Goal: Task Accomplishment & Management: Complete application form

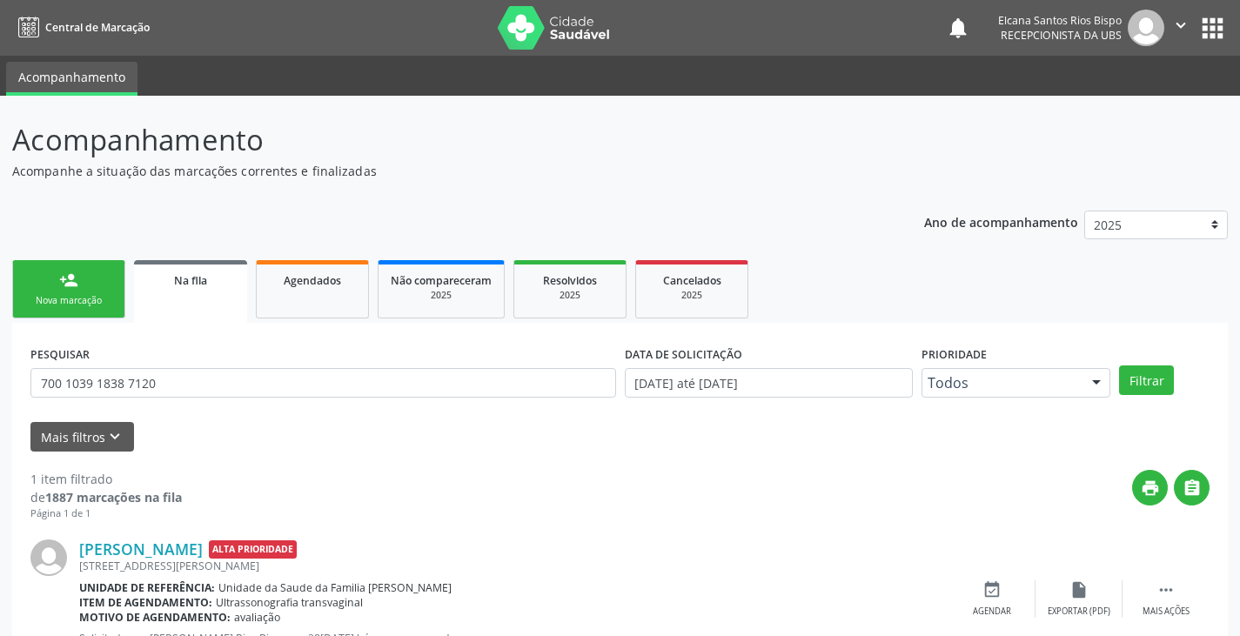
click at [88, 286] on link "person_add Nova marcação" at bounding box center [68, 289] width 113 height 58
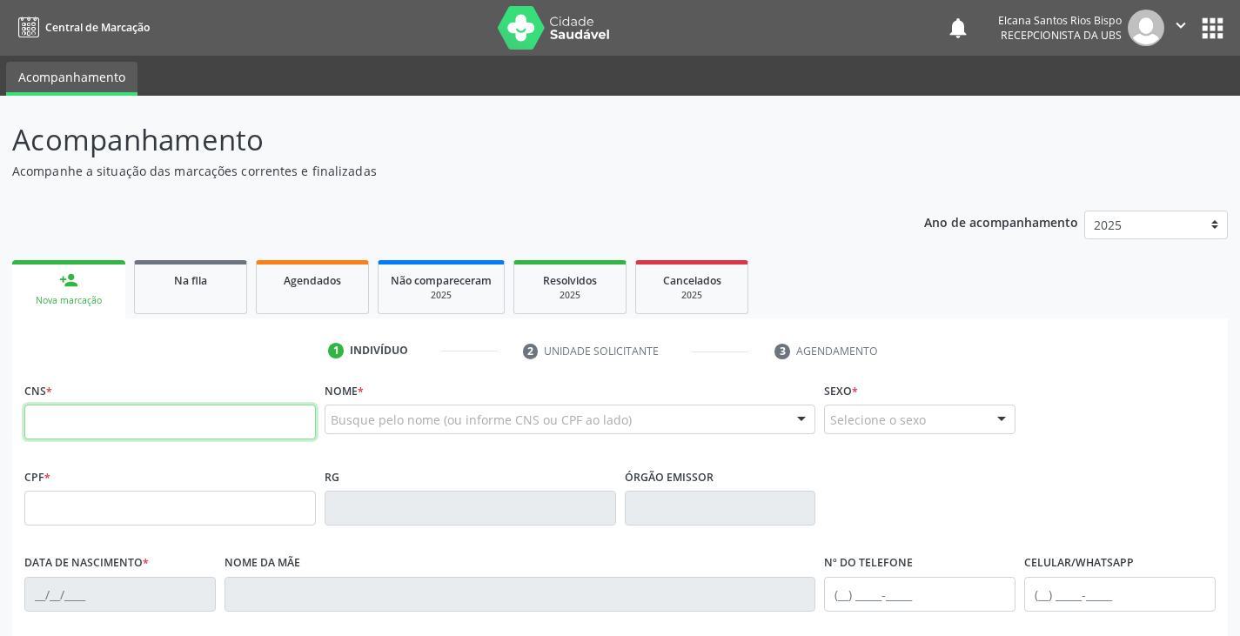
click at [104, 423] on input "text" at bounding box center [170, 422] width 292 height 35
type input "702 4025 2203 6723"
type input "601.911.985-87"
type input "1[DATE]"
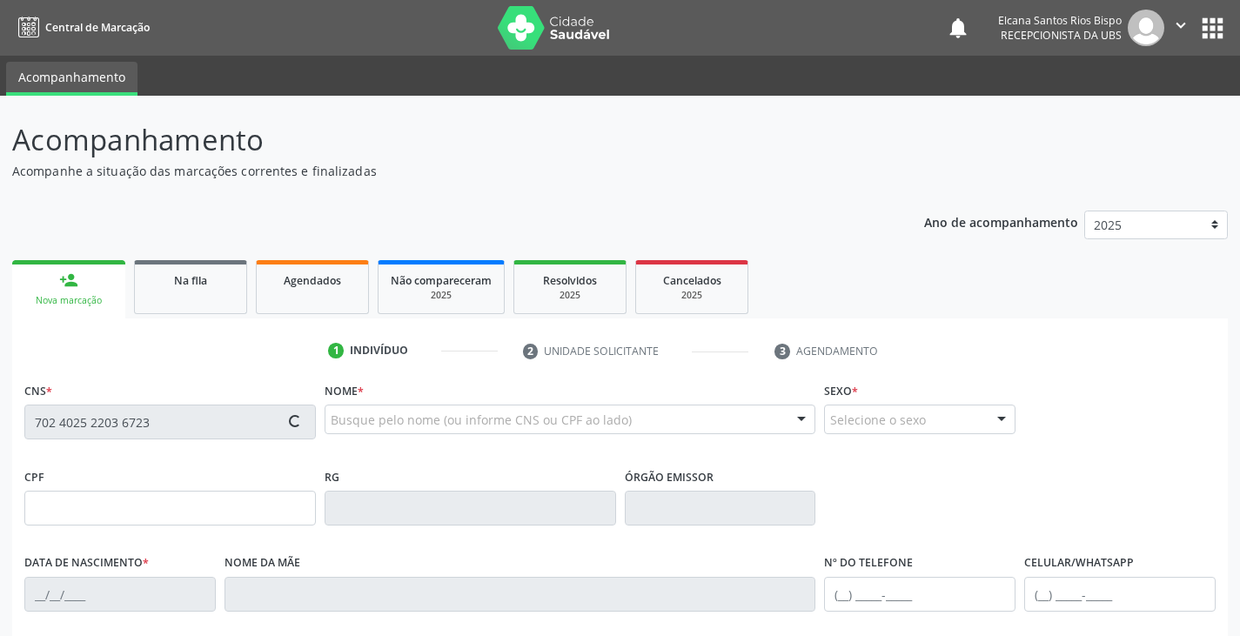
type input "[PERSON_NAME]"
type input "[PHONE_NUMBER]"
type input "54"
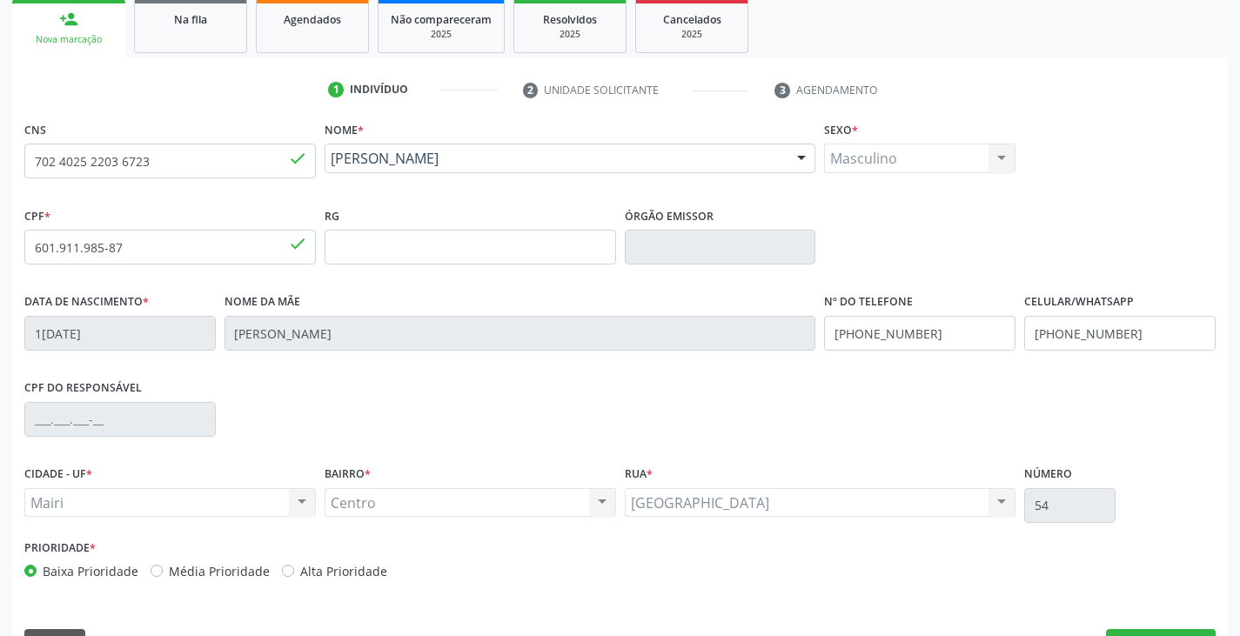
scroll to position [307, 0]
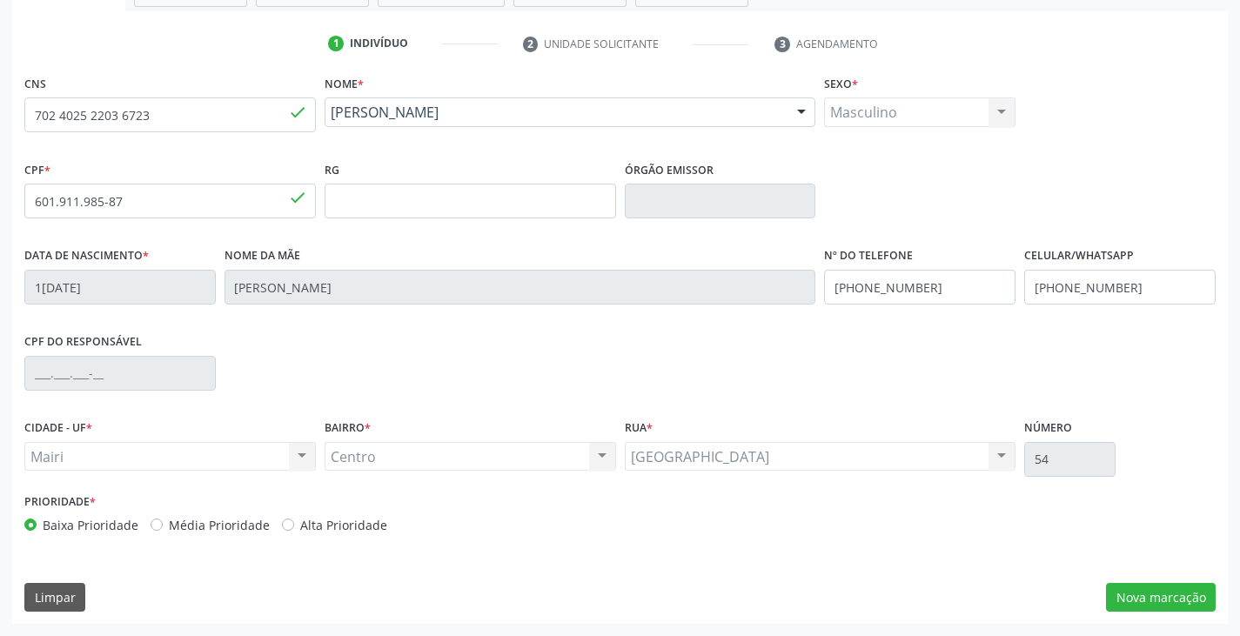
click at [339, 521] on label "Alta Prioridade" at bounding box center [343, 525] width 87 height 18
click at [294, 521] on input "Alta Prioridade" at bounding box center [288, 524] width 12 height 16
radio input "true"
click at [970, 284] on input "[PHONE_NUMBER]" at bounding box center [920, 287] width 192 height 35
type input "[PHONE_NUMBER]"
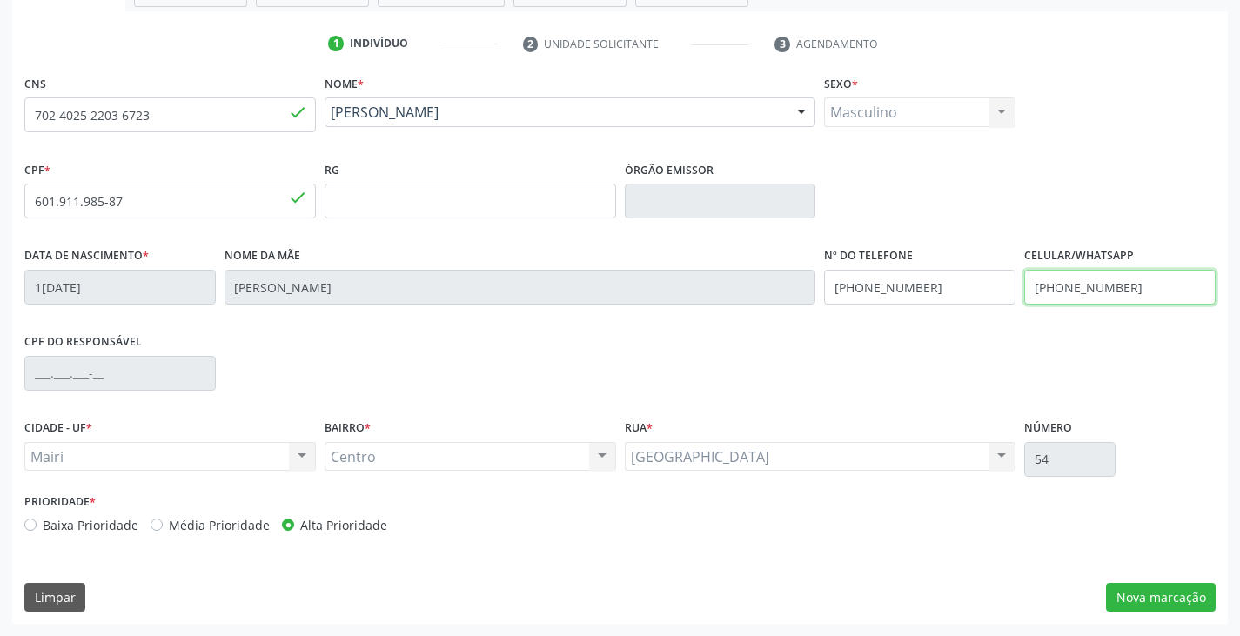
click at [1136, 284] on input "[PHONE_NUMBER]" at bounding box center [1121, 287] width 192 height 35
type input "("
click at [1125, 363] on div "CPF do responsável" at bounding box center [620, 372] width 1200 height 86
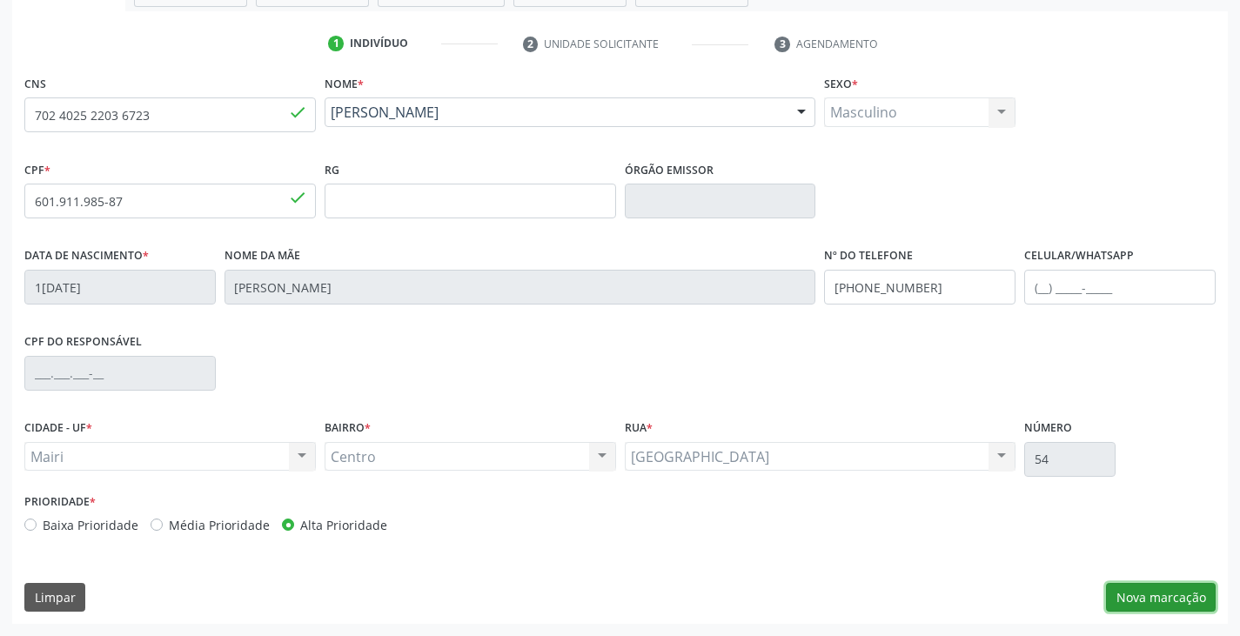
click at [1166, 603] on button "Nova marcação" at bounding box center [1161, 598] width 110 height 30
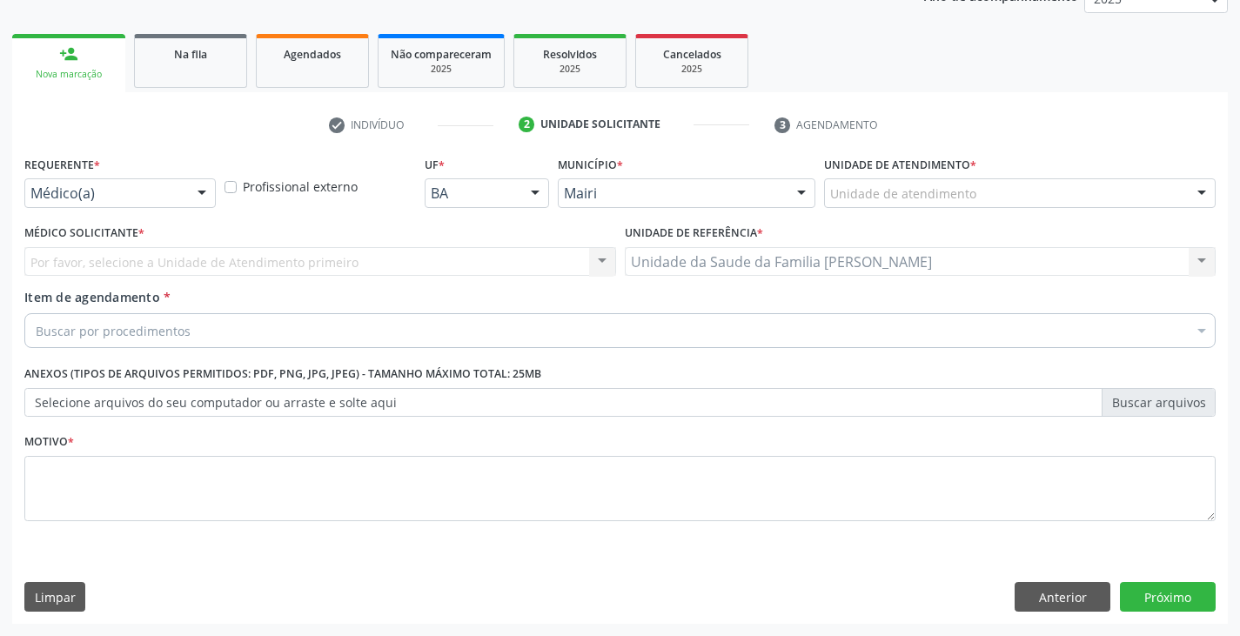
scroll to position [226, 0]
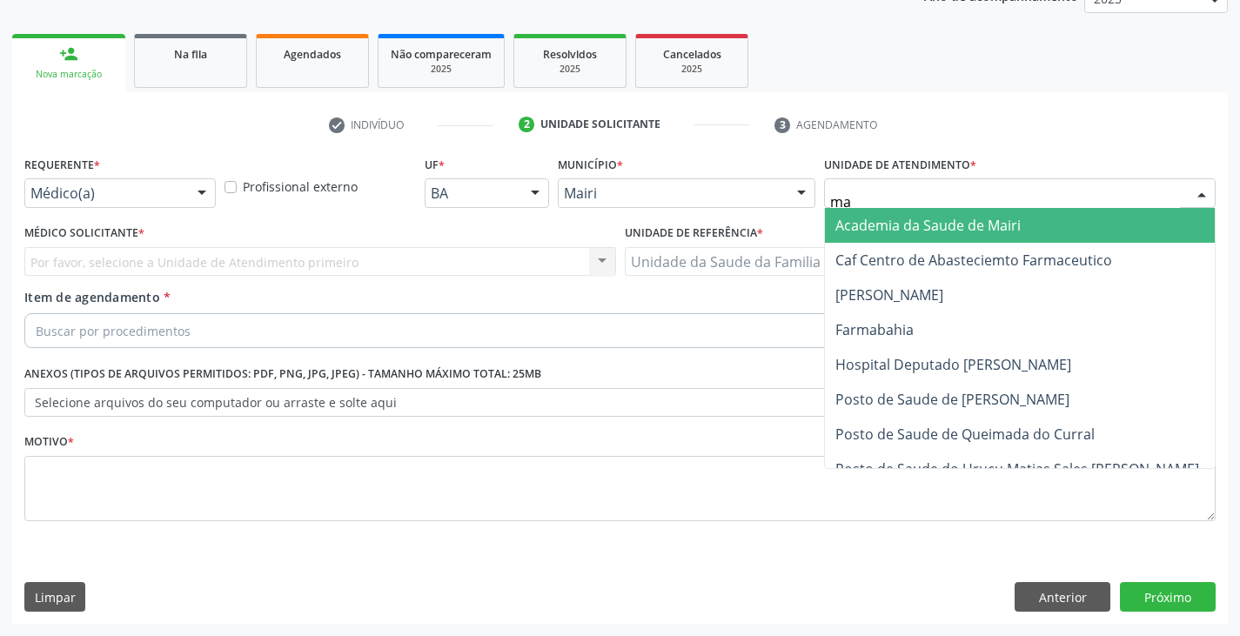
type input "mar"
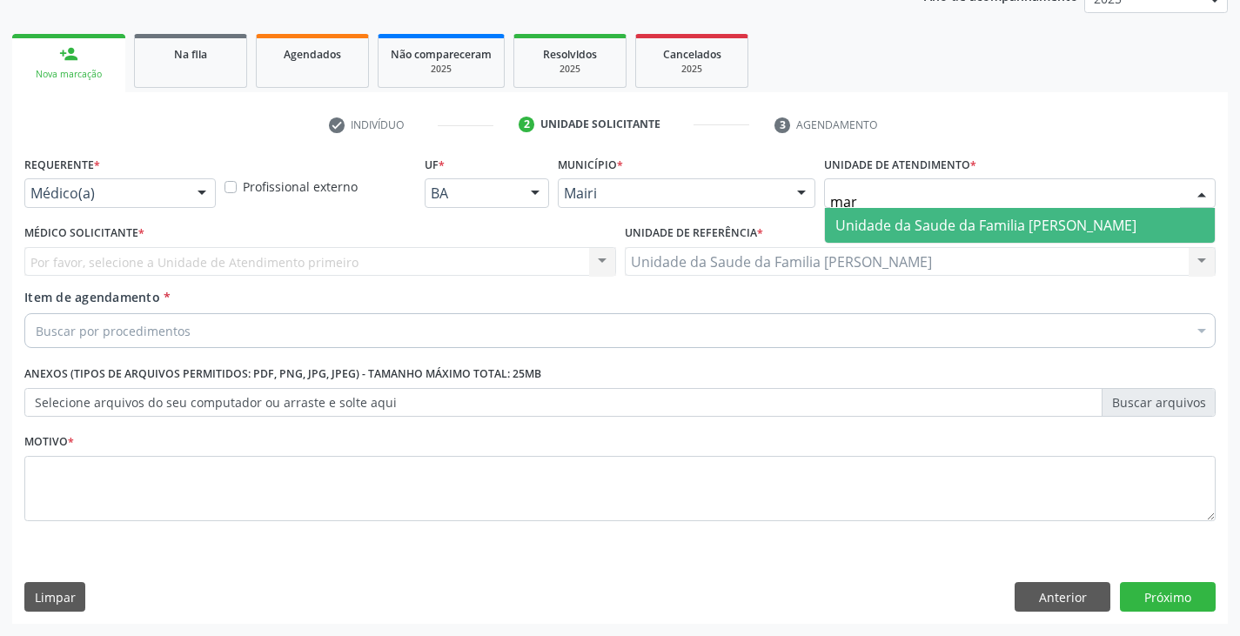
click at [934, 217] on span "Unidade da Saude da Familia [PERSON_NAME]" at bounding box center [986, 225] width 301 height 19
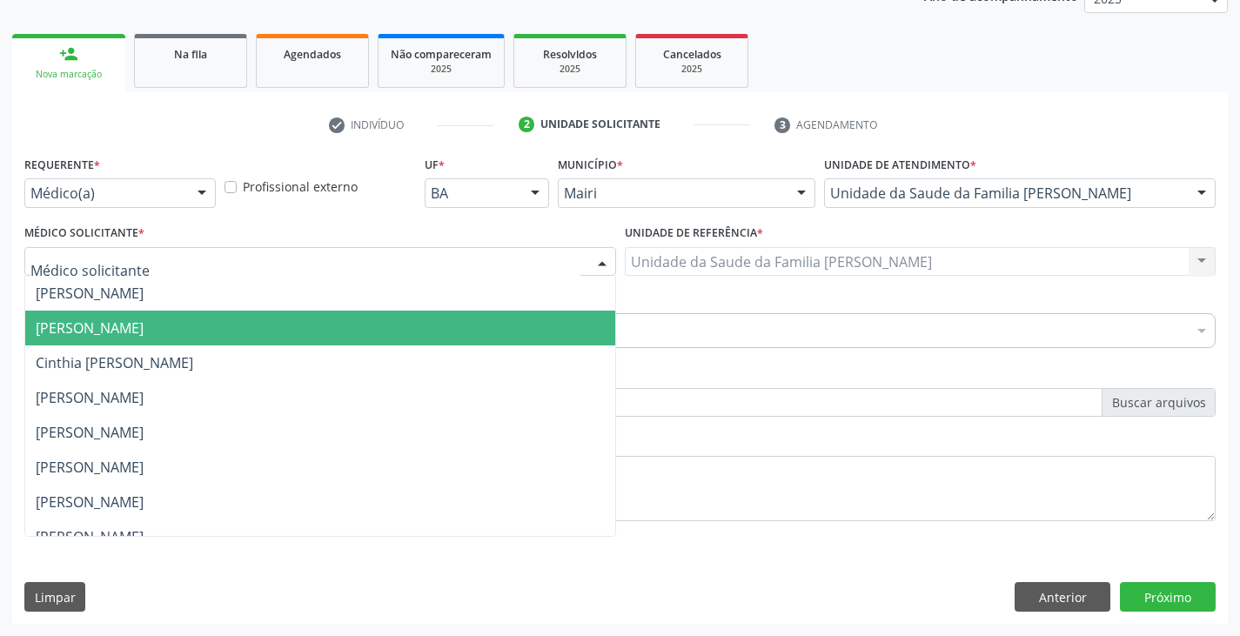
scroll to position [227, 0]
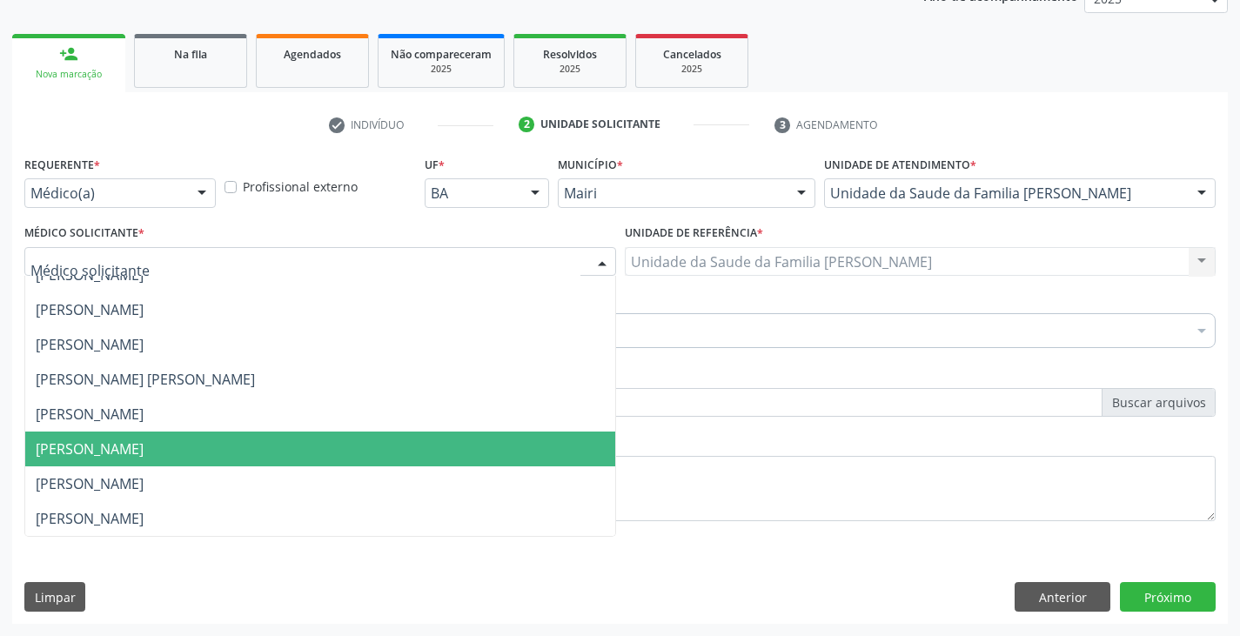
click at [120, 438] on span "[PERSON_NAME]" at bounding box center [320, 449] width 590 height 35
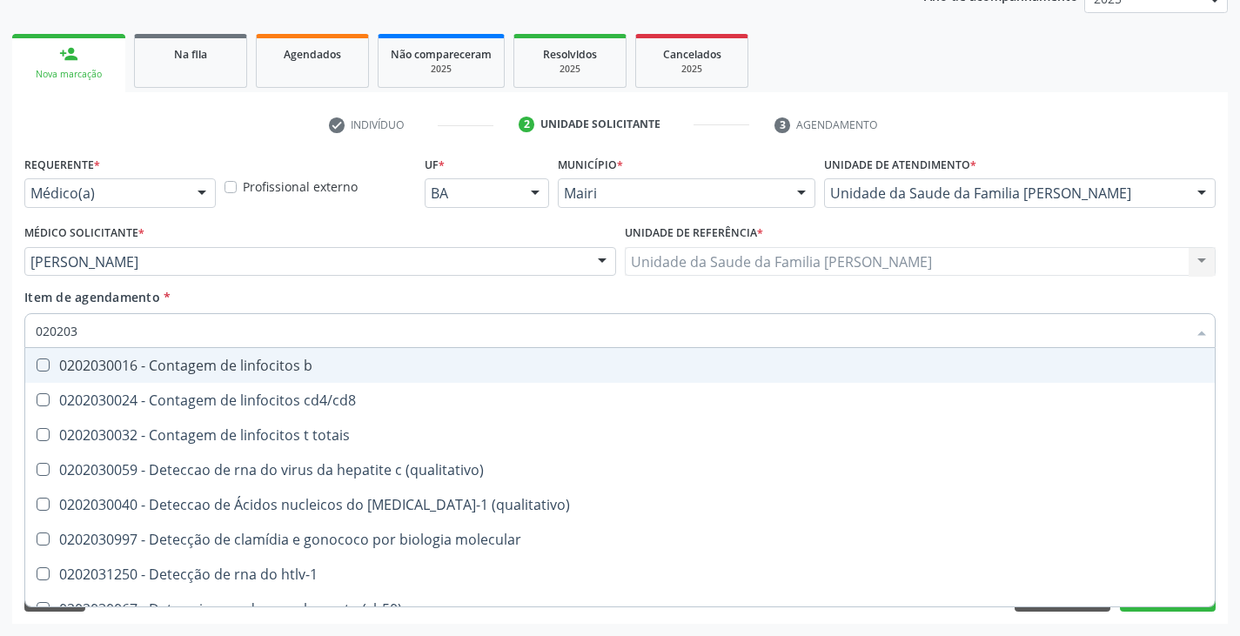
type input "0202038"
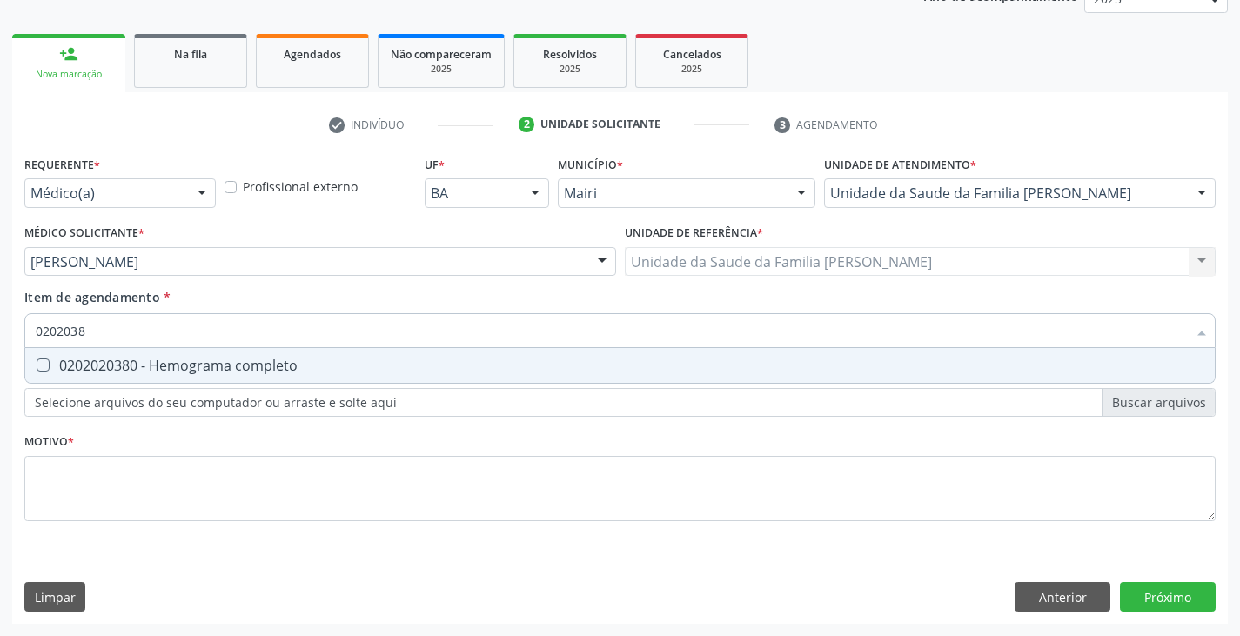
click at [171, 371] on div "0202020380 - Hemograma completo" at bounding box center [620, 366] width 1169 height 14
checkbox completo "true"
type input "020203"
checkbox completo "false"
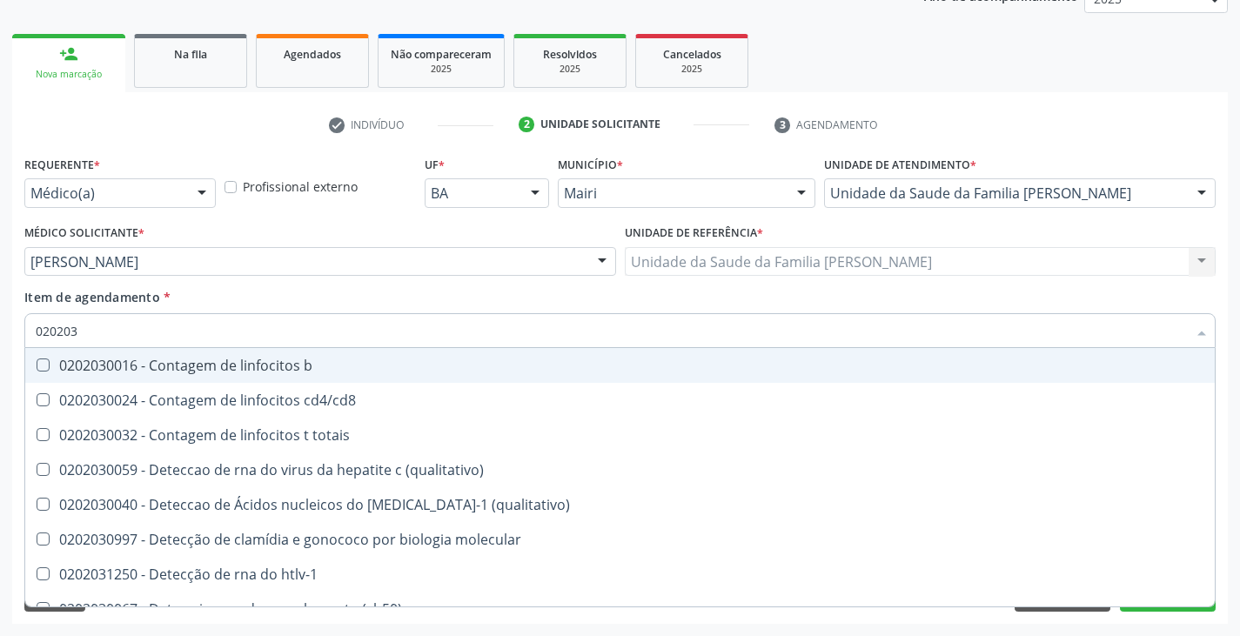
type input "02020"
checkbox completo "false"
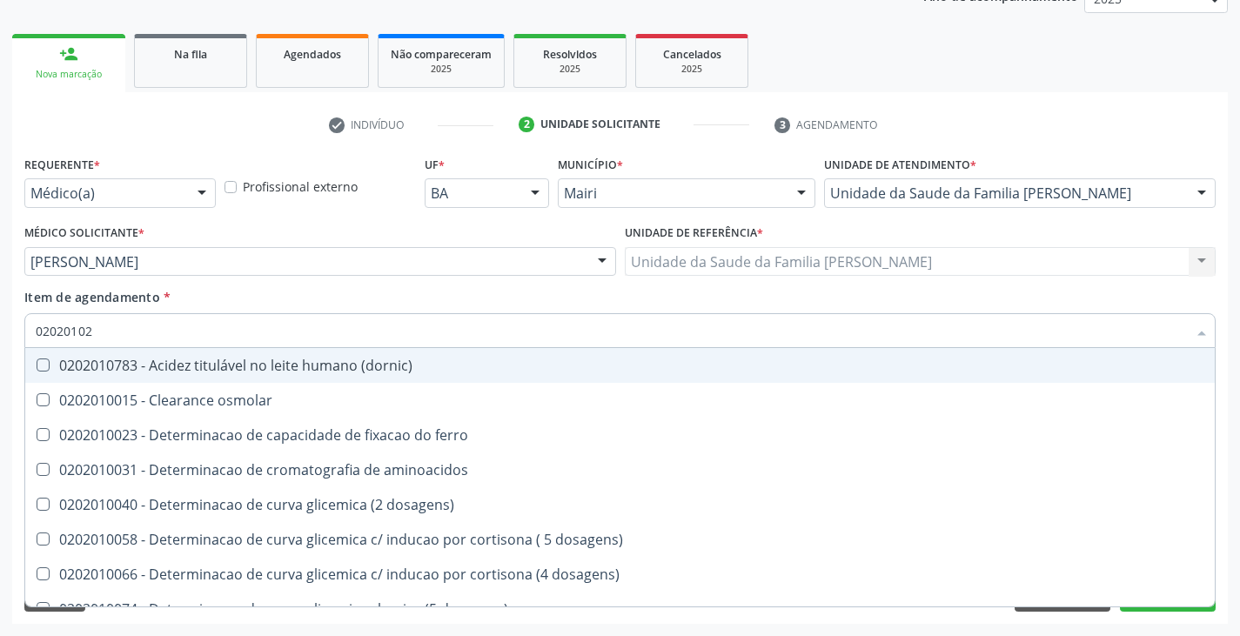
type input "020201029"
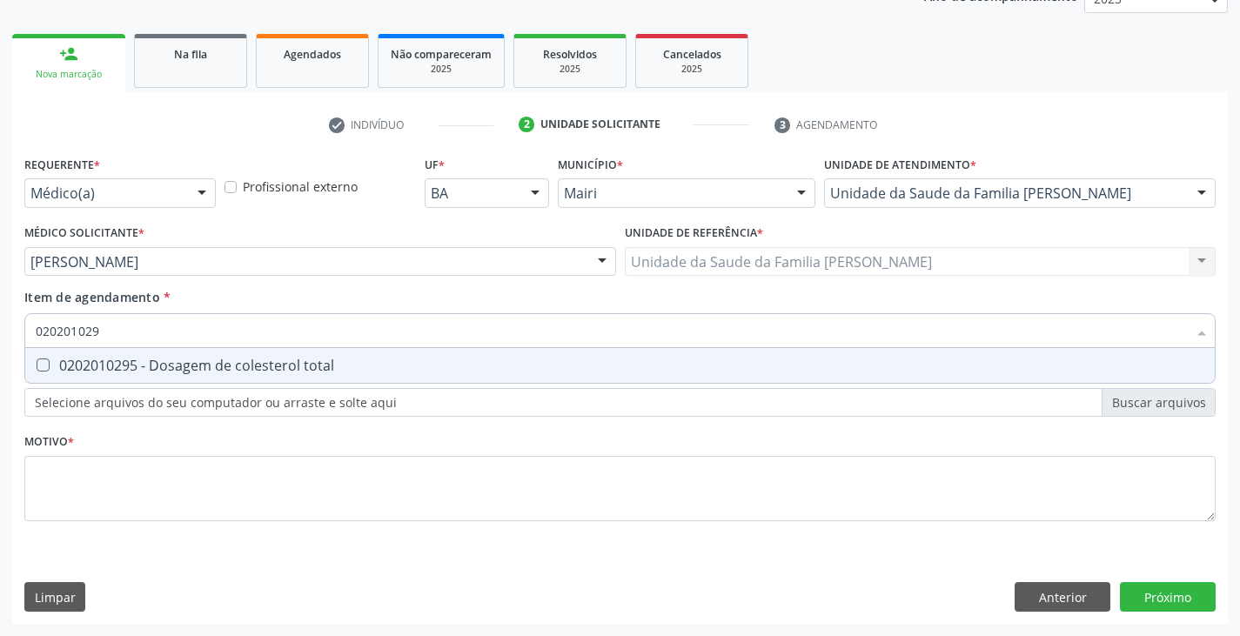
click at [171, 371] on div "0202010295 - Dosagem de colesterol total" at bounding box center [620, 366] width 1169 height 14
checkbox total "true"
type input "02020102"
checkbox total "false"
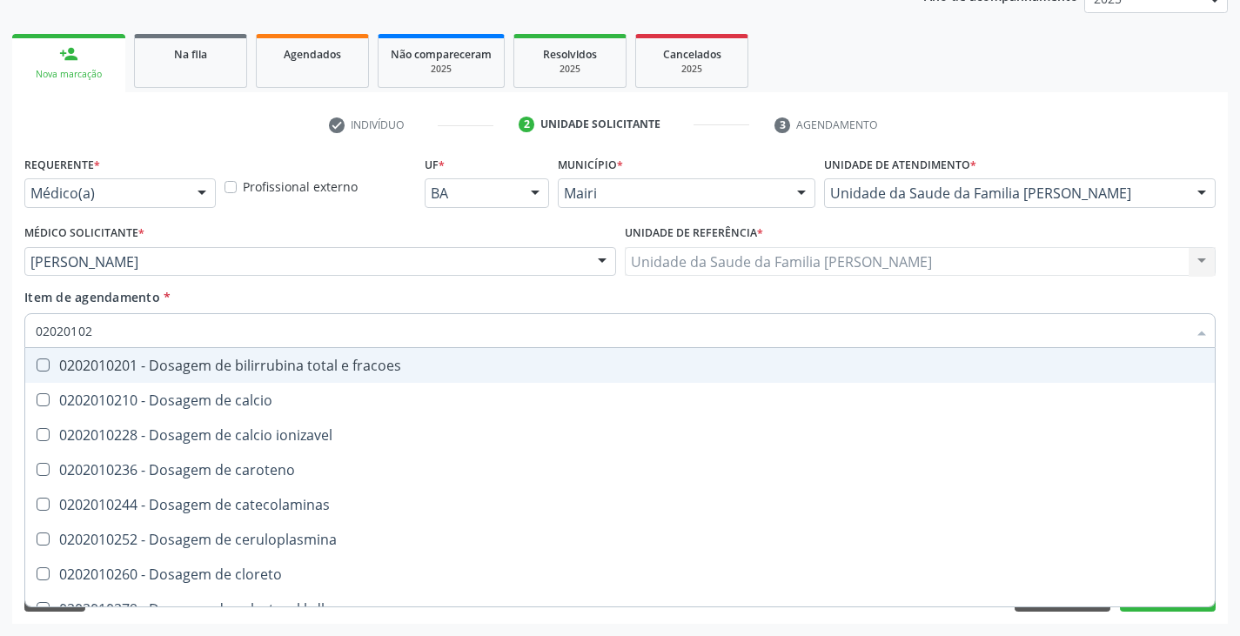
type input "020201028"
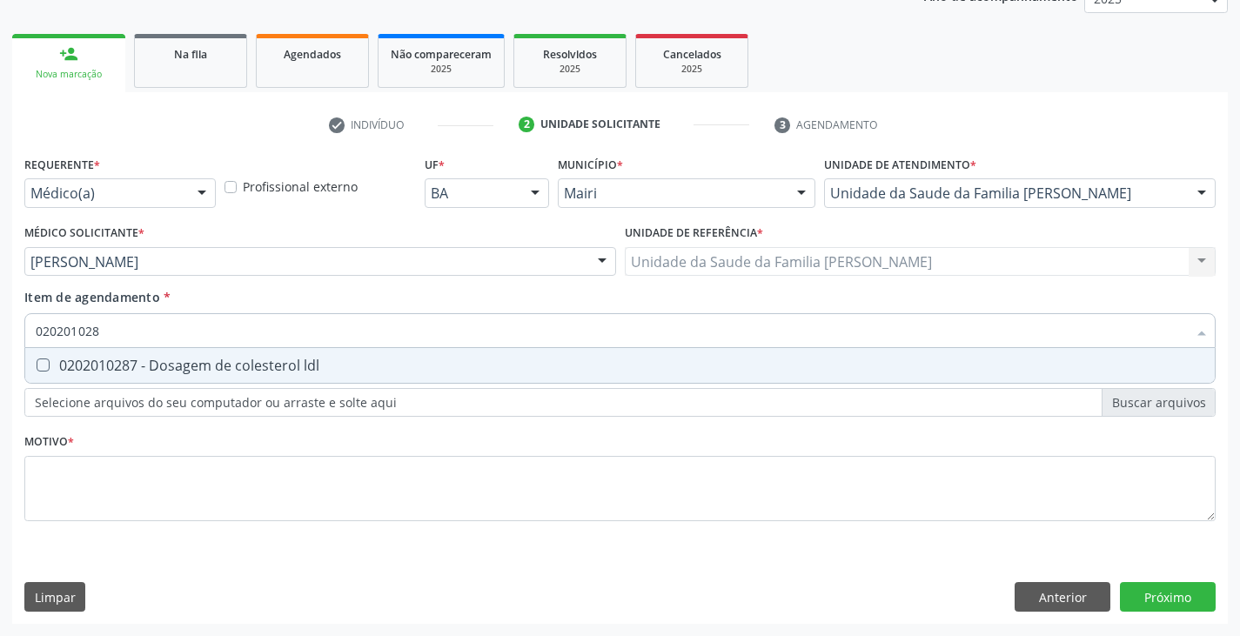
click at [171, 371] on div "0202010287 - Dosagem de colesterol ldl" at bounding box center [620, 366] width 1169 height 14
checkbox ldl "true"
type input "02020102"
checkbox ldl "false"
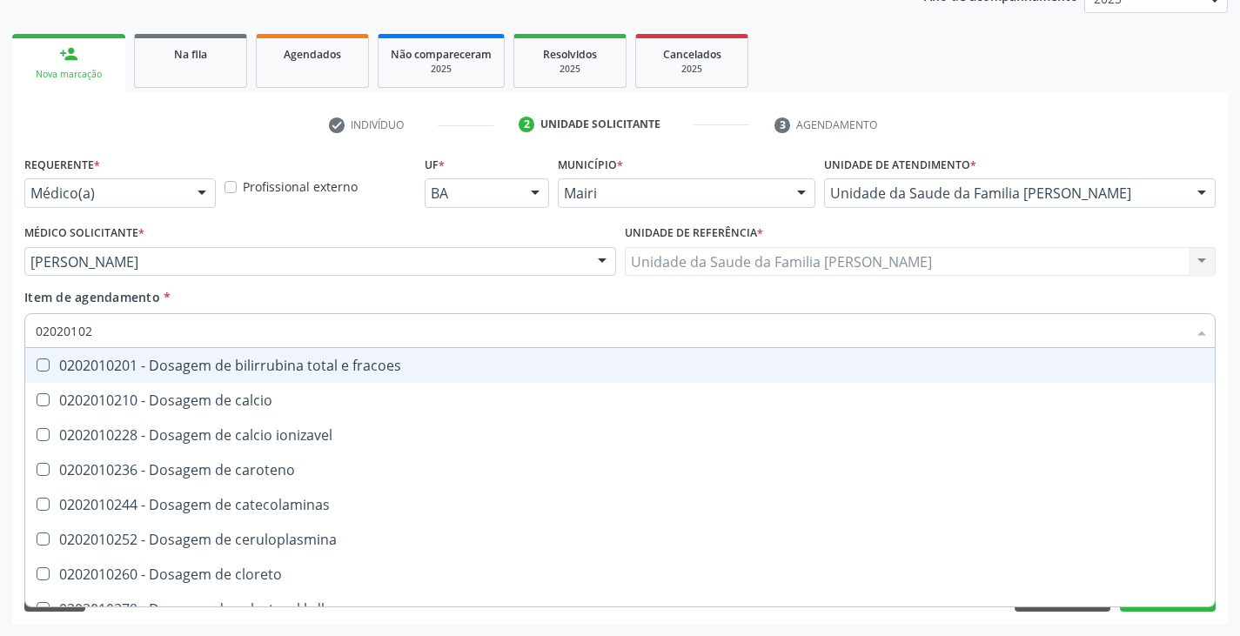
type input "020201027"
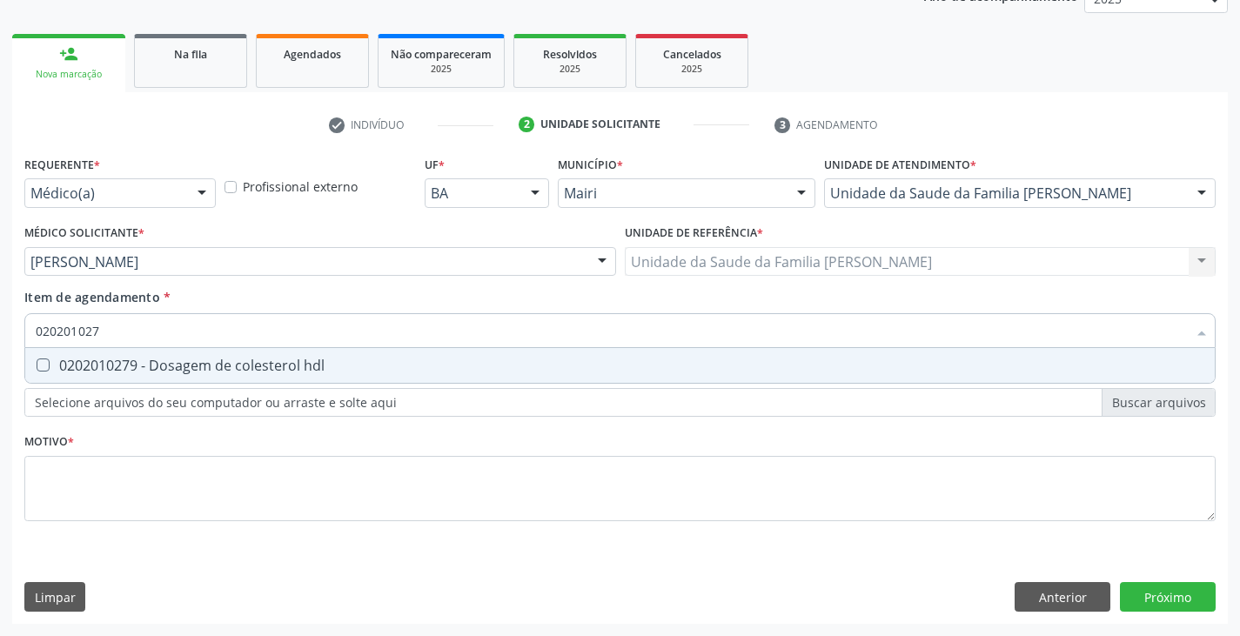
click at [171, 371] on div "0202010279 - Dosagem de colesterol hdl" at bounding box center [620, 366] width 1169 height 14
checkbox hdl "true"
type input "02020102"
checkbox hdl "false"
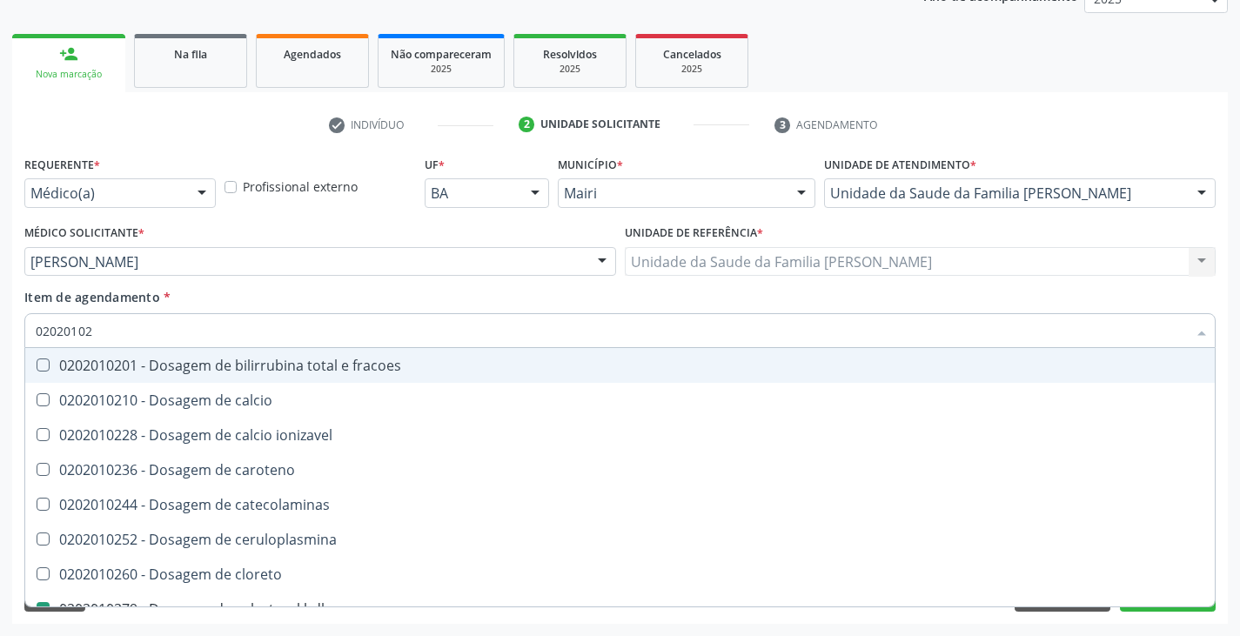
type input "0202010"
checkbox hdl "false"
checkbox ldl "false"
checkbox total "false"
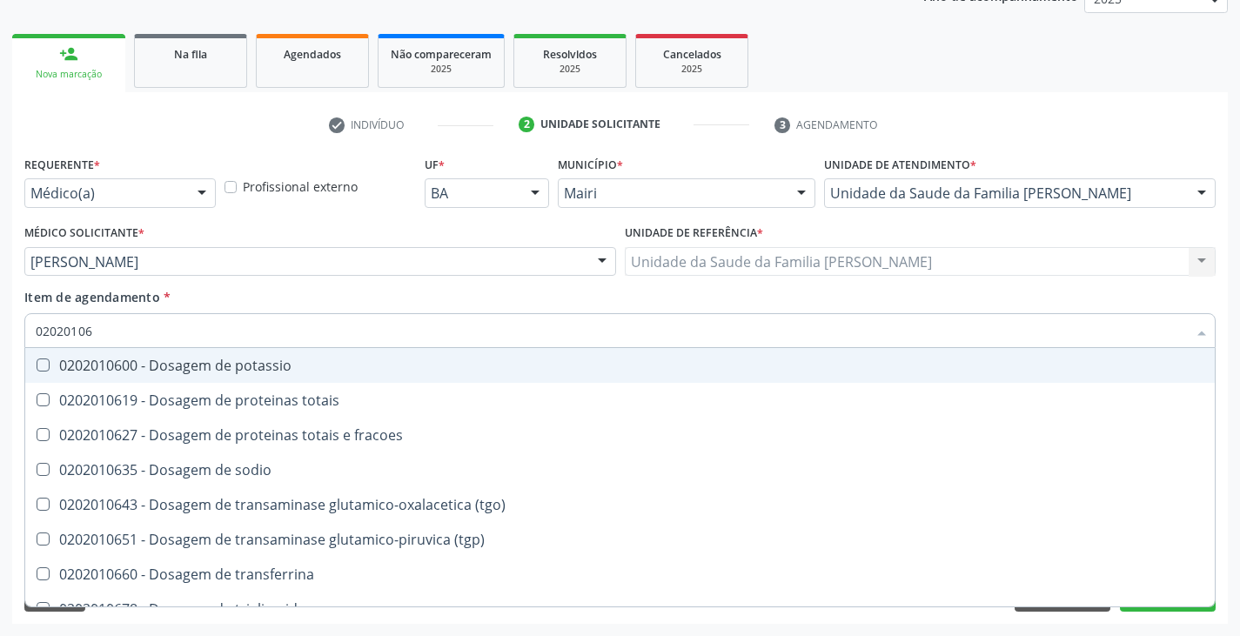
type input "020201067"
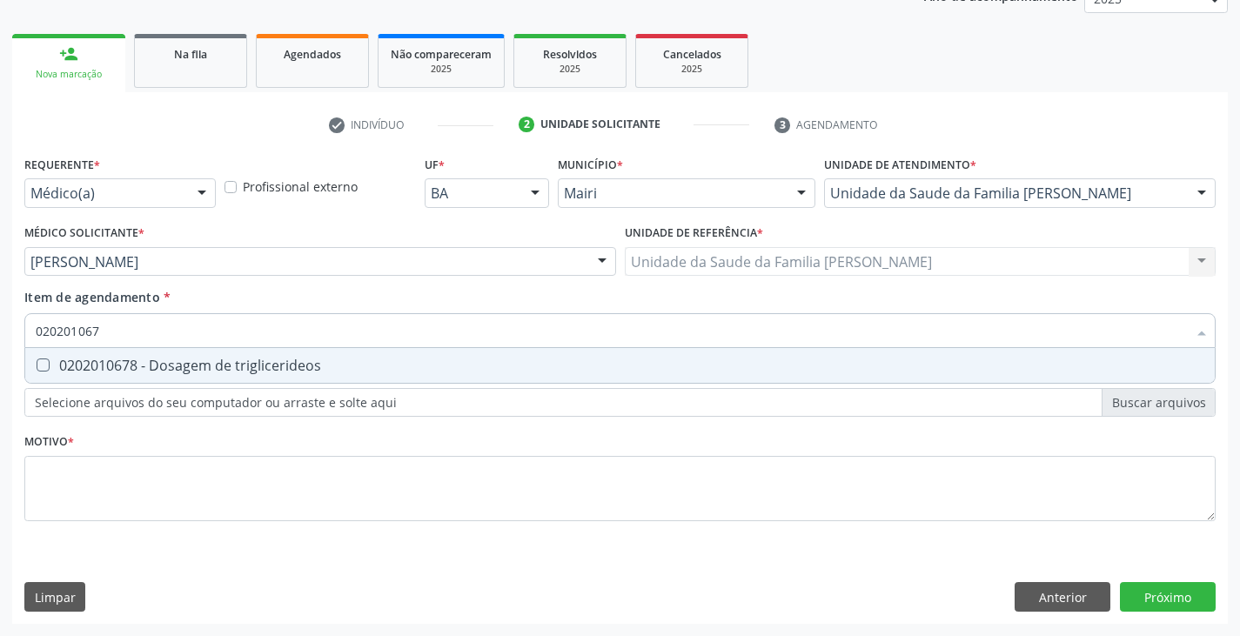
click at [171, 371] on div "0202010678 - Dosagem de triglicerideos" at bounding box center [620, 366] width 1169 height 14
checkbox triglicerideos "true"
type input "02020106"
checkbox triglicerideos "false"
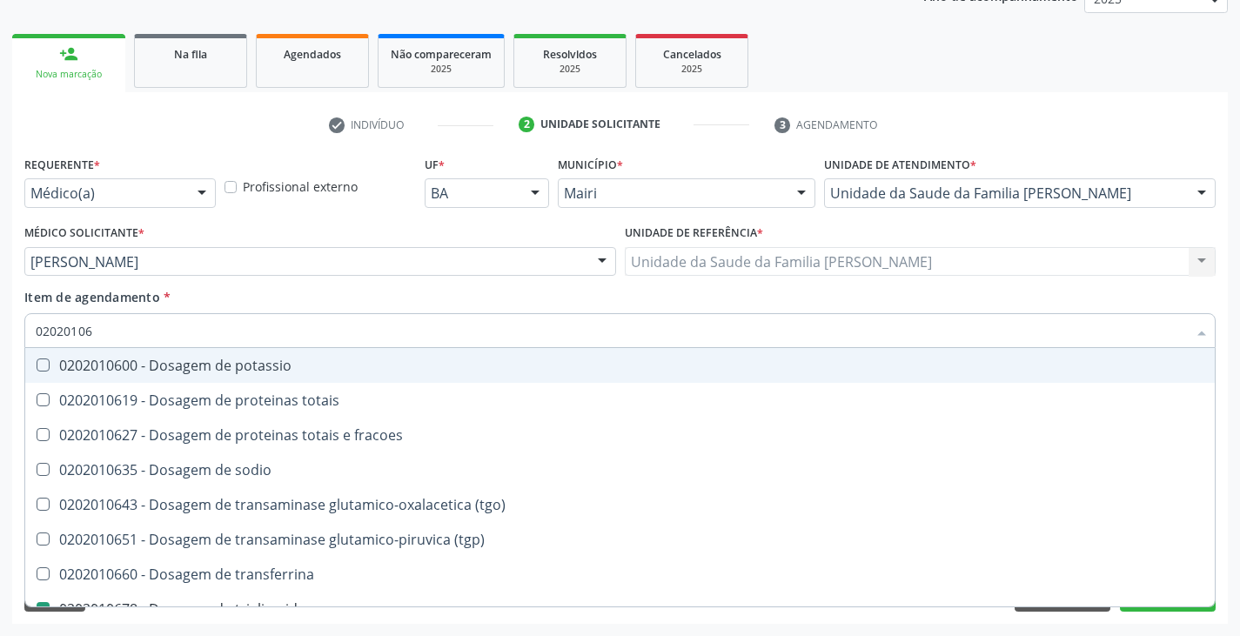
type input "0202010"
checkbox triglicerideos "false"
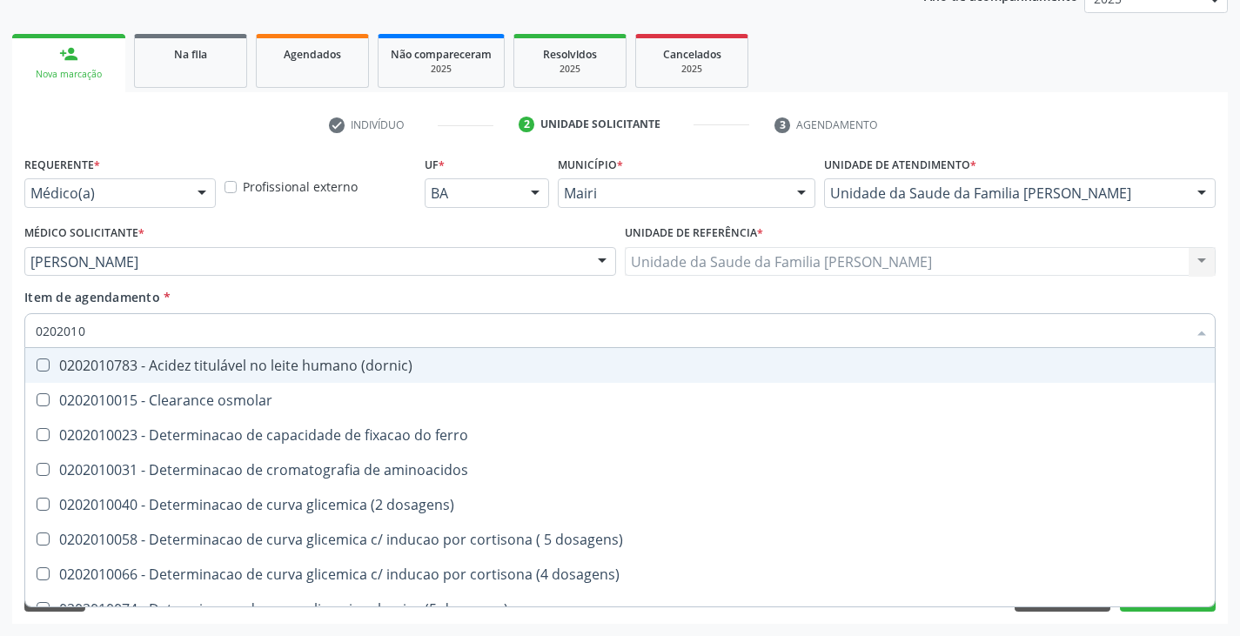
type input "02020106"
checkbox dosagens\) "true"
type input "020201069"
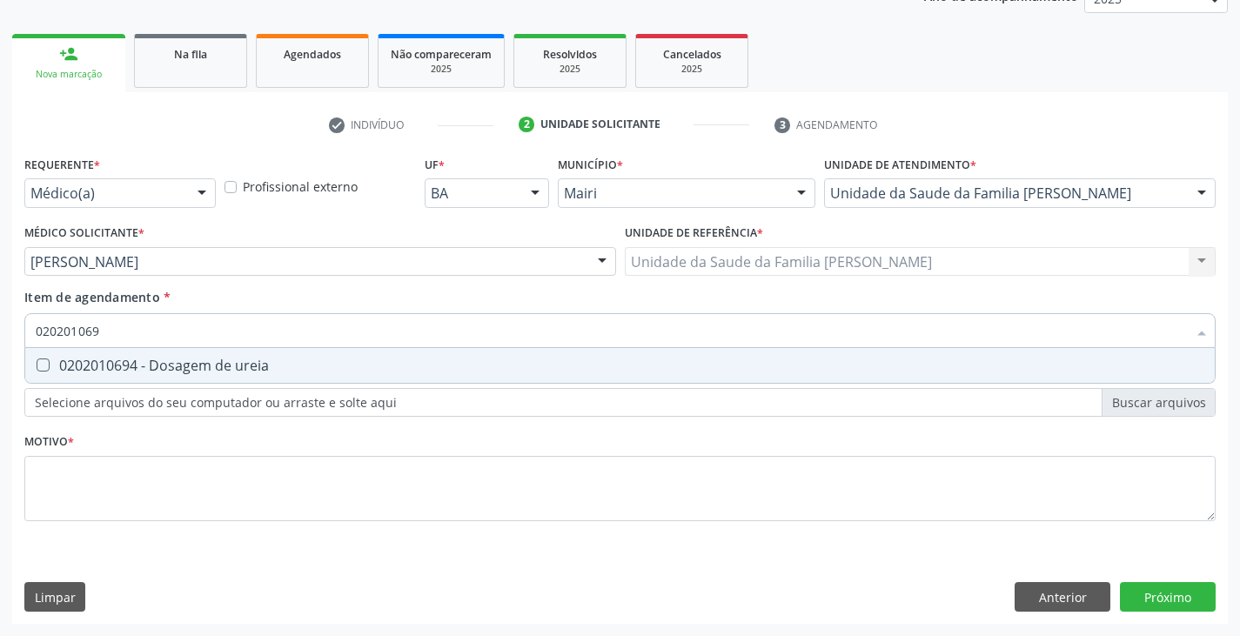
click at [171, 371] on div "0202010694 - Dosagem de ureia" at bounding box center [620, 366] width 1169 height 14
checkbox ureia "true"
type input "02020106"
checkbox ureia "false"
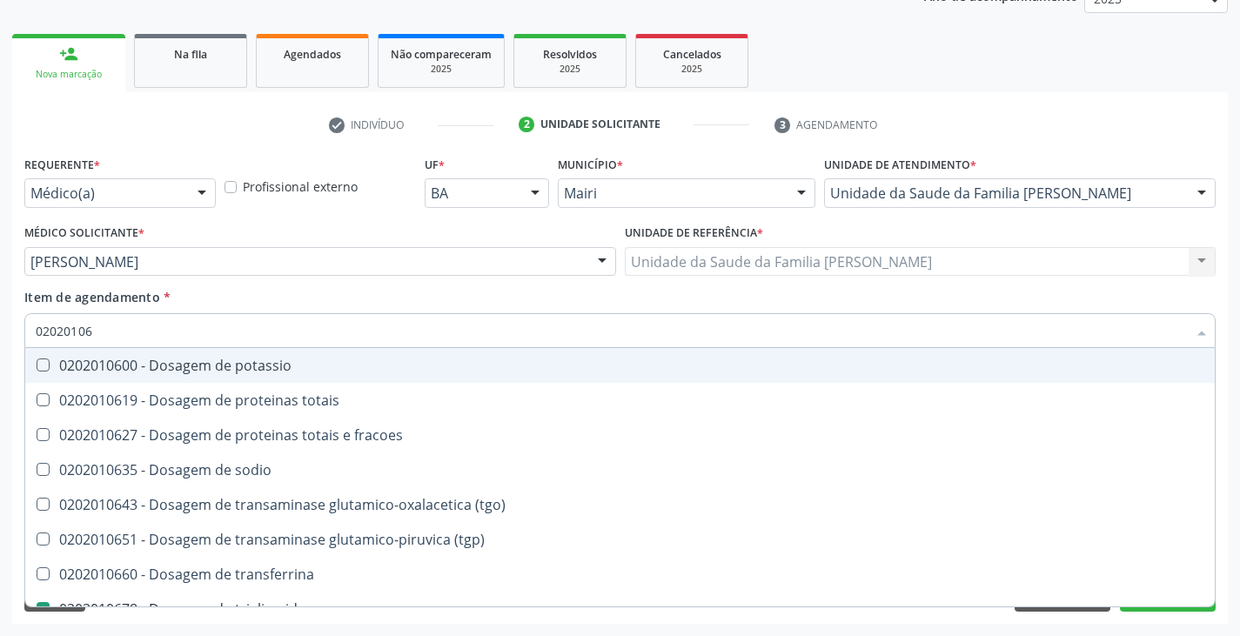
type input "0202010"
checkbox triglicerideos "false"
checkbox ureia "false"
type input "020201031"
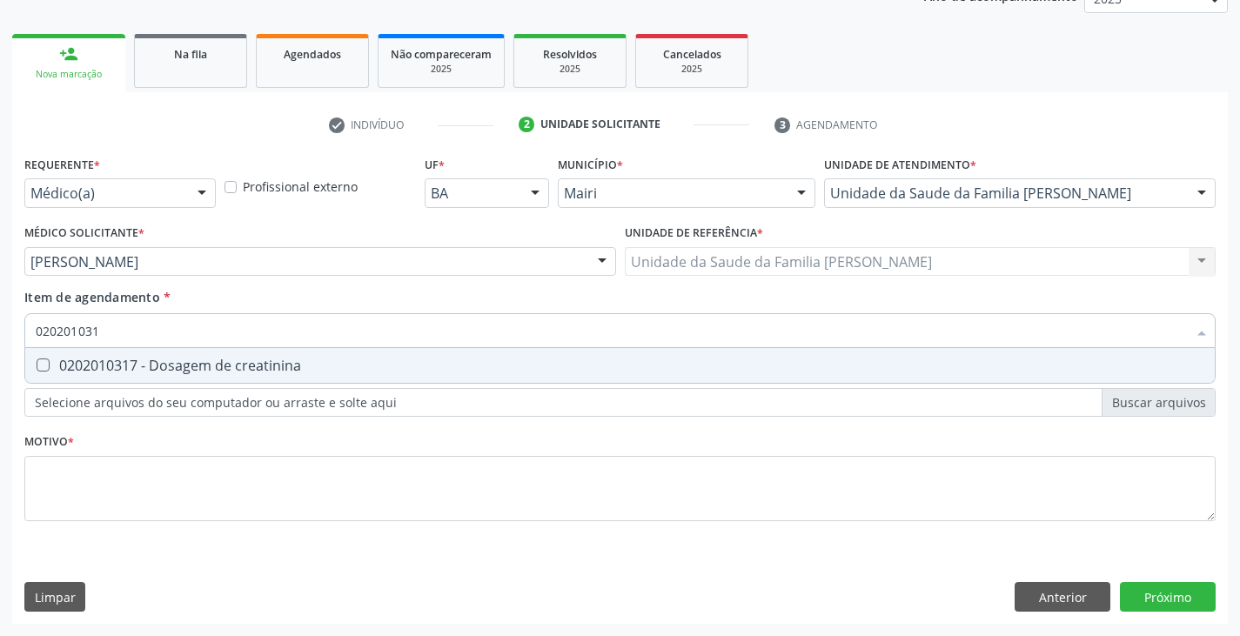
click at [171, 371] on div "0202010317 - Dosagem de creatinina" at bounding box center [620, 366] width 1169 height 14
checkbox creatinina "true"
type input "02020103"
checkbox creatinina "false"
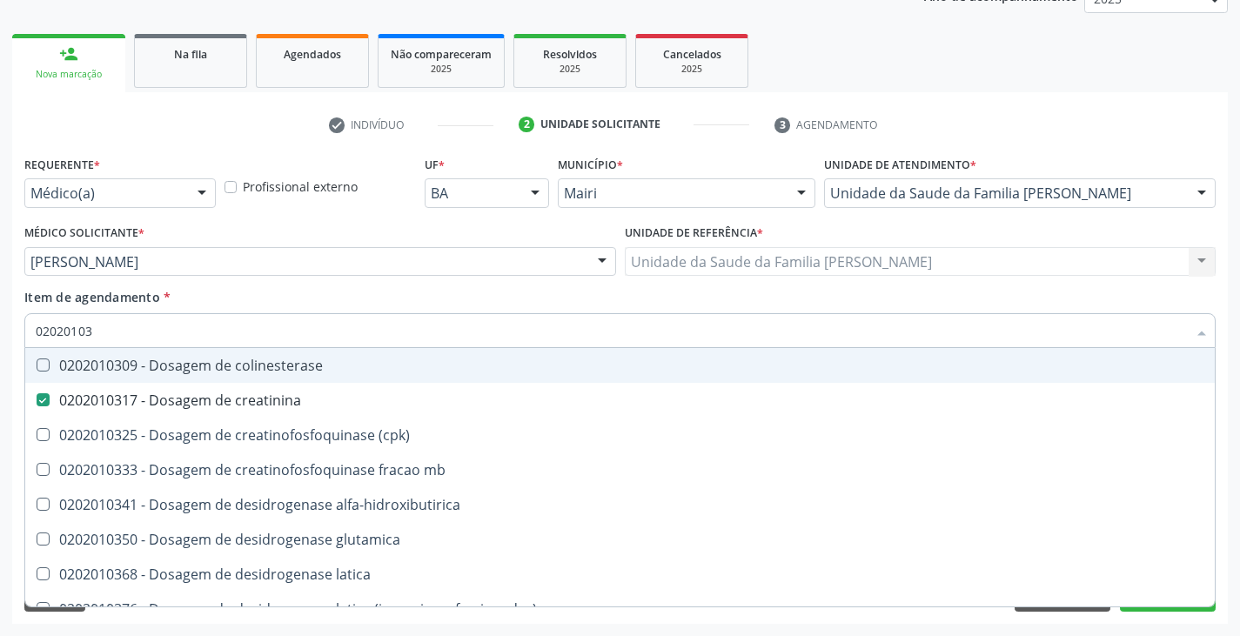
type input "0202010"
checkbox creatinina "false"
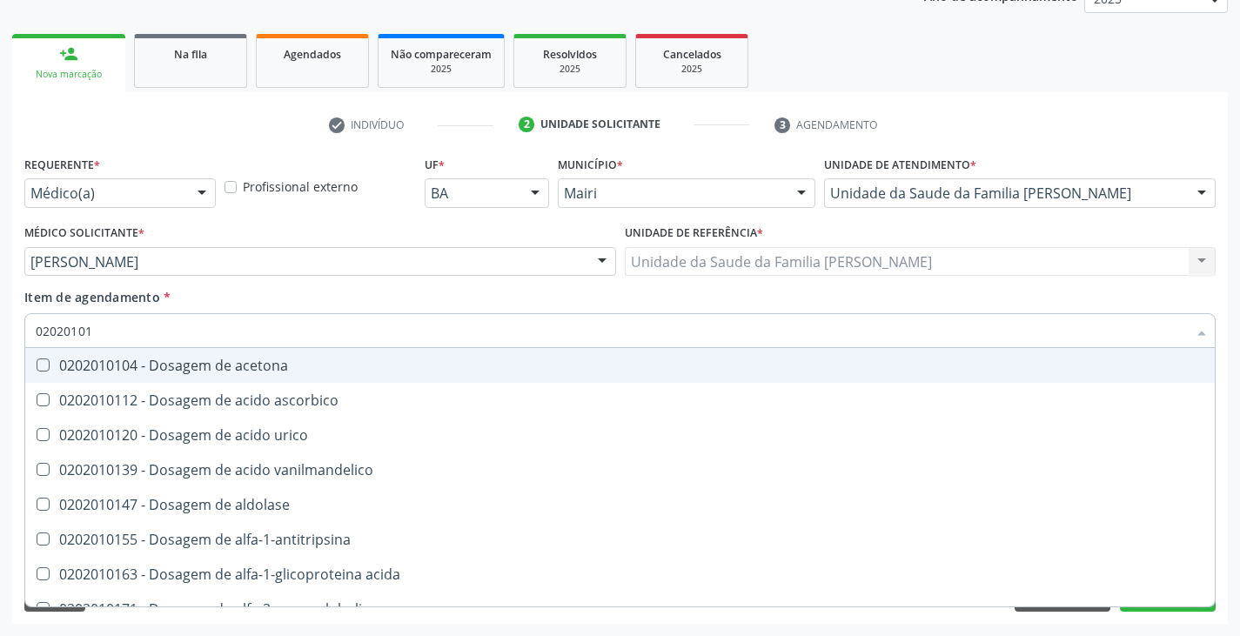
type input "020201012"
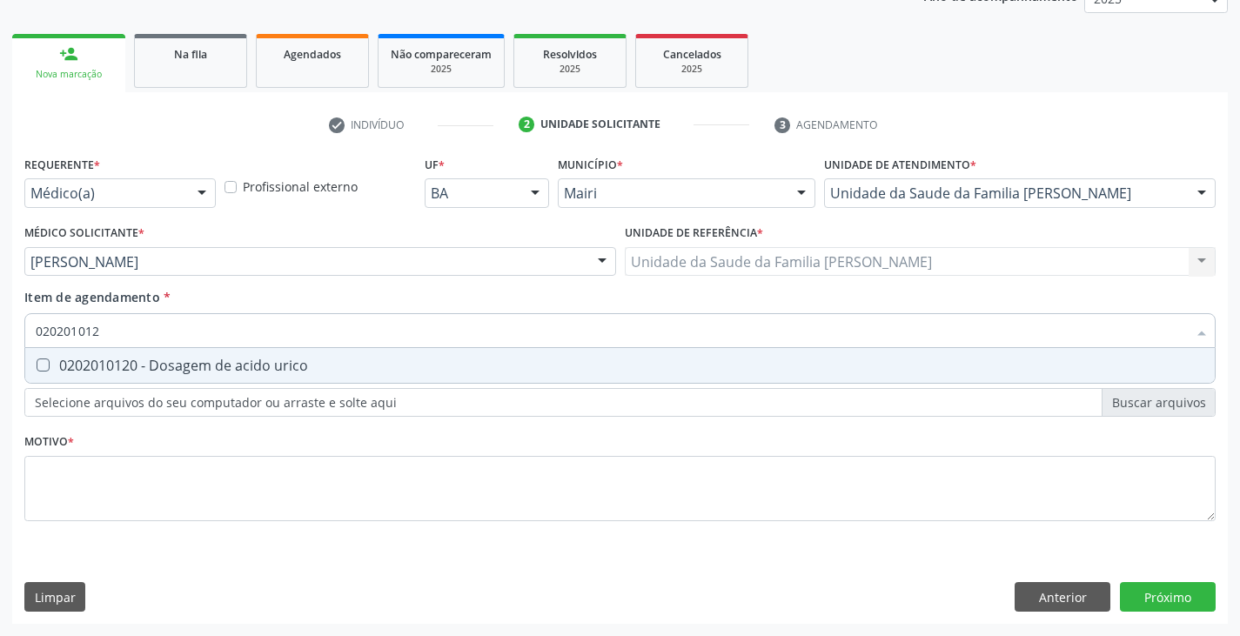
click at [211, 363] on div "0202010120 - Dosagem de acido urico" at bounding box center [620, 366] width 1169 height 14
checkbox urico "true"
type input "02020101"
checkbox urico "false"
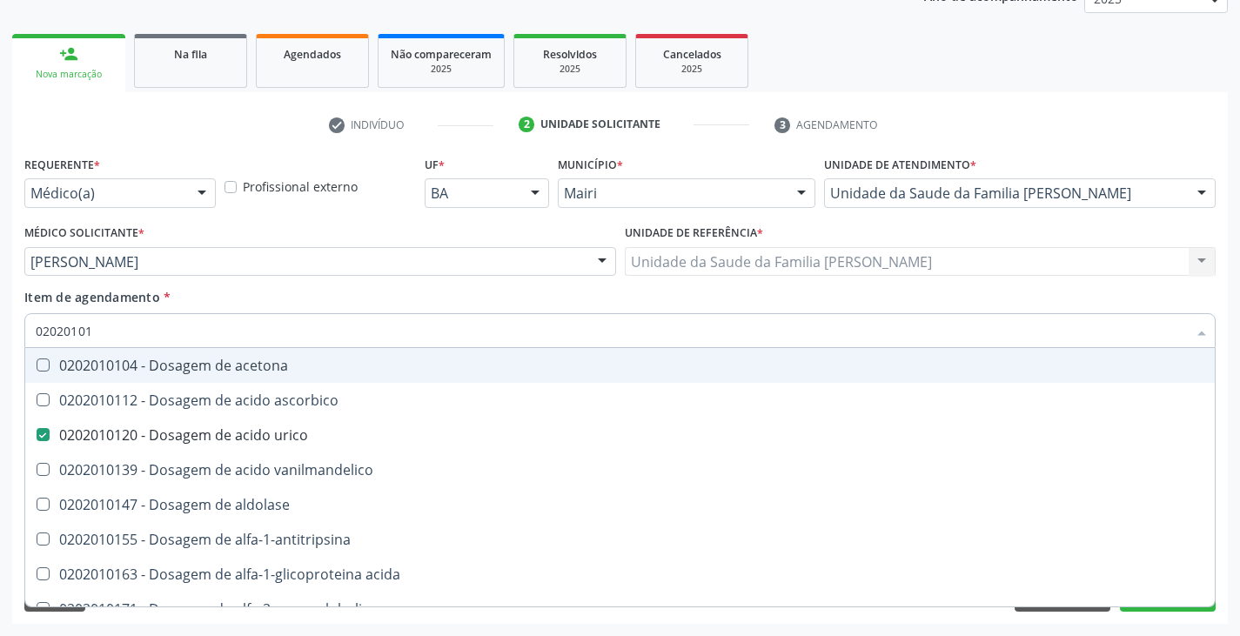
type input "0202010"
checkbox urico "false"
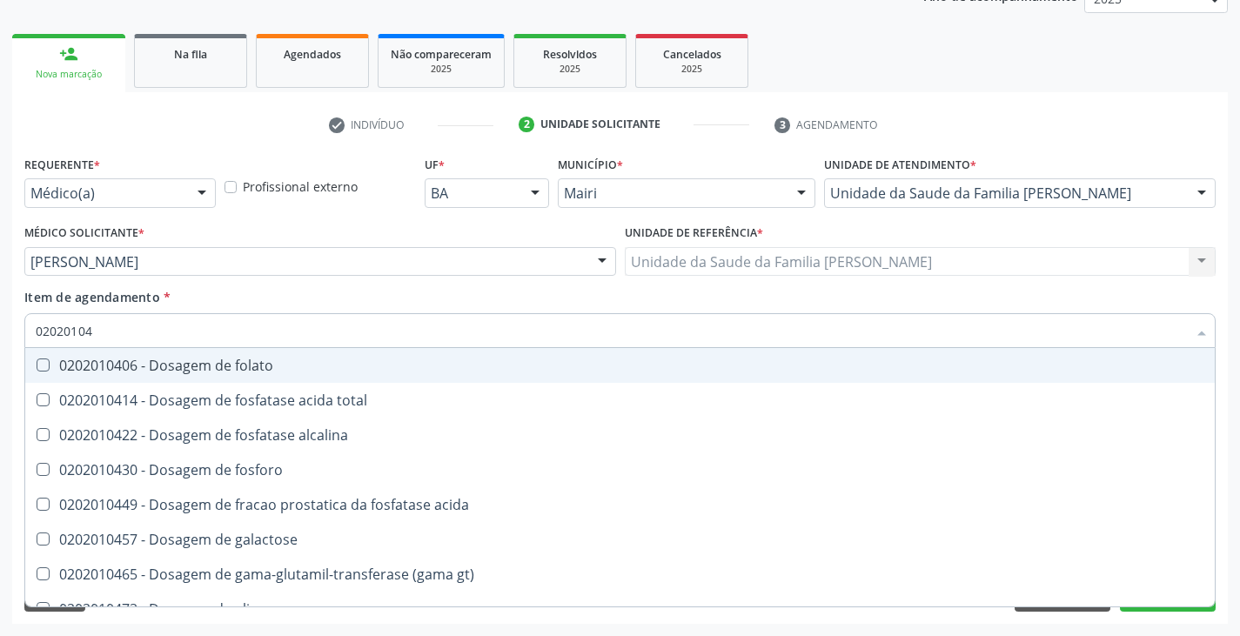
type input "020201047"
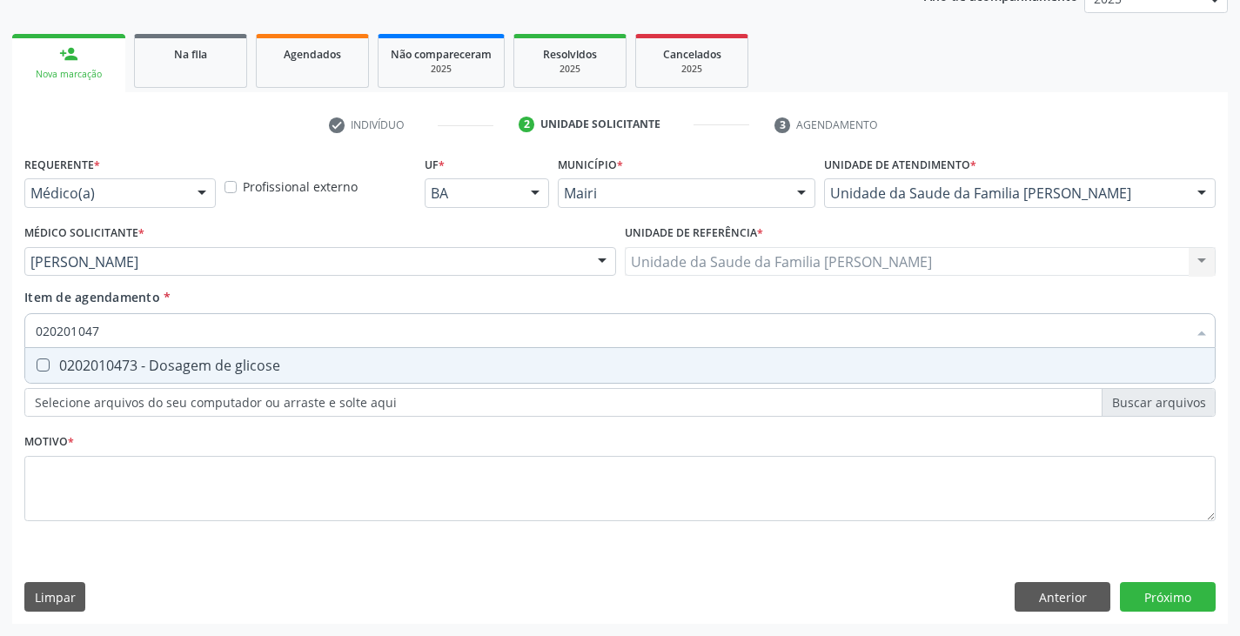
click at [211, 363] on div "0202010473 - Dosagem de glicose" at bounding box center [620, 366] width 1169 height 14
checkbox glicose "true"
type input "02020104"
checkbox glicose "false"
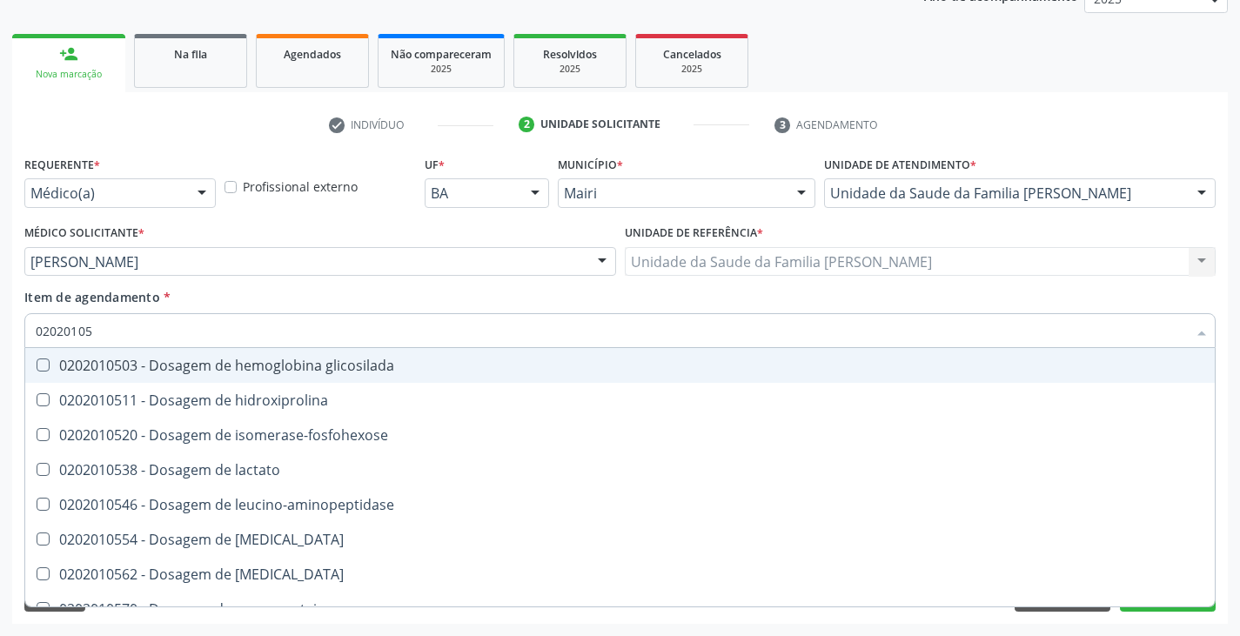
type input "020201050"
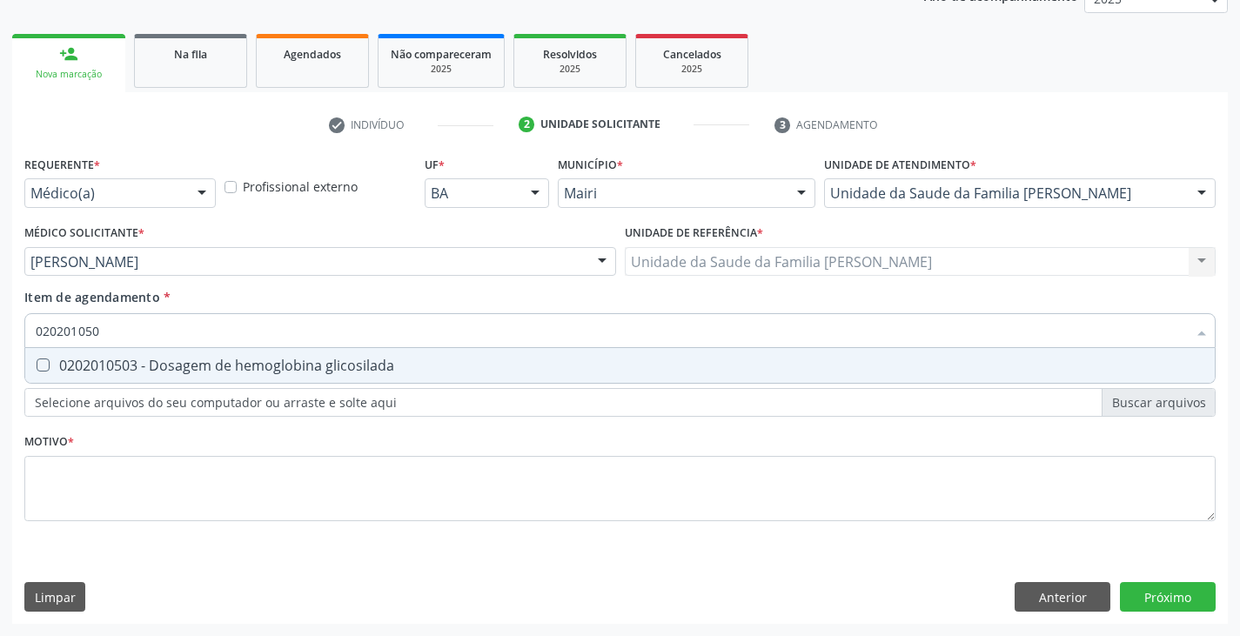
click at [211, 363] on div "0202010503 - Dosagem de hemoglobina glicosilada" at bounding box center [620, 366] width 1169 height 14
checkbox glicosilada "true"
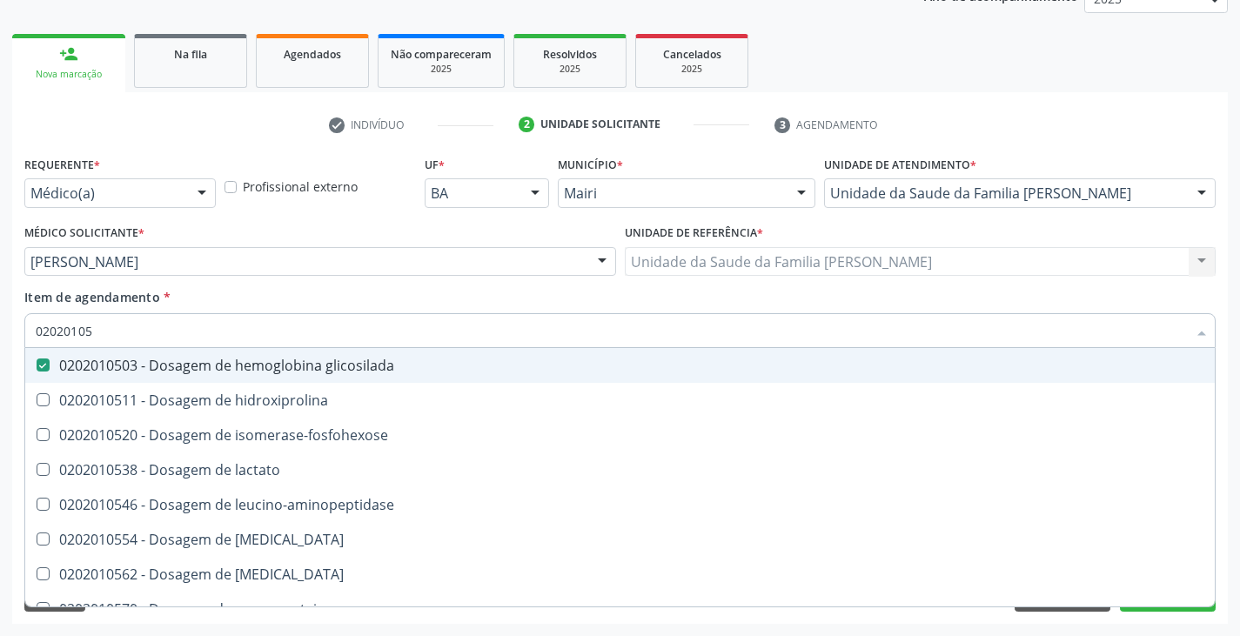
type input "0202010"
checkbox glicosilada "false"
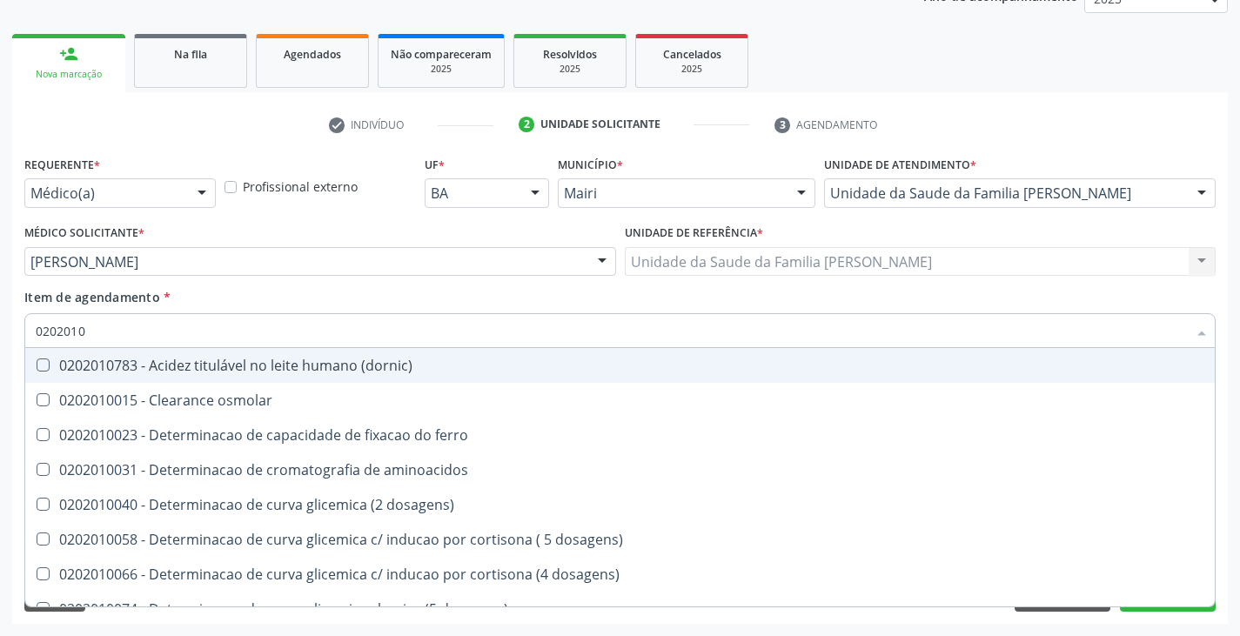
type input "02020106"
checkbox dosagens\) "true"
checkbox ivy "true"
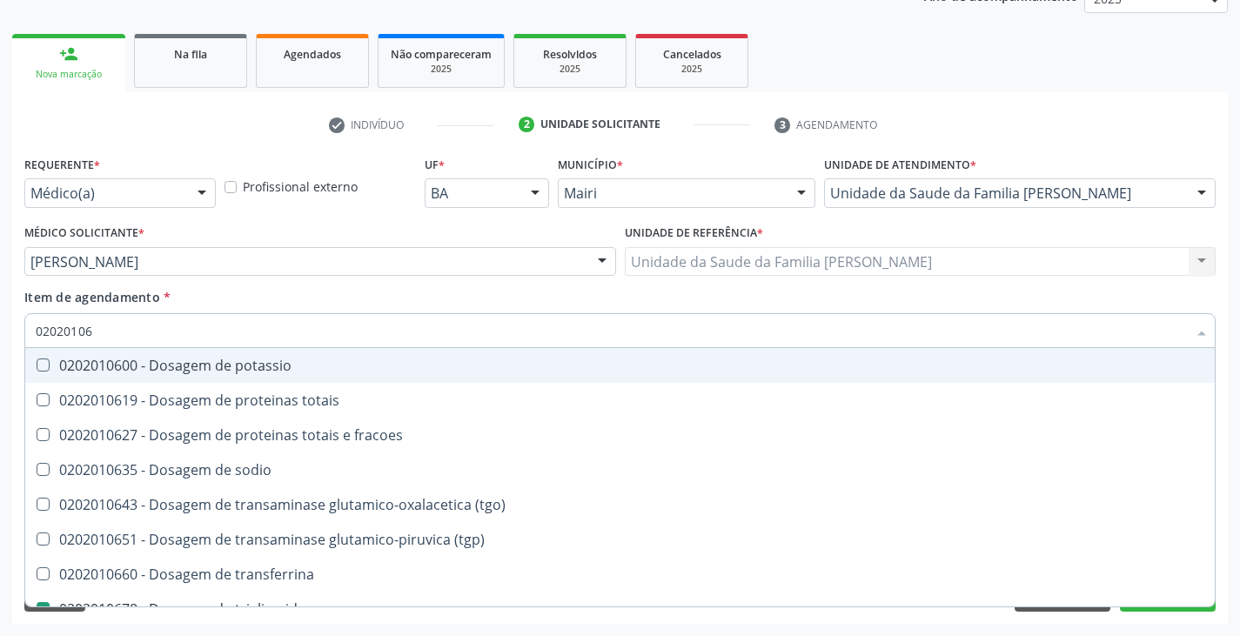
type input "020201063"
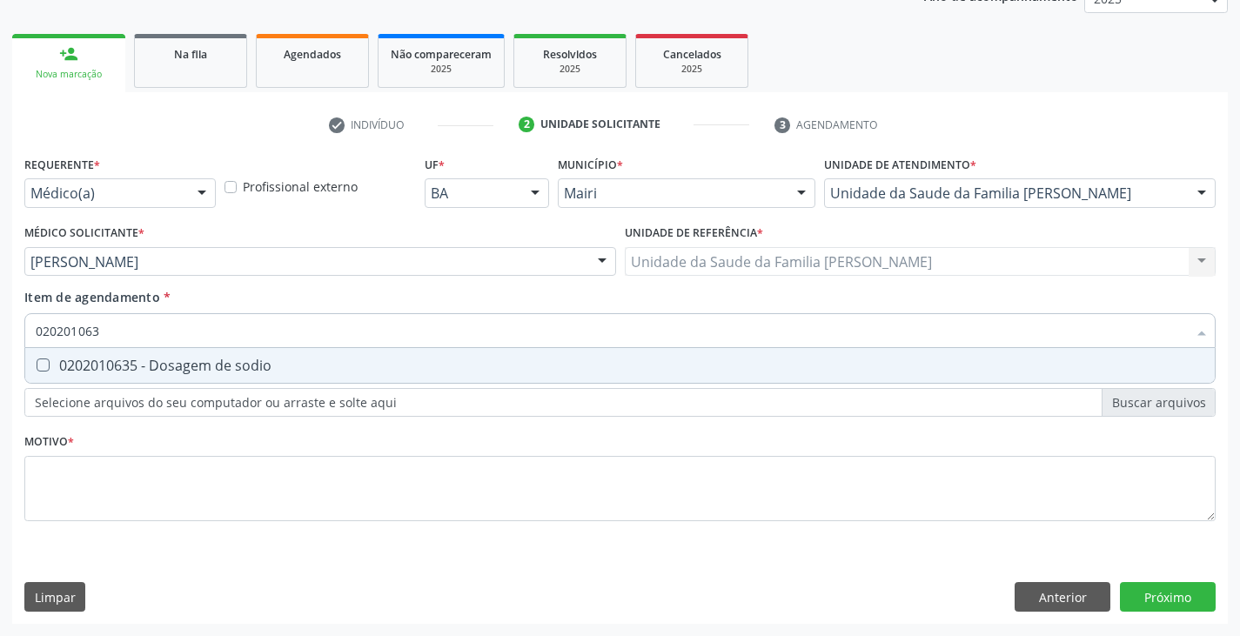
click at [211, 363] on div "0202010635 - Dosagem de sodio" at bounding box center [620, 366] width 1169 height 14
checkbox sodio "true"
type input "02020106"
checkbox sodio "false"
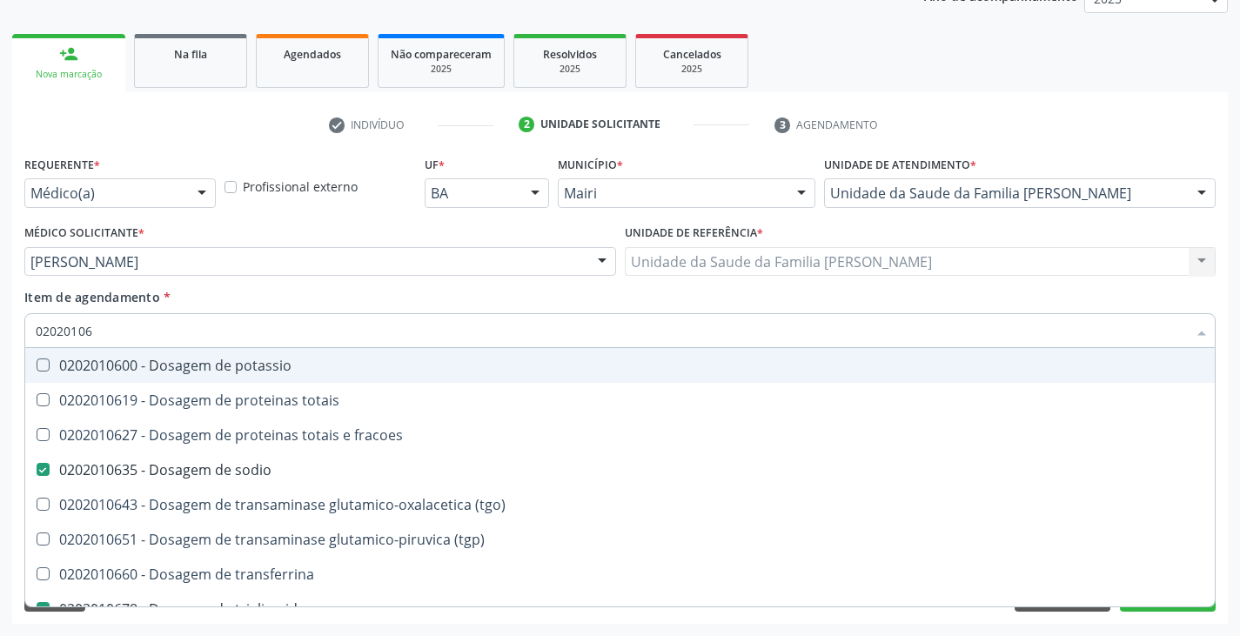
type input "020201069"
checkbox potassio "true"
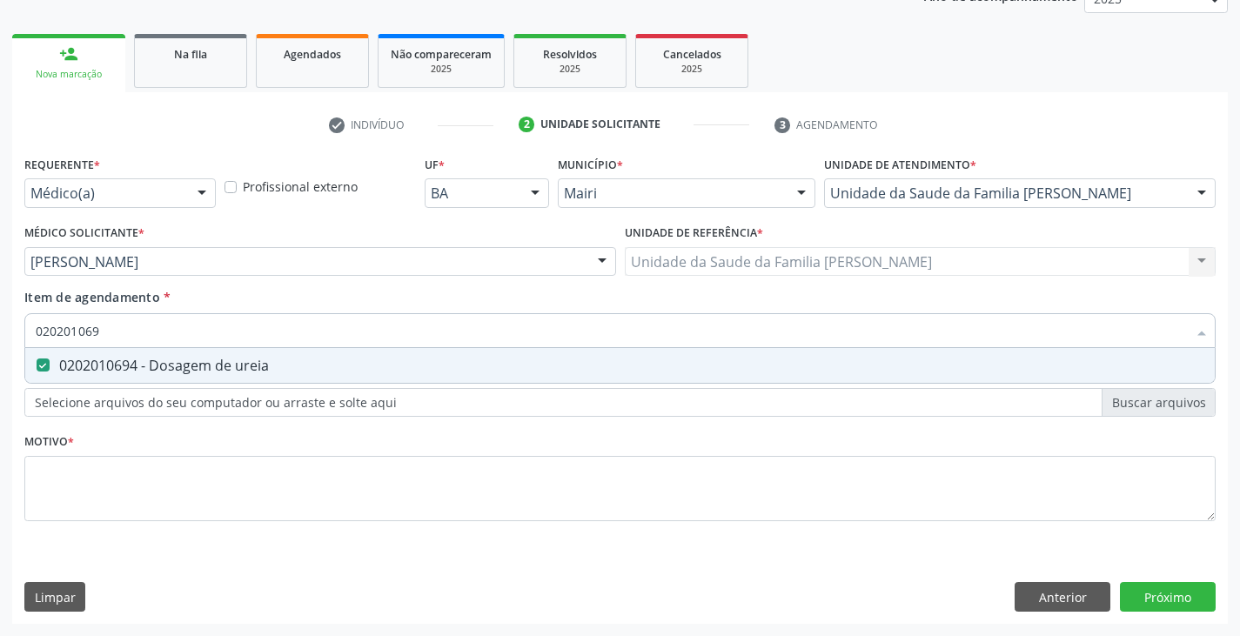
type input "02020106"
checkbox ureia "false"
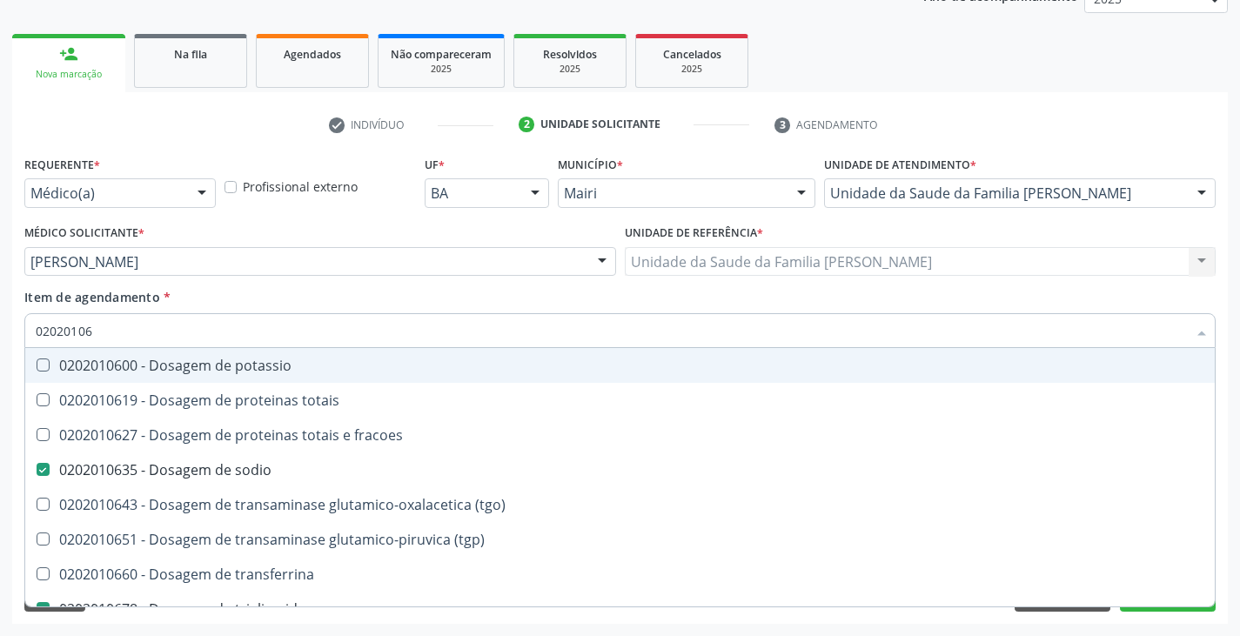
type input "020201060"
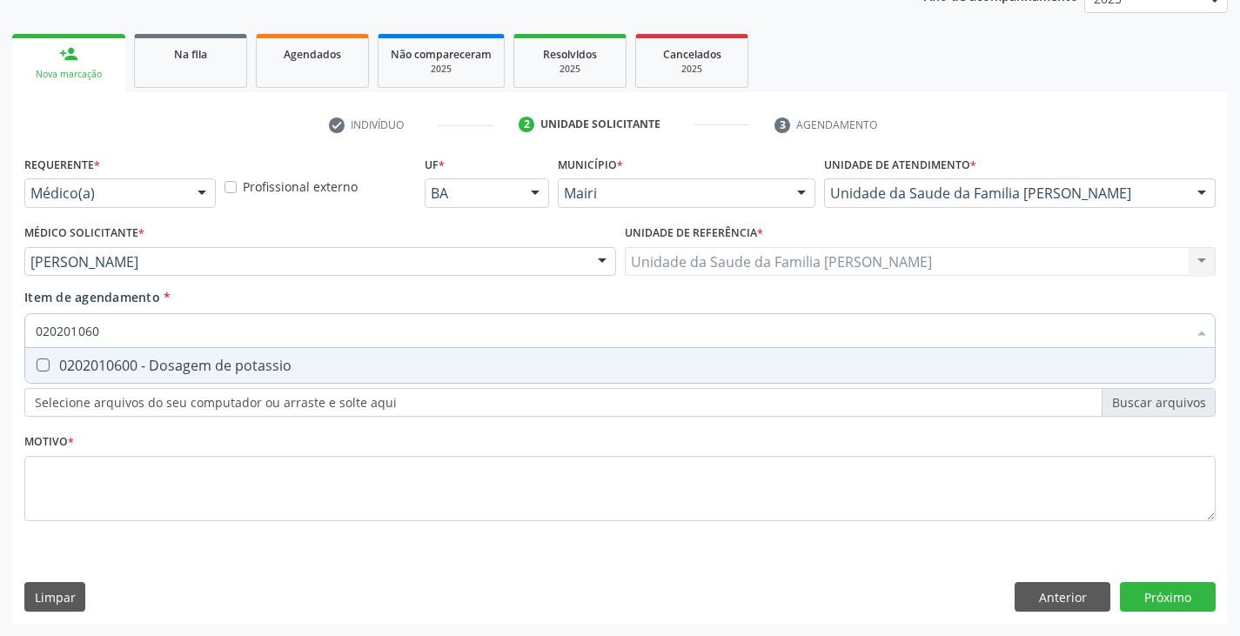
click at [211, 363] on div "0202010600 - Dosagem de potassio" at bounding box center [620, 366] width 1169 height 14
checkbox potassio "true"
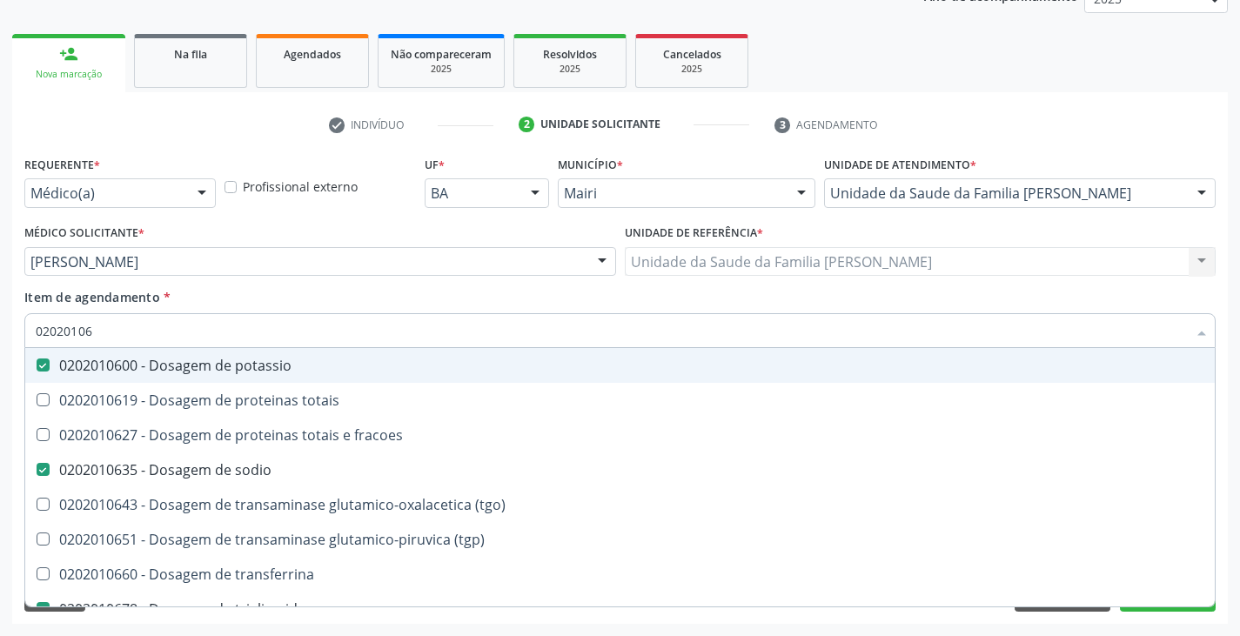
type input "020201064"
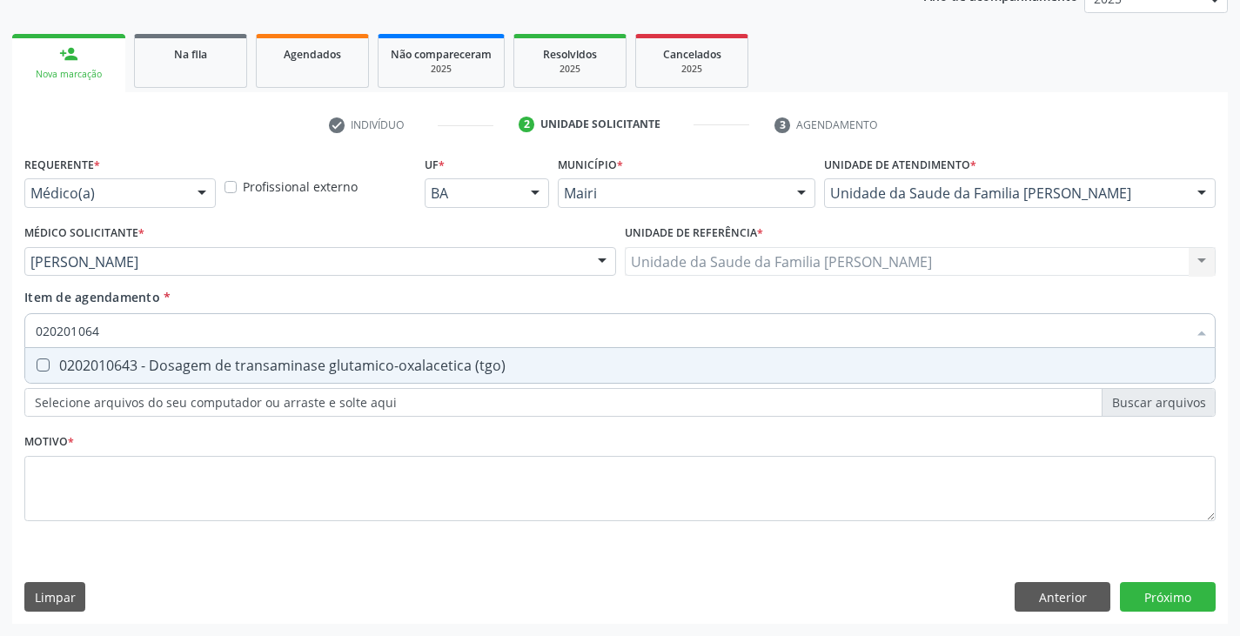
click at [211, 363] on div "0202010643 - Dosagem de transaminase glutamico-oxalacetica (tgo)" at bounding box center [620, 366] width 1169 height 14
checkbox \(tgo\) "true"
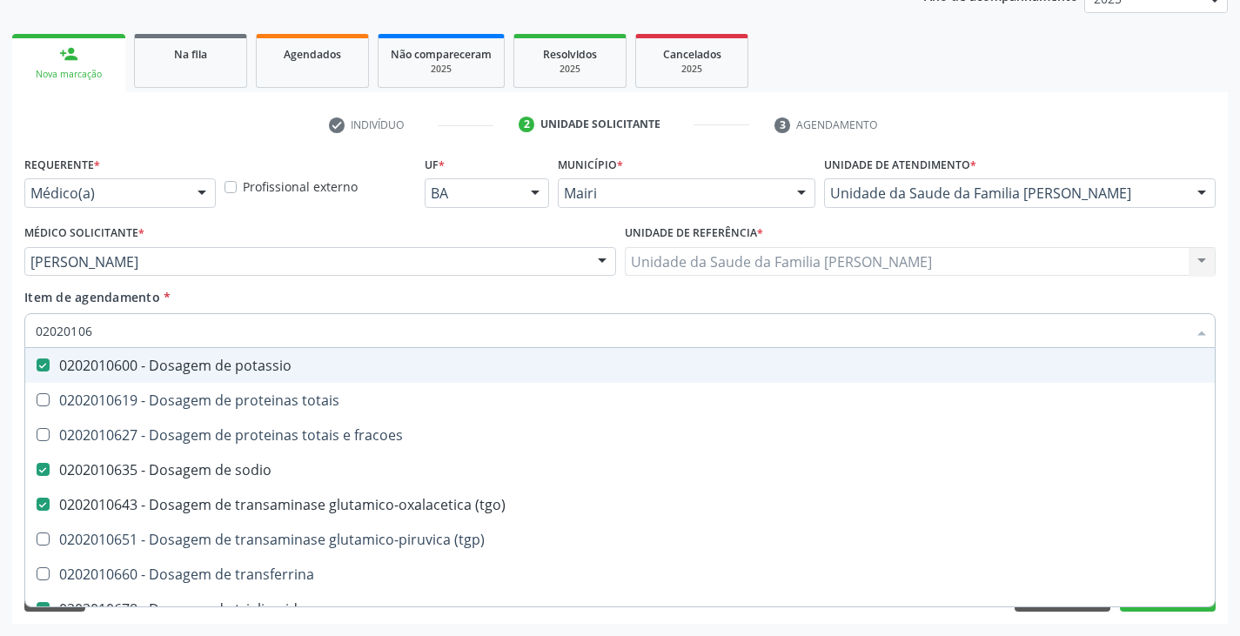
type input "020201065"
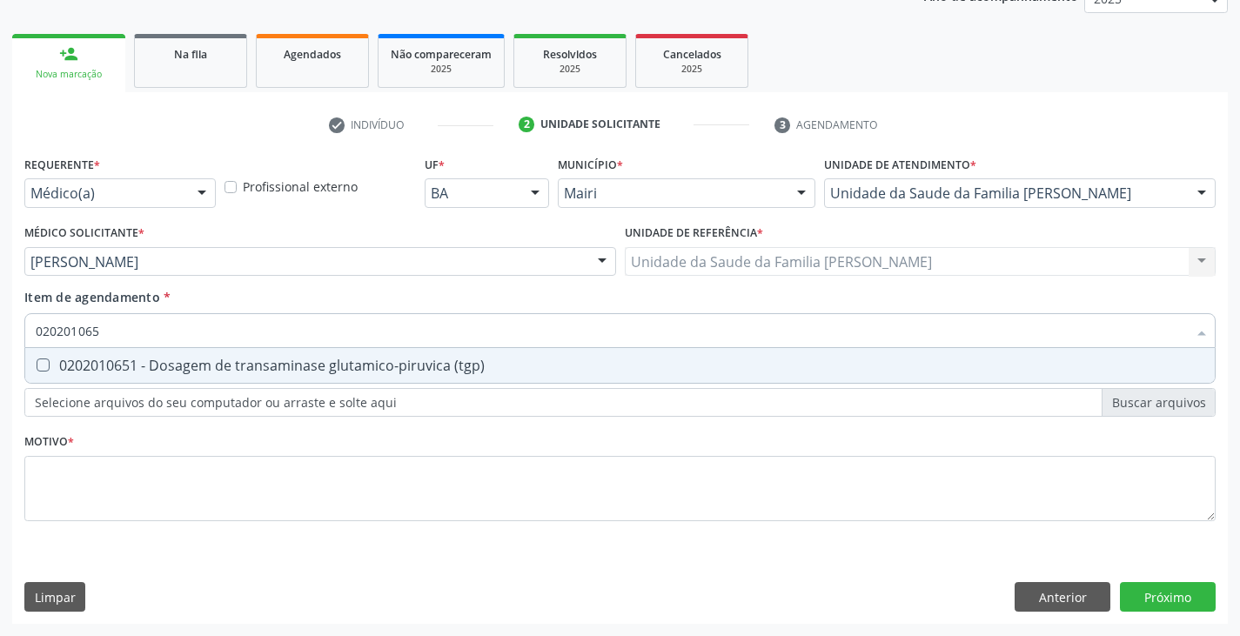
click at [211, 363] on div "0202010651 - Dosagem de transaminase glutamico-piruvica (tgp)" at bounding box center [620, 366] width 1169 height 14
checkbox \(tgp\) "true"
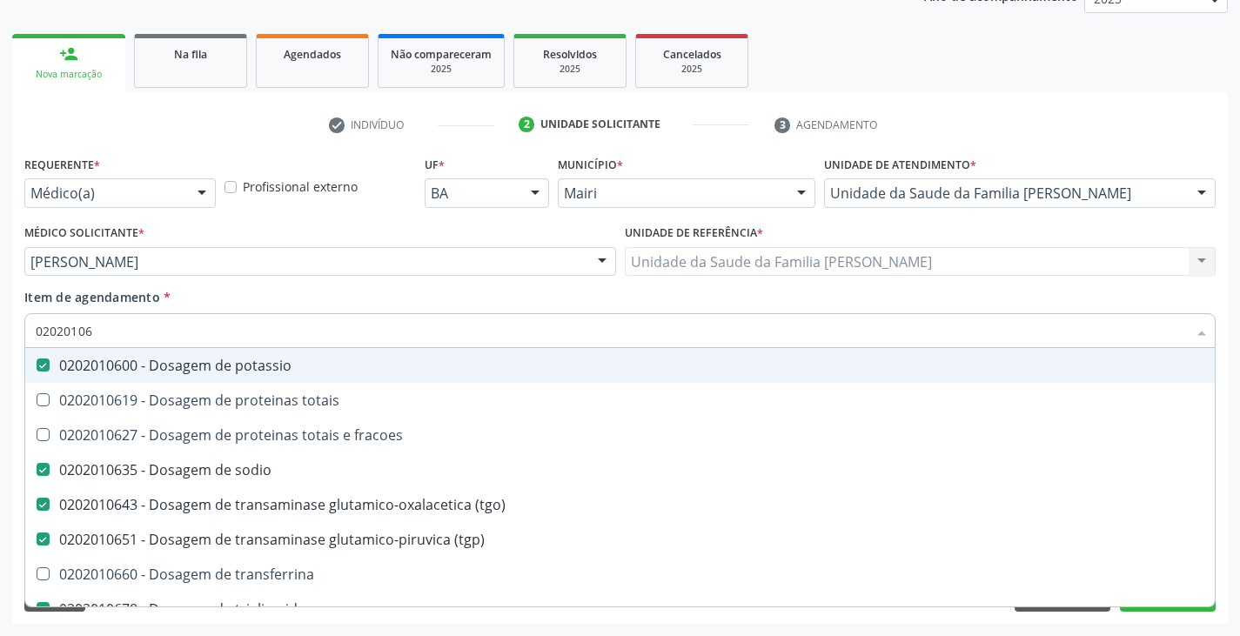
type input "0202010"
checkbox potassio "false"
checkbox sodio "false"
checkbox \(tgo\) "false"
checkbox \(tgp\) "false"
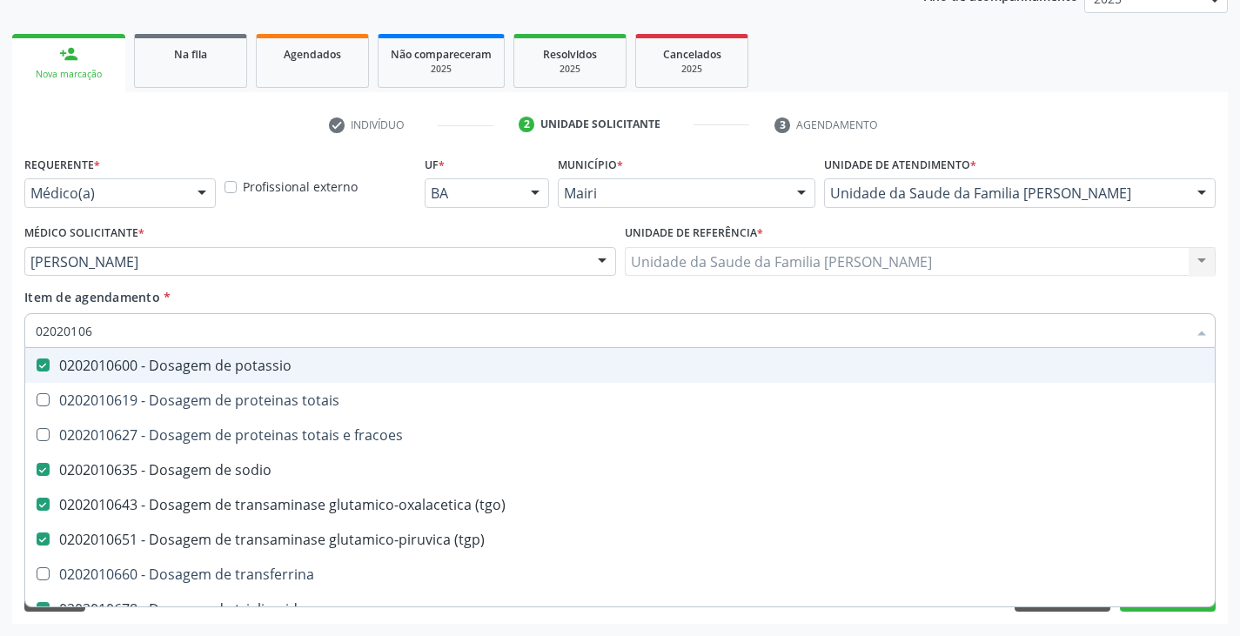
checkbox triglicerideos "false"
checkbox ureia "false"
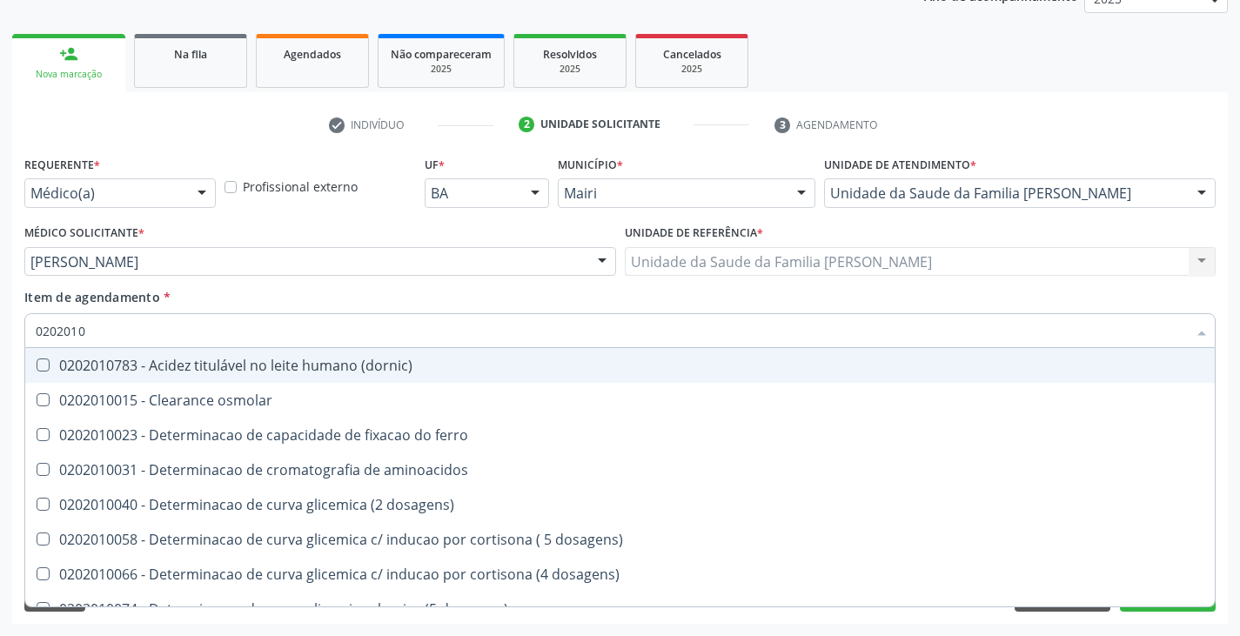
type input "02020101"
checkbox ferro "true"
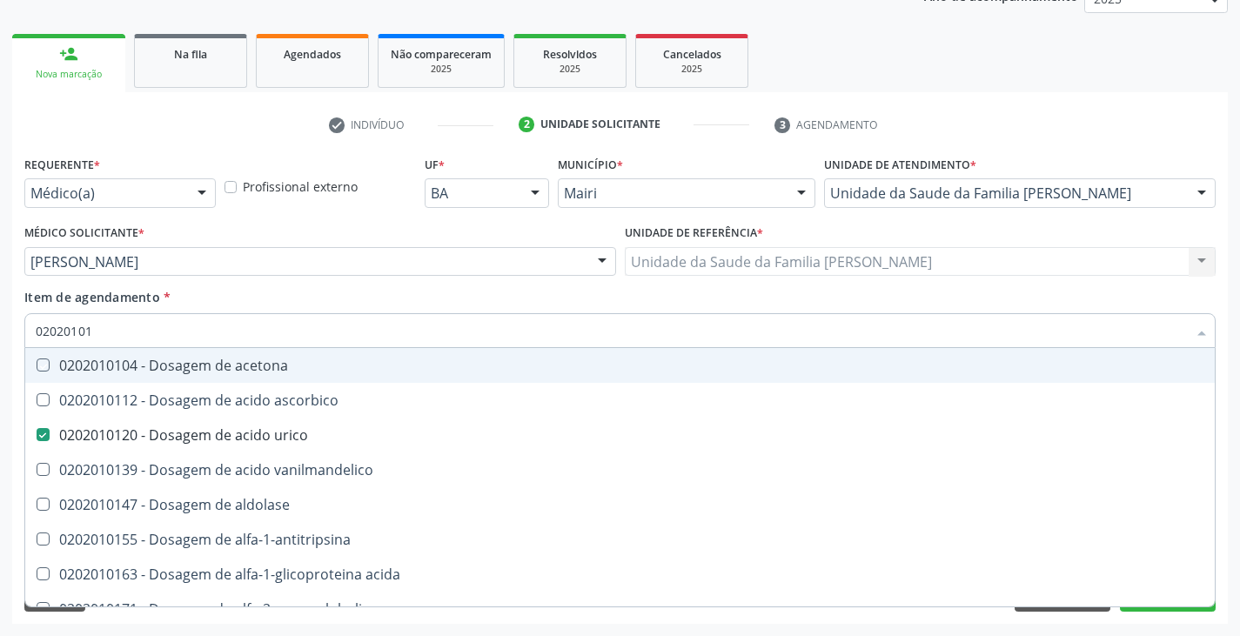
type input "020201012"
checkbox acetona "true"
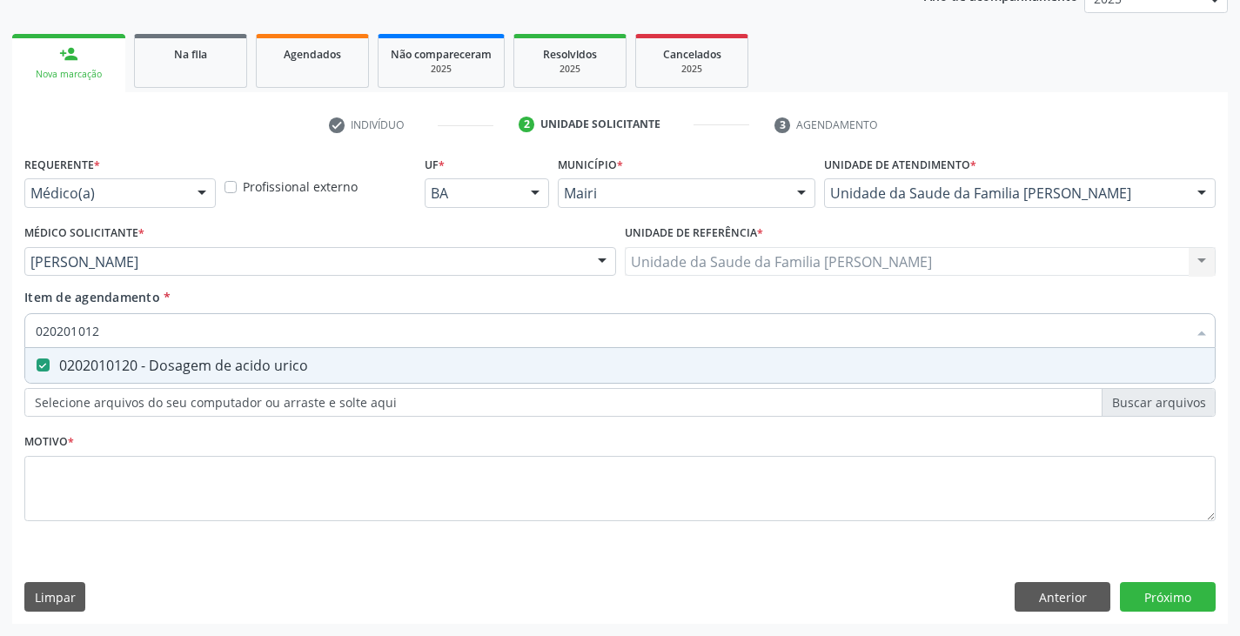
type input "02020101"
checkbox urico "false"
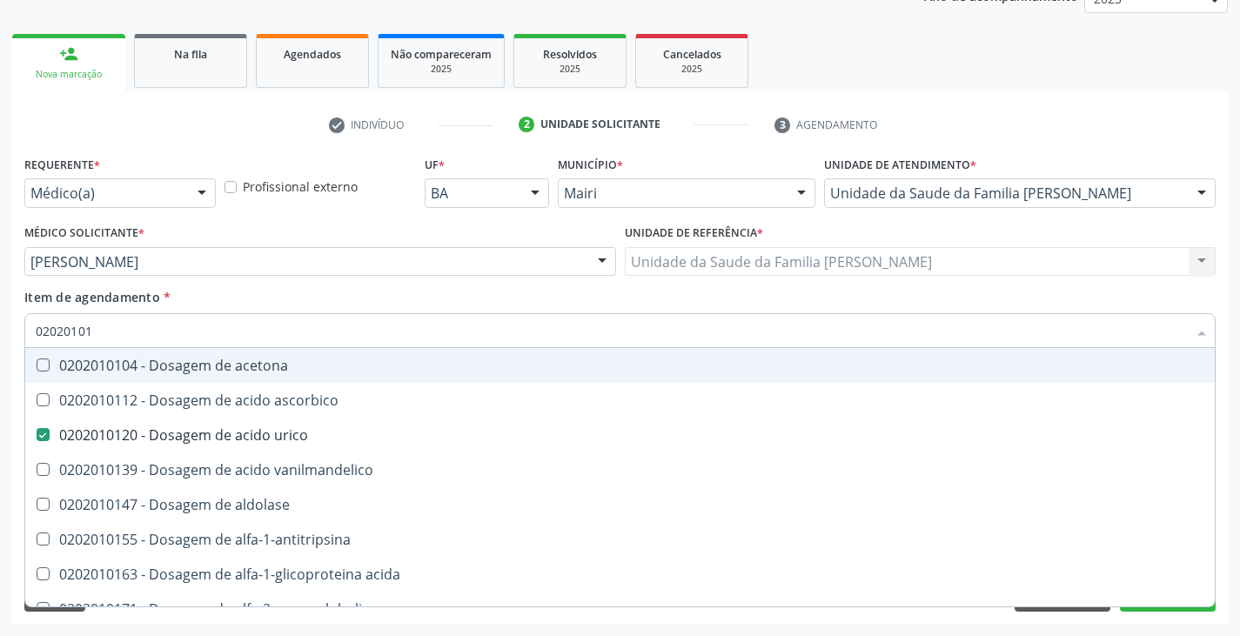
type input "0202010"
checkbox urico "false"
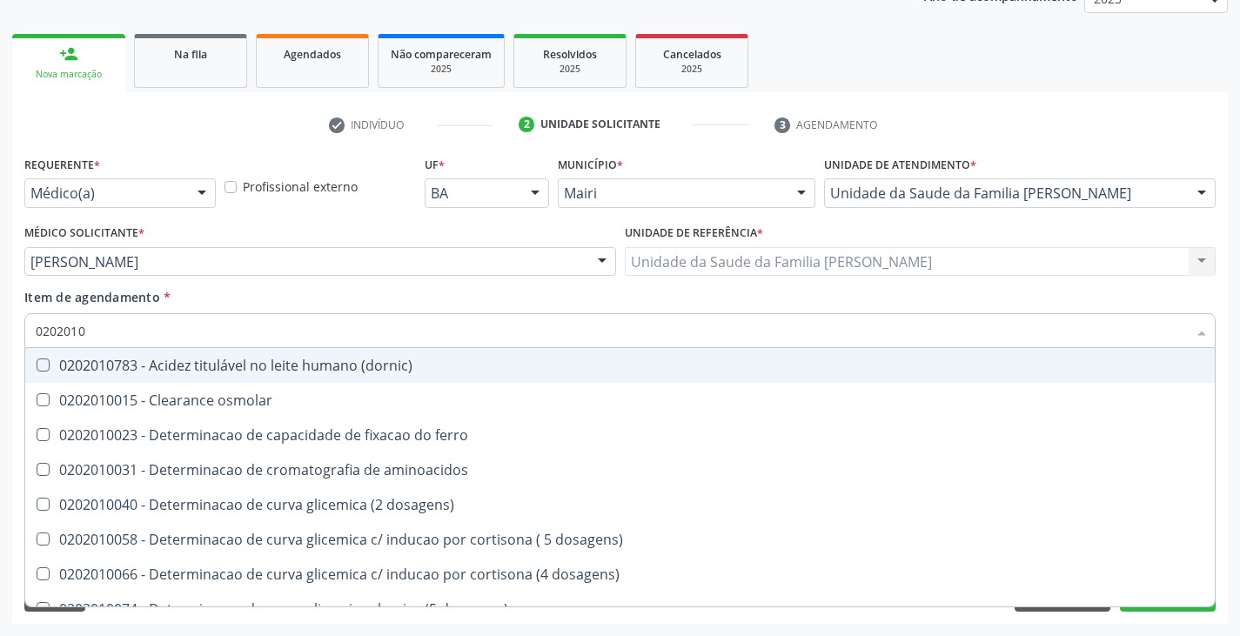
type input "02020102"
checkbox dosagens\) "true"
checkbox osmolaridade "true"
checkbox ivy "true"
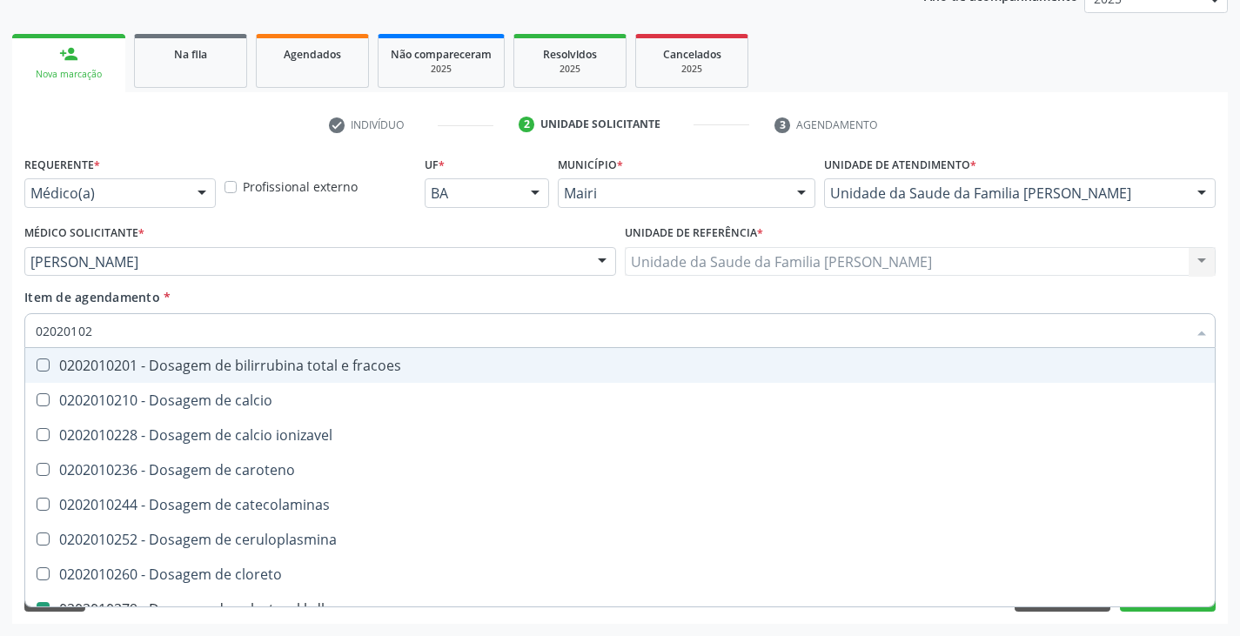
type input "020201021"
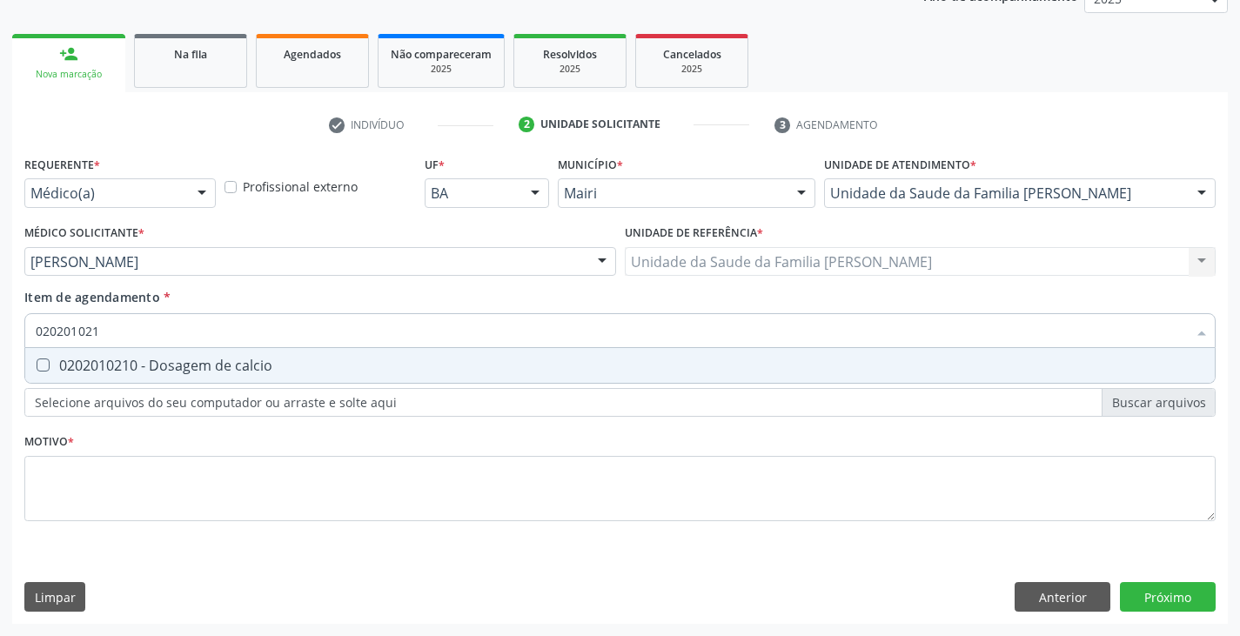
click at [210, 367] on div "0202010210 - Dosagem de calcio" at bounding box center [620, 366] width 1169 height 14
checkbox calcio "true"
type input "02020102"
checkbox calcio "false"
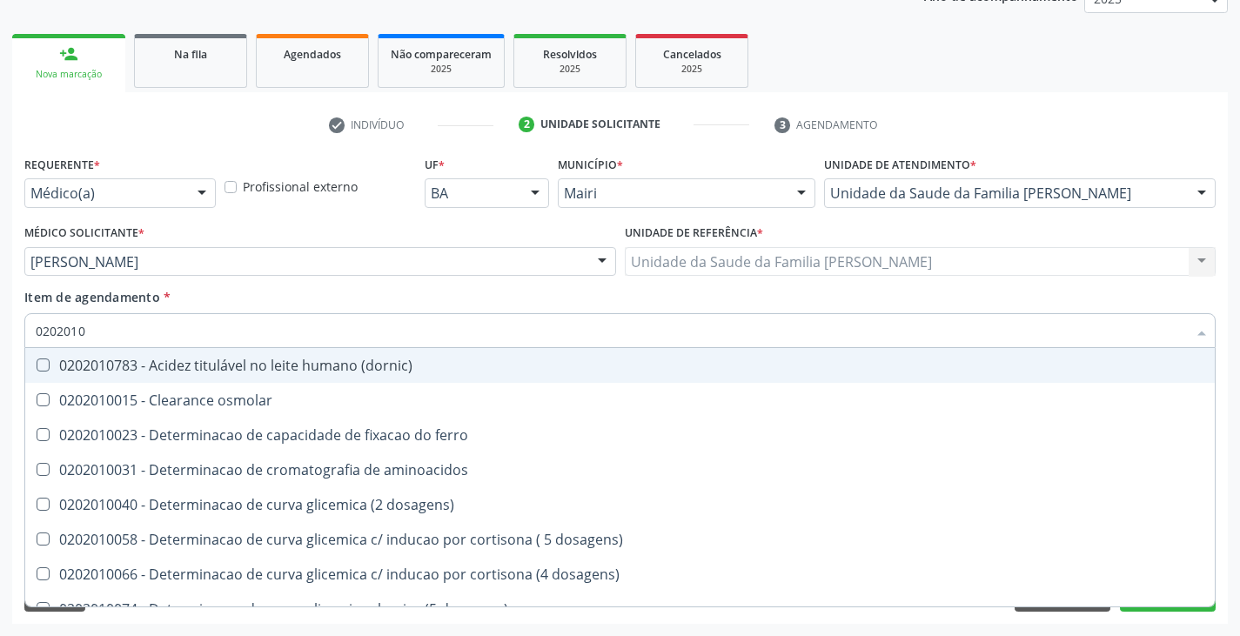
type input "020201"
checkbox urico "false"
checkbox alfa-2-macroglobulina "true"
checkbox calcio "false"
checkbox hdl "false"
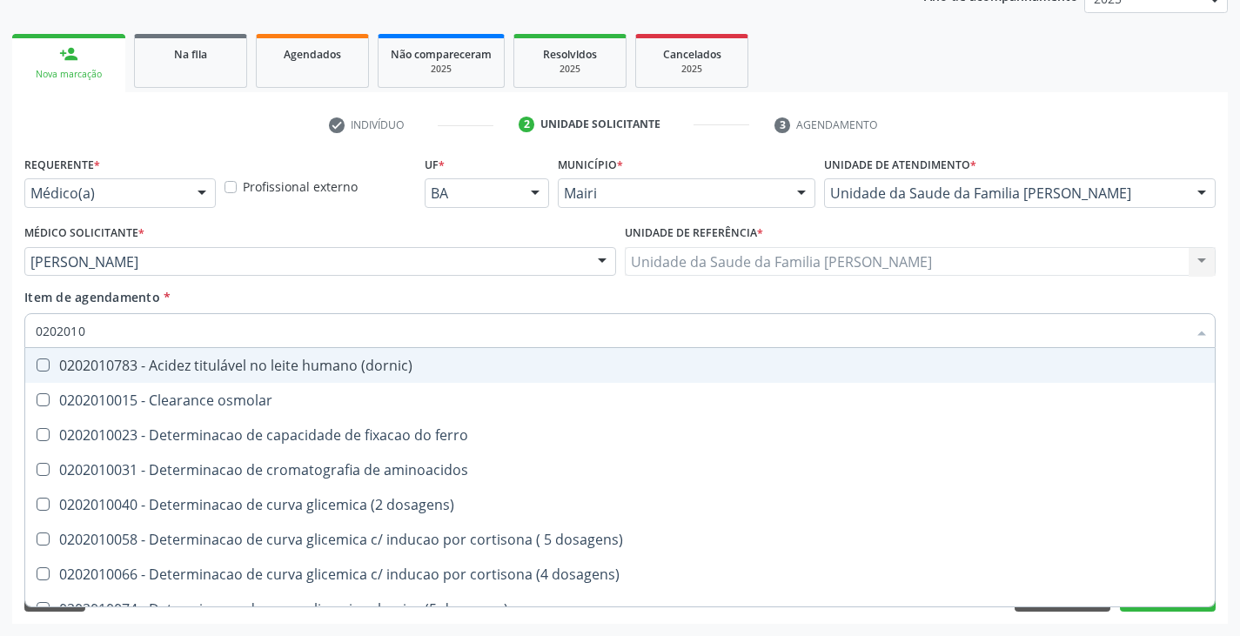
checkbox total "false"
checkbox creatinina "false"
checkbox alfa-hidroxibutirica "true"
checkbox glutamica "true"
checkbox latica "true"
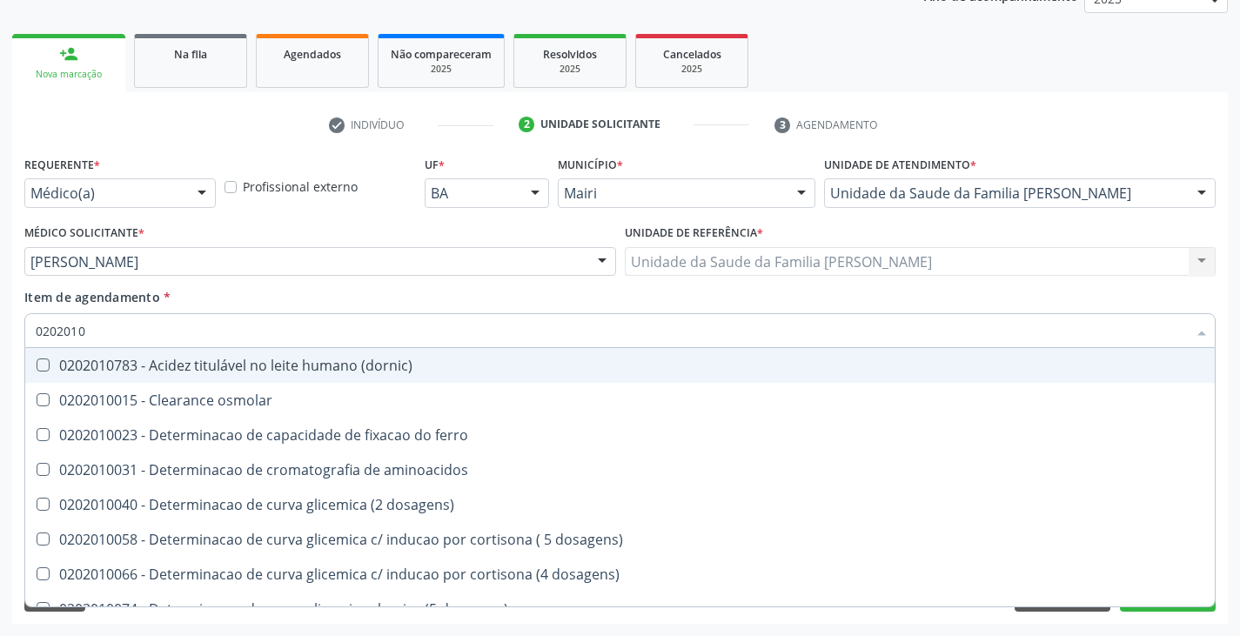
checkbox ferritina "true"
checkbox glicose "false"
checkbox glicosilada "false"
checkbox magnesio "true"
checkbox porfirinas "true"
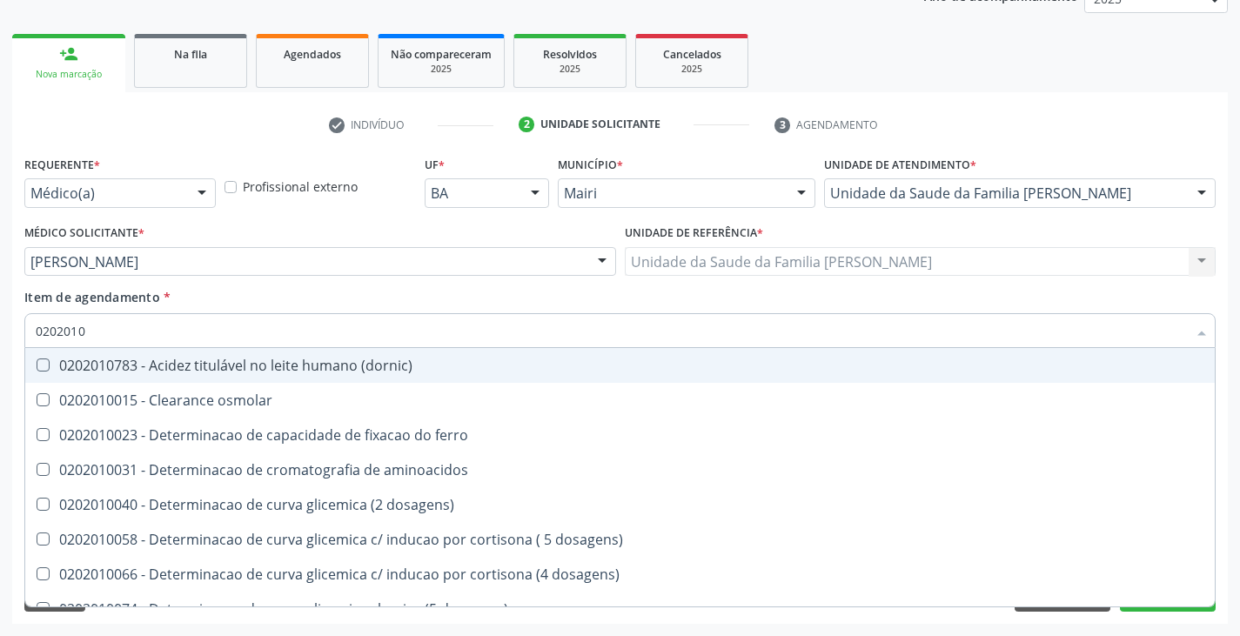
checkbox potassio "false"
checkbox sodio "false"
checkbox \(tgo\) "false"
checkbox \(tgp\) "false"
checkbox triglicerideos "false"
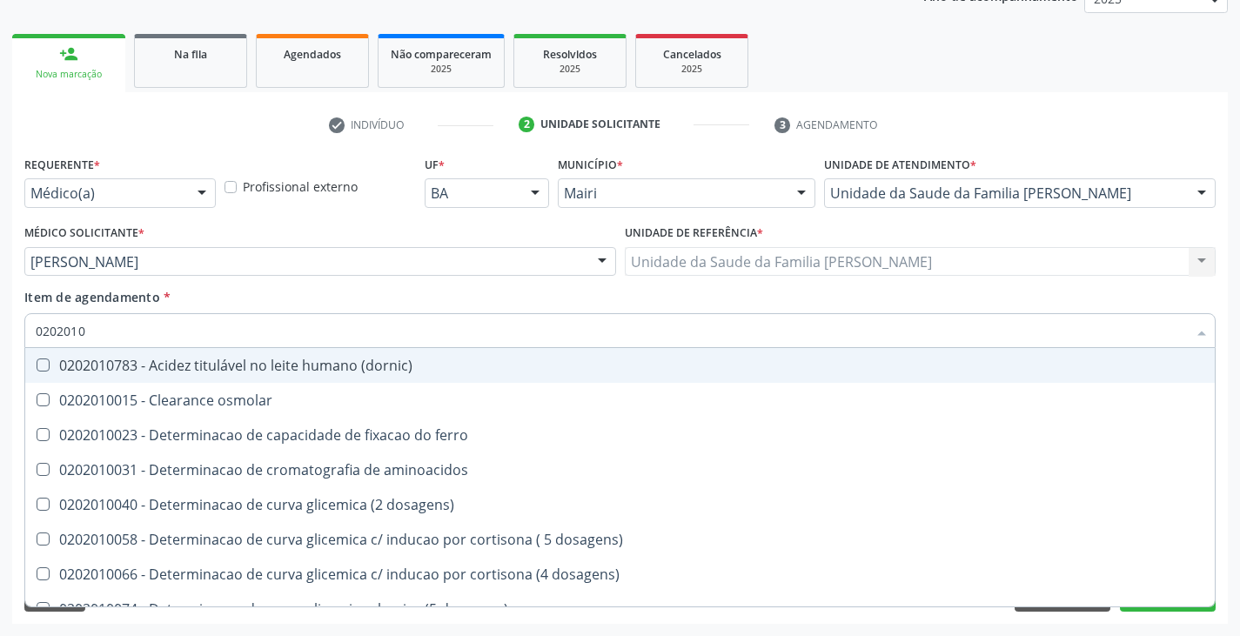
checkbox proteinas "true"
checkbox \) "true"
checkbox d-xilose "true"
type input "02020"
checkbox urico "false"
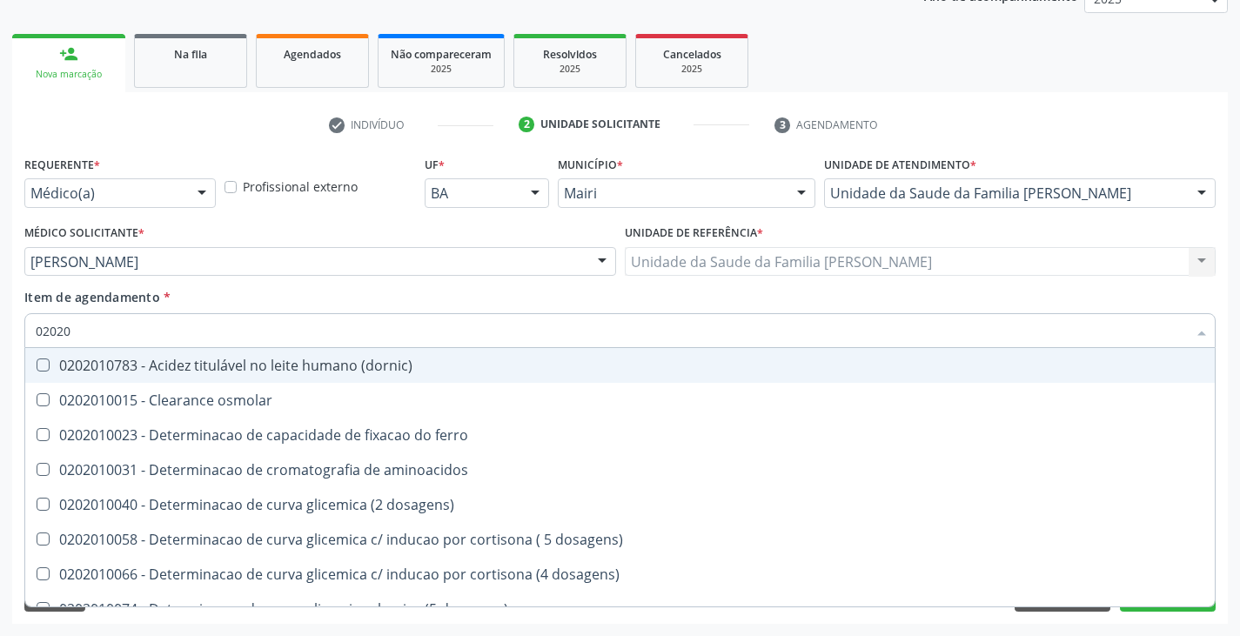
checkbox calcio "false"
checkbox hdl "false"
checkbox ldl "false"
checkbox total "false"
checkbox creatinina "false"
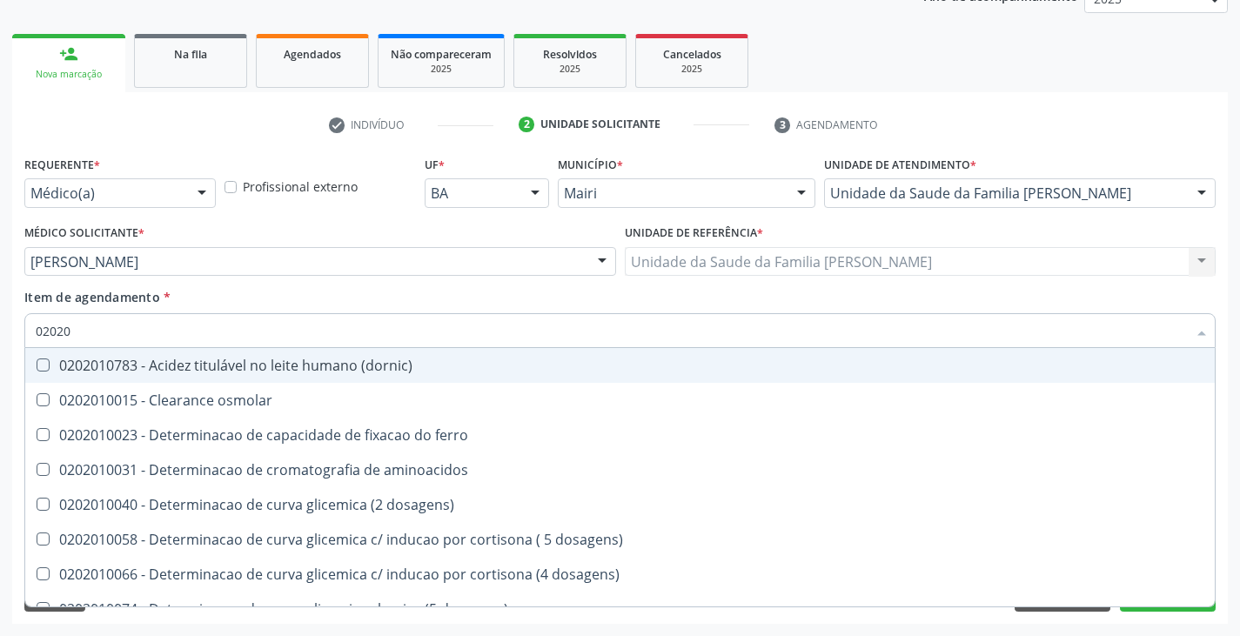
checkbox glicose "false"
checkbox glicosilada "false"
checkbox potassio "false"
checkbox sodio "false"
checkbox \(tgo\) "false"
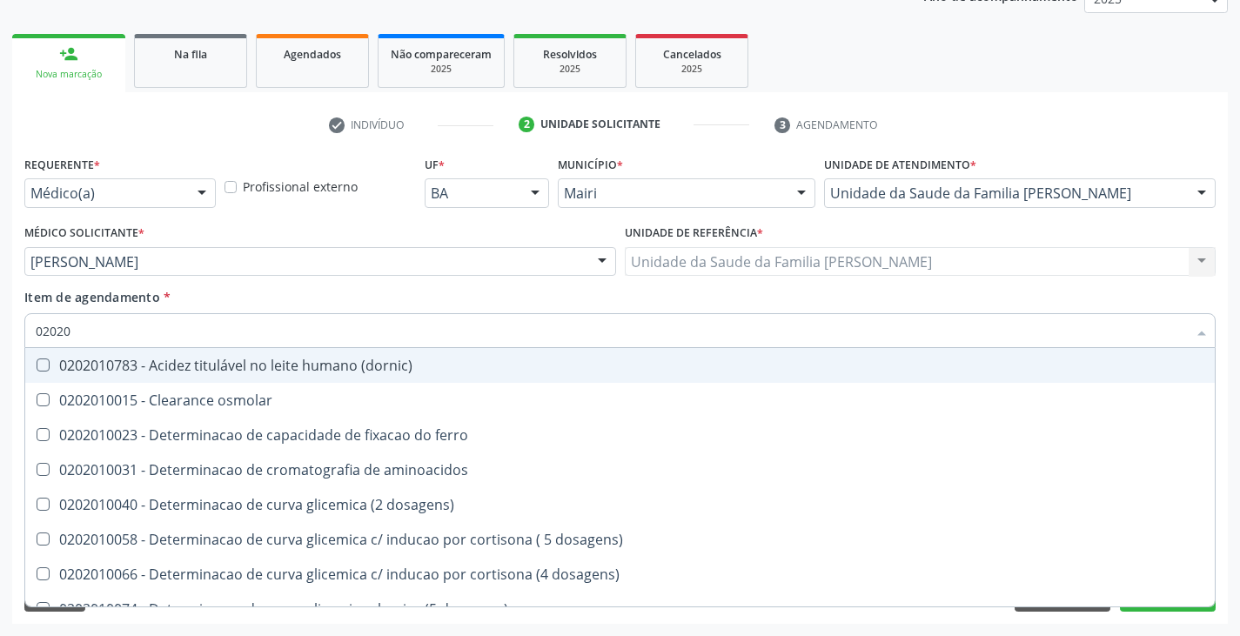
checkbox \(tgp\) "false"
checkbox triglicerideos "false"
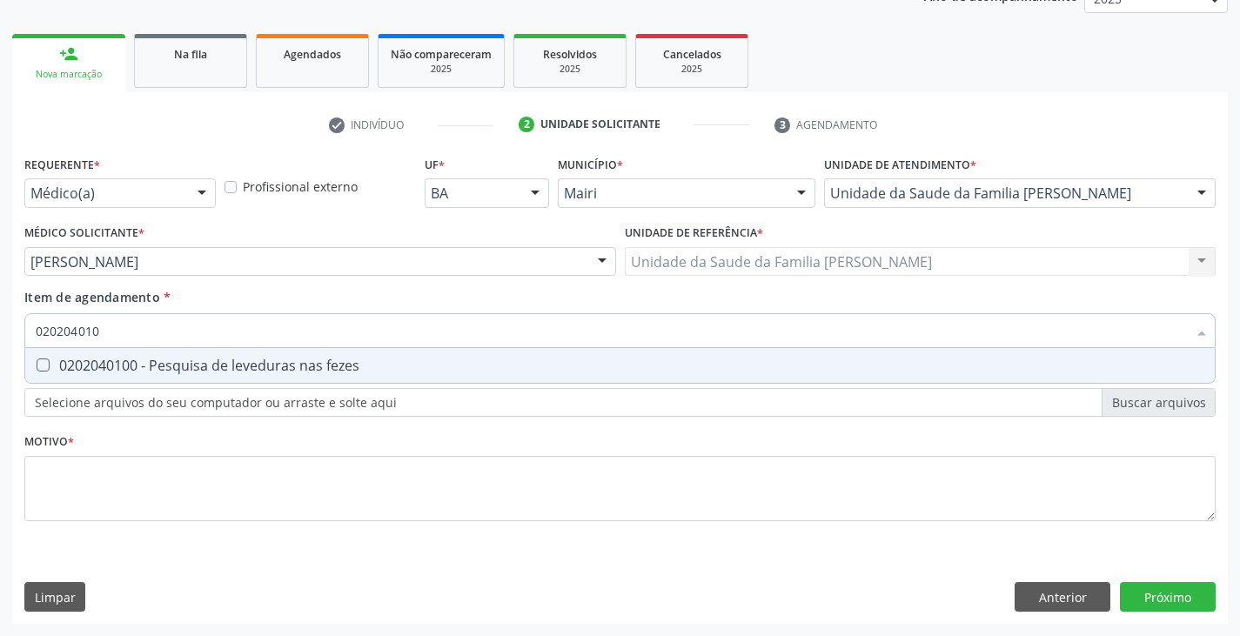
type input "0202040100"
click at [210, 367] on div "0202040100 - Pesquisa de leveduras nas fezes" at bounding box center [620, 366] width 1169 height 14
checkbox fezes "true"
type input "02020401"
checkbox fezes "false"
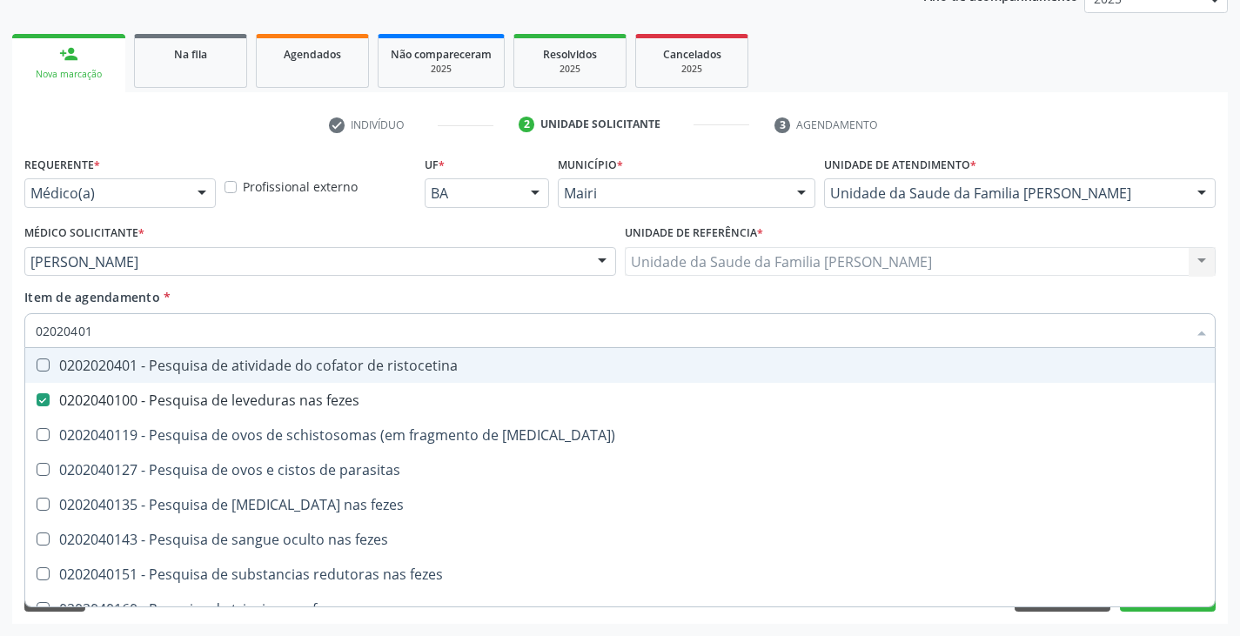
type input "0202040"
checkbox fezes "false"
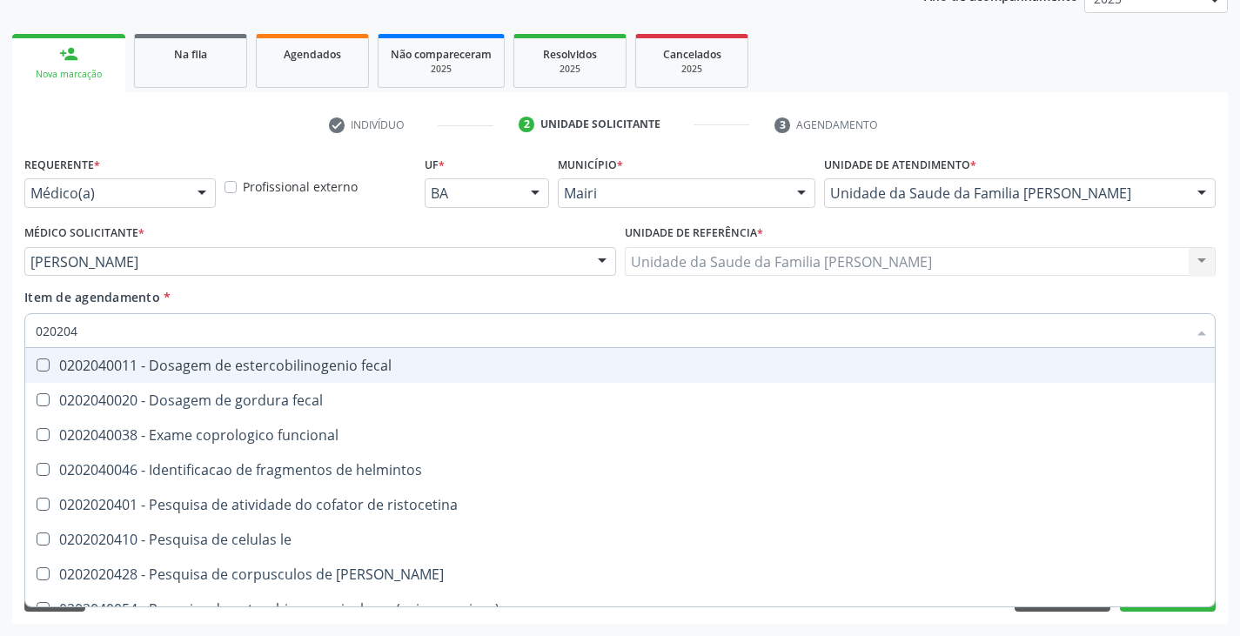
type input "02020"
checkbox fezes "false"
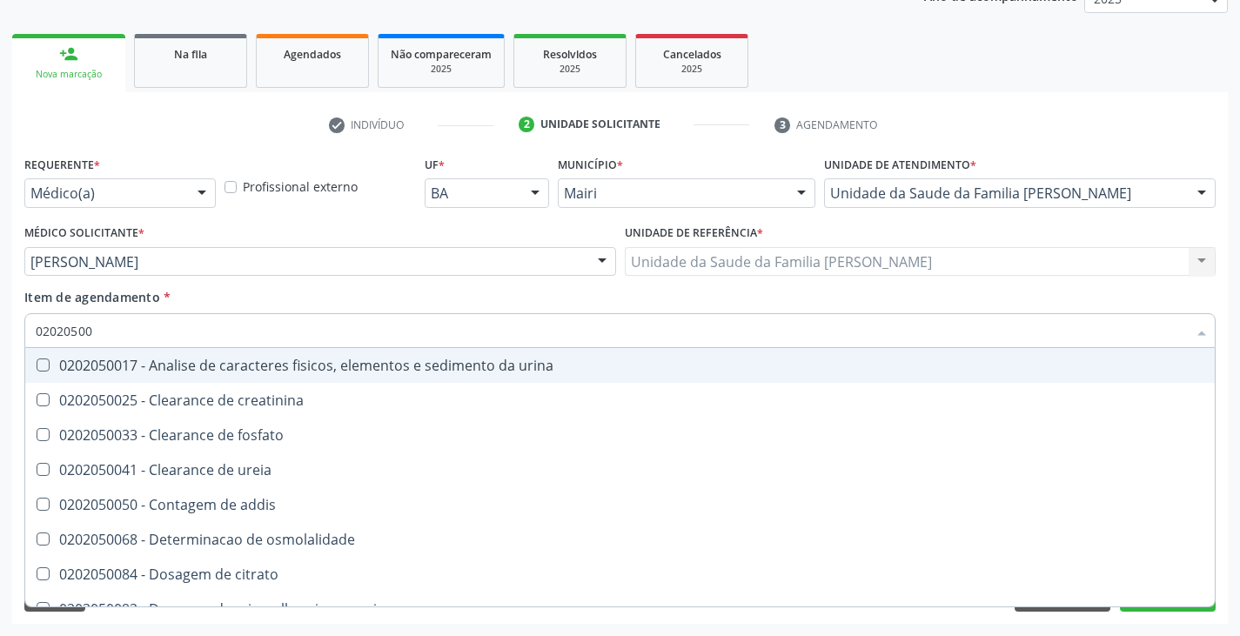
type input "020205001"
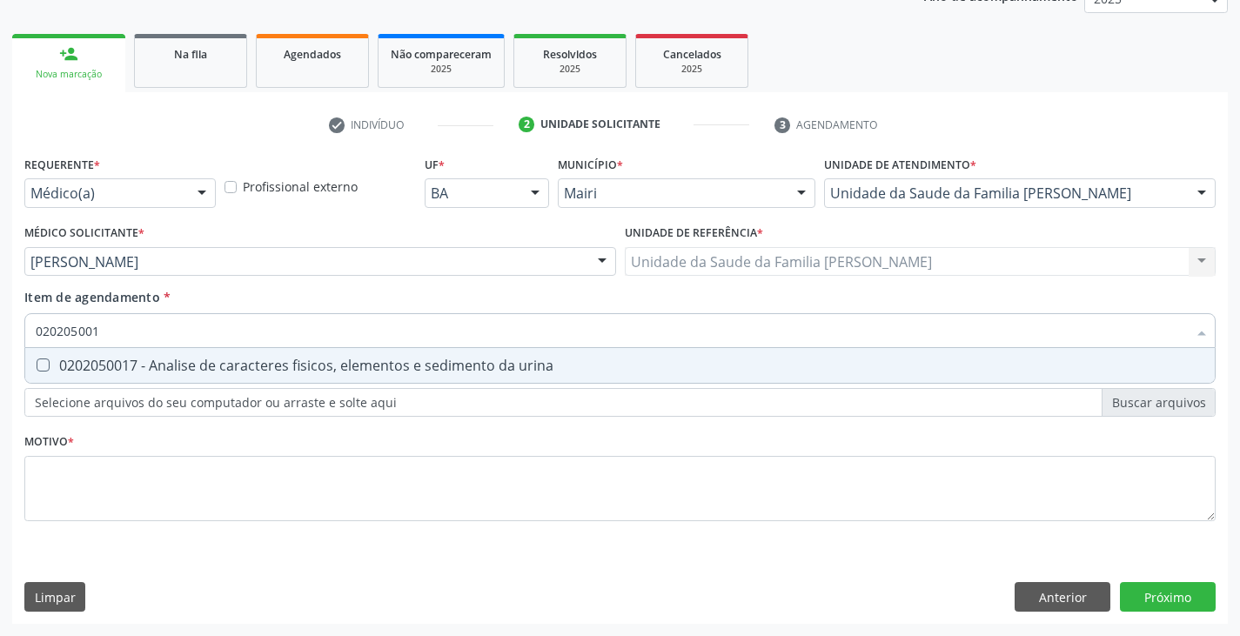
click at [210, 367] on div "0202050017 - Analise de caracteres fisicos, elementos e sedimento da urina" at bounding box center [620, 366] width 1169 height 14
checkbox urina "true"
type input "020205001"
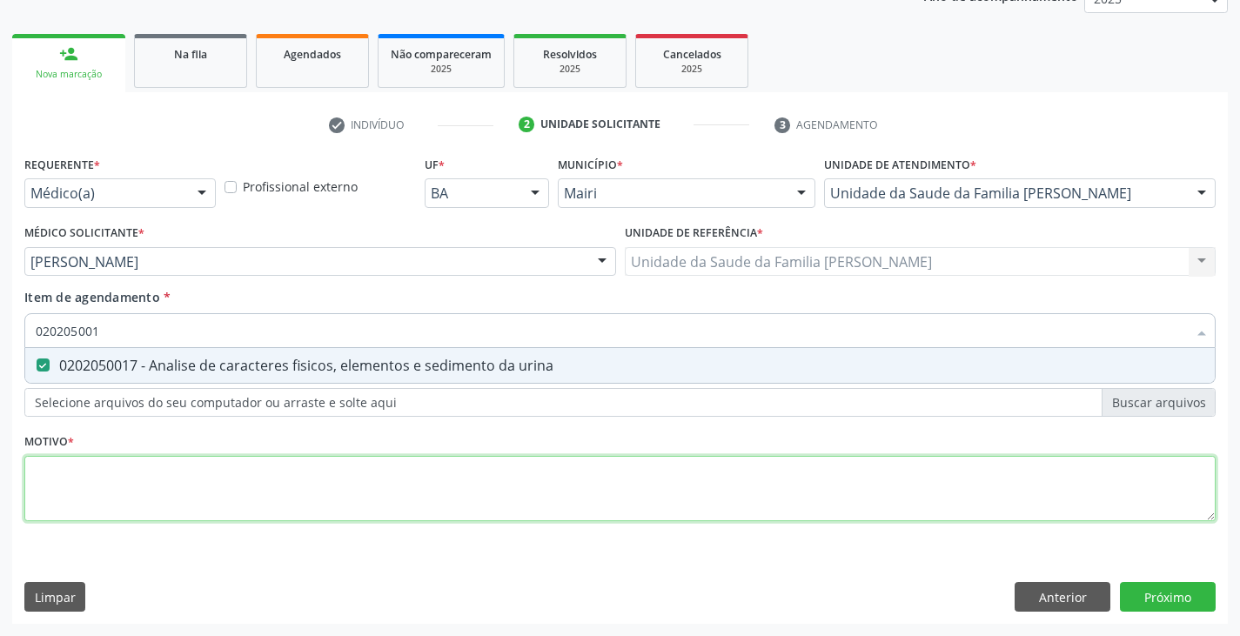
click at [206, 496] on div "Requerente * Médico(a) Médico(a) Enfermeiro(a) Paciente Nenhum resultado encont…" at bounding box center [620, 348] width 1192 height 394
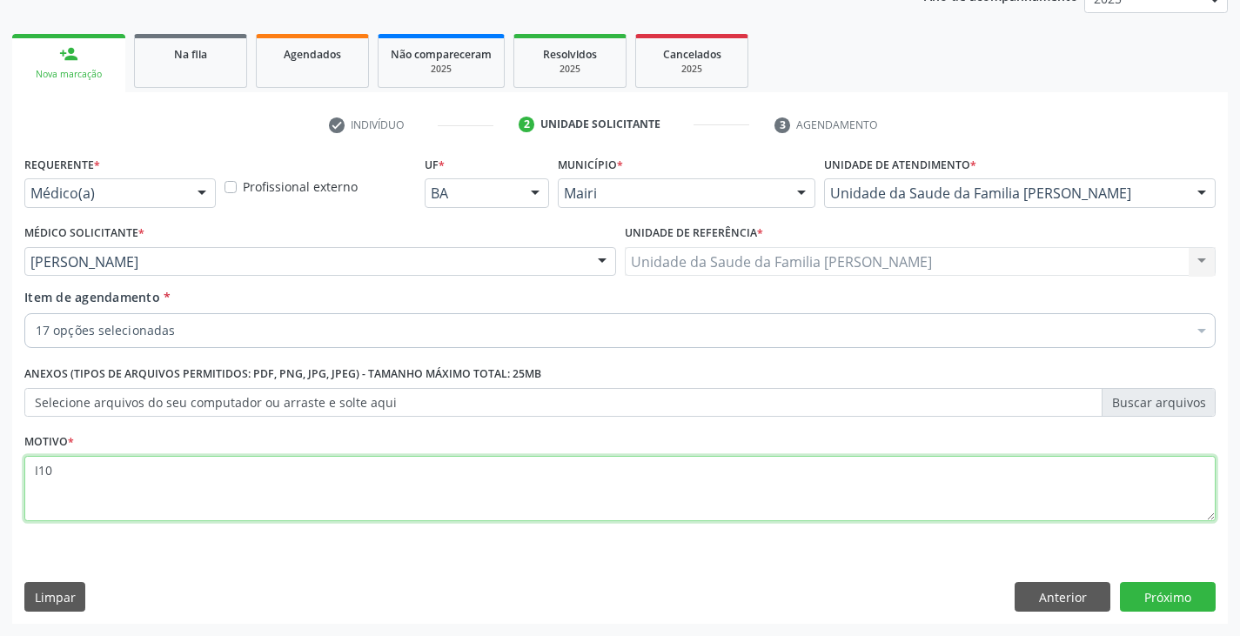
type textarea "I10"
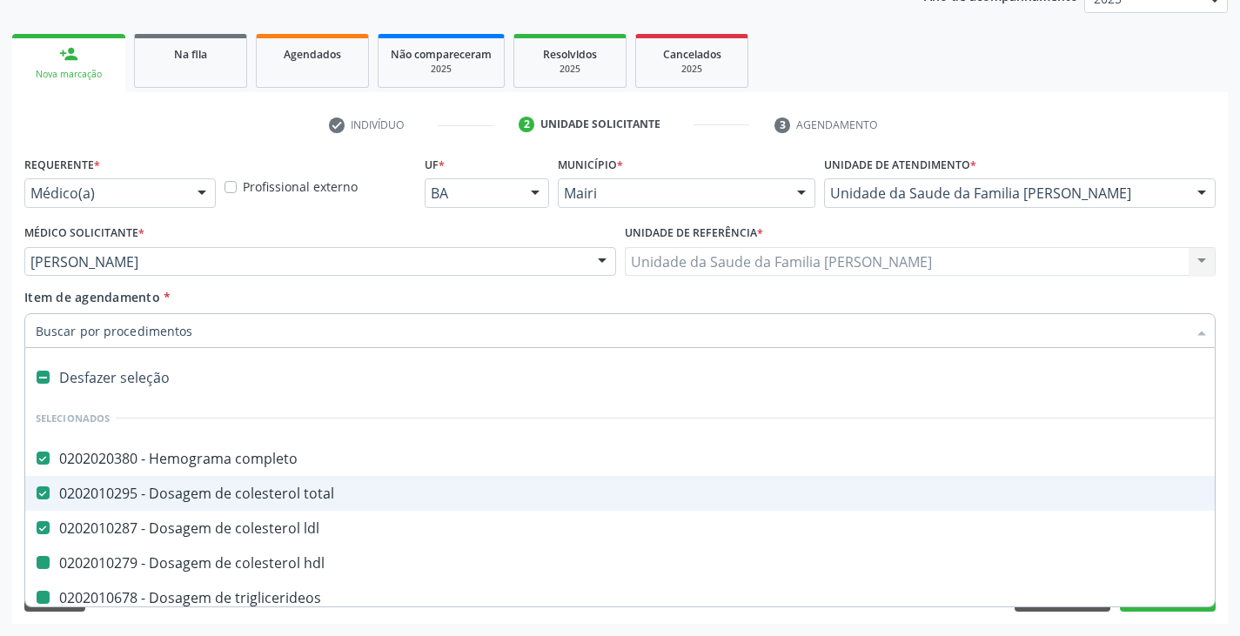
type input "f"
checkbox hdl "false"
checkbox triglicerideos "false"
checkbox ureia "false"
checkbox creatinina "false"
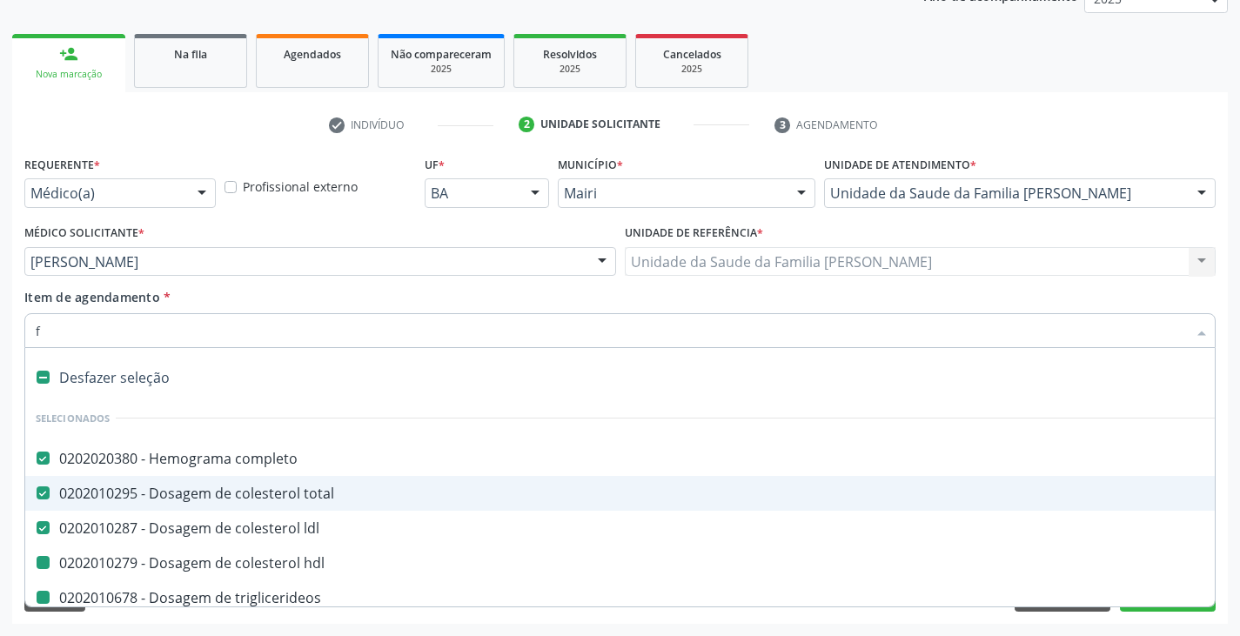
checkbox urico "false"
checkbox glicose "false"
checkbox glicosilada "false"
checkbox sodio "false"
checkbox potassio "false"
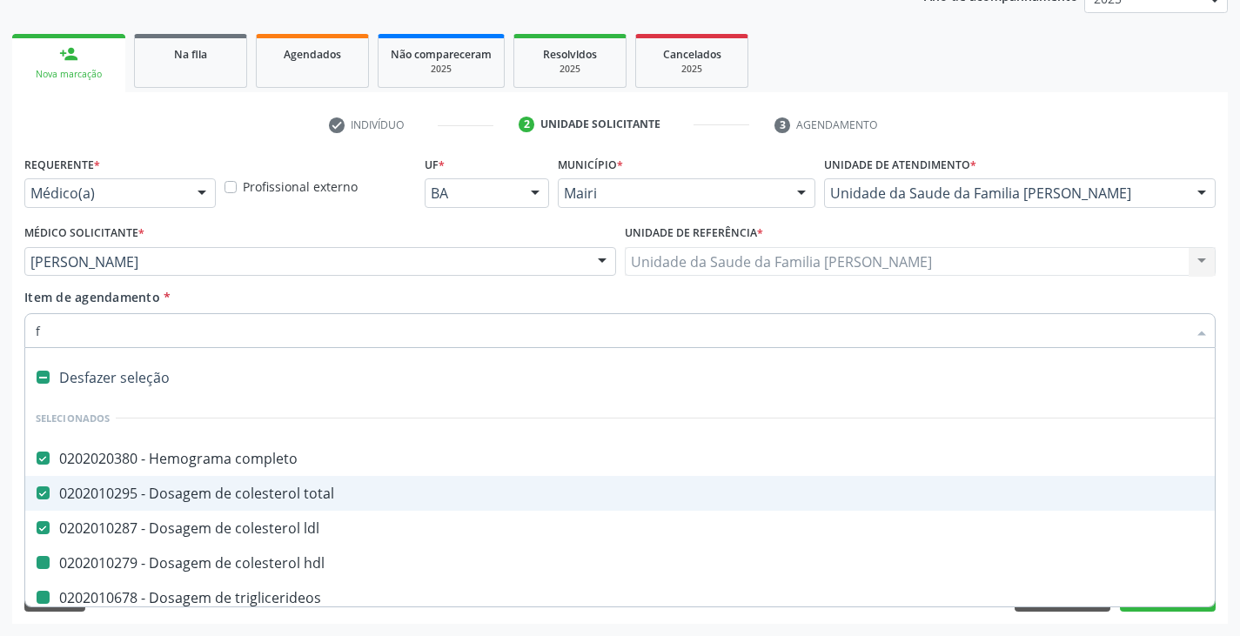
checkbox \(tgo\) "false"
checkbox \(tgp\) "false"
checkbox calcio "false"
checkbox fezes "false"
checkbox urina "false"
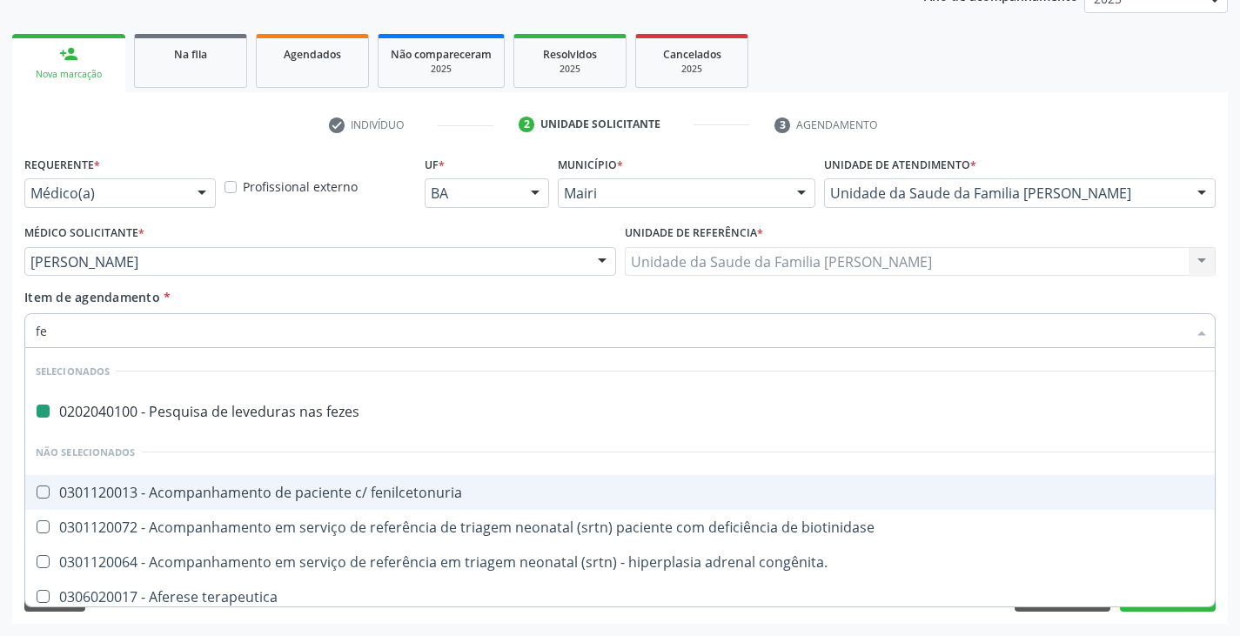
type input "fer"
checkbox fezes "false"
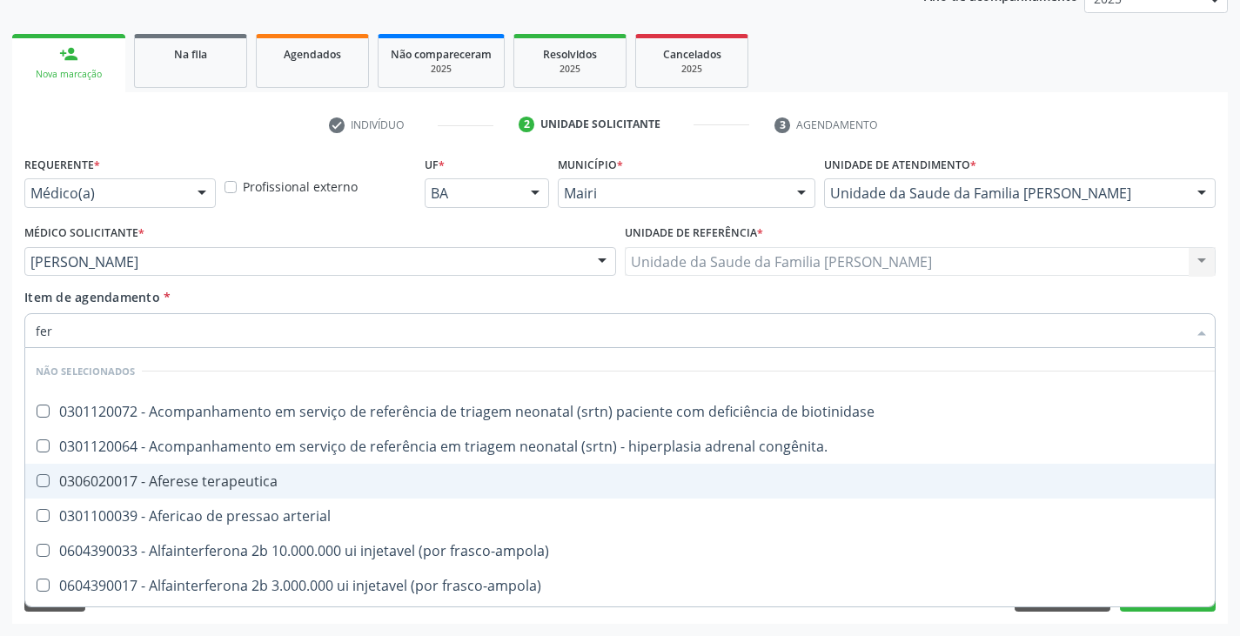
type input "ferr"
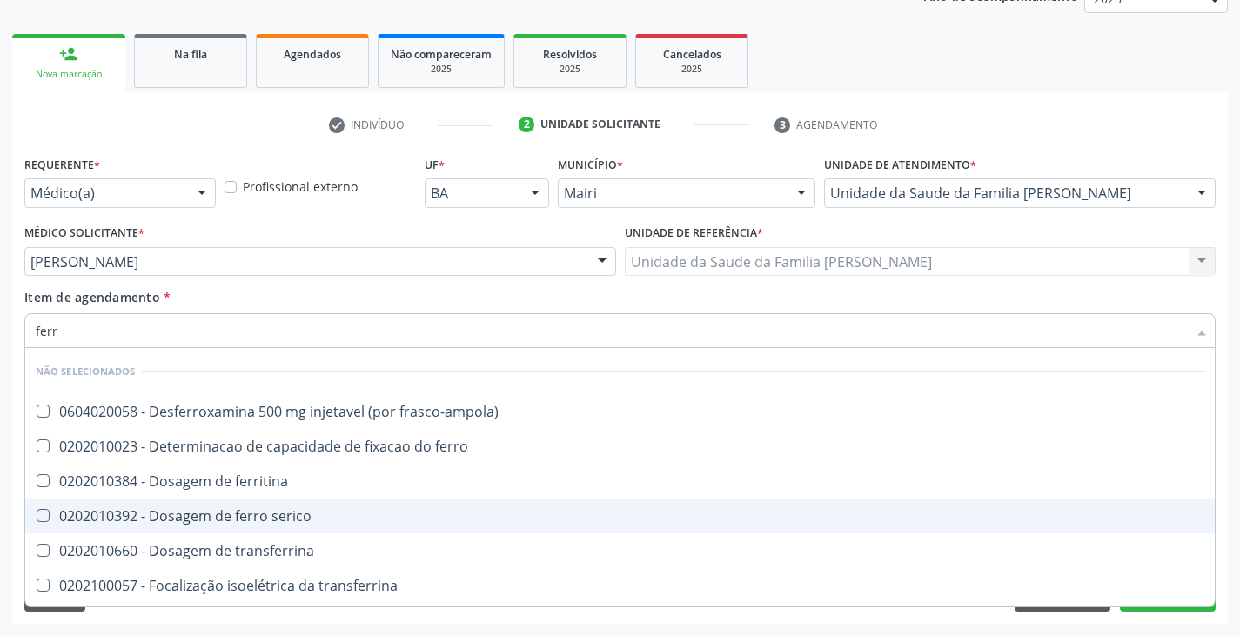
click at [183, 514] on div "0202010392 - Dosagem de ferro serico" at bounding box center [620, 516] width 1169 height 14
checkbox serico "true"
type input "fer"
checkbox serico "false"
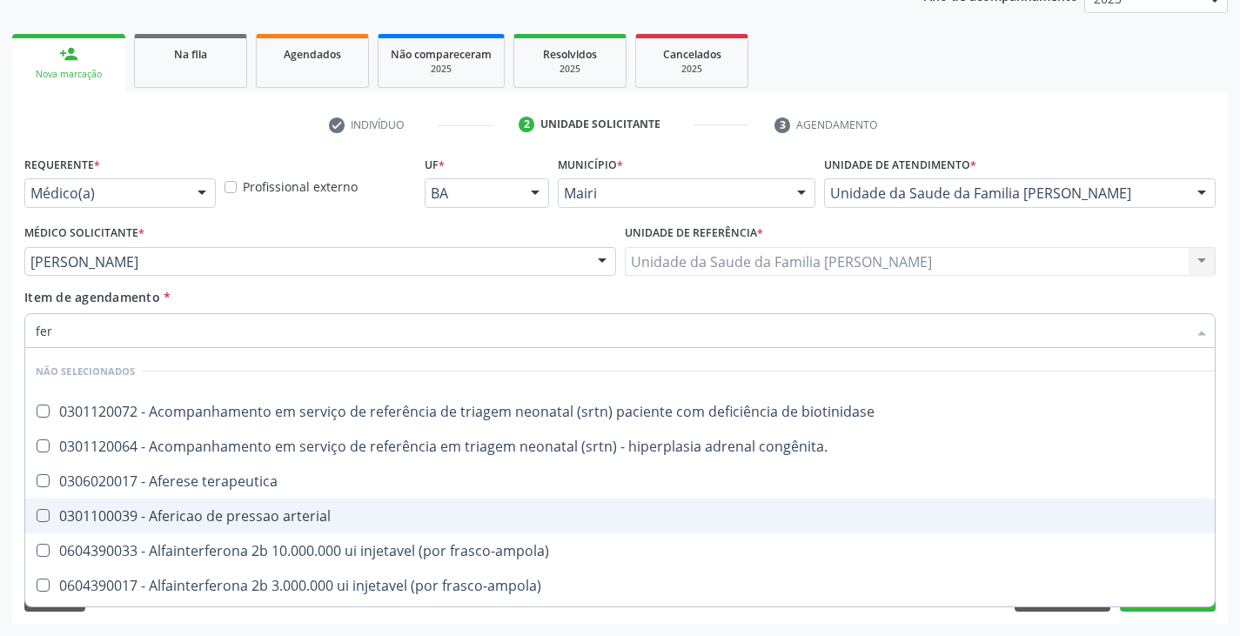
type input "fe"
checkbox biotinidase "true"
checkbox serico "false"
checkbox inferior "true"
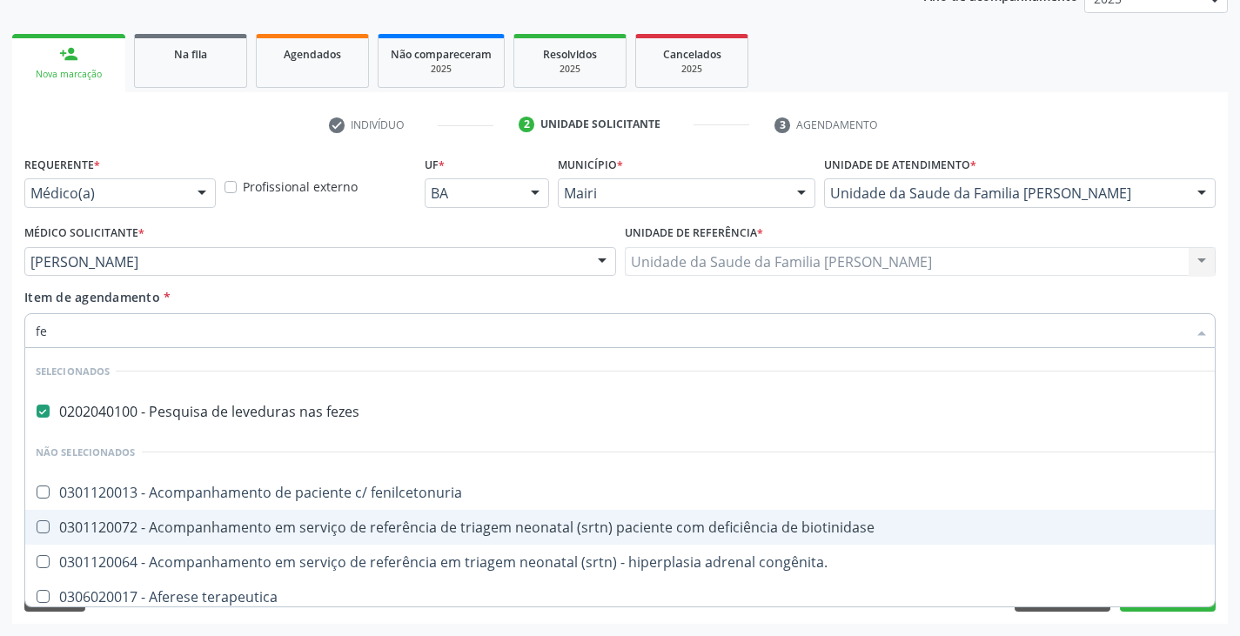
type input "f"
checkbox biotinidase "true"
checkbox congênita\ "true"
checkbox terapeutica "true"
checkbox arterial "true"
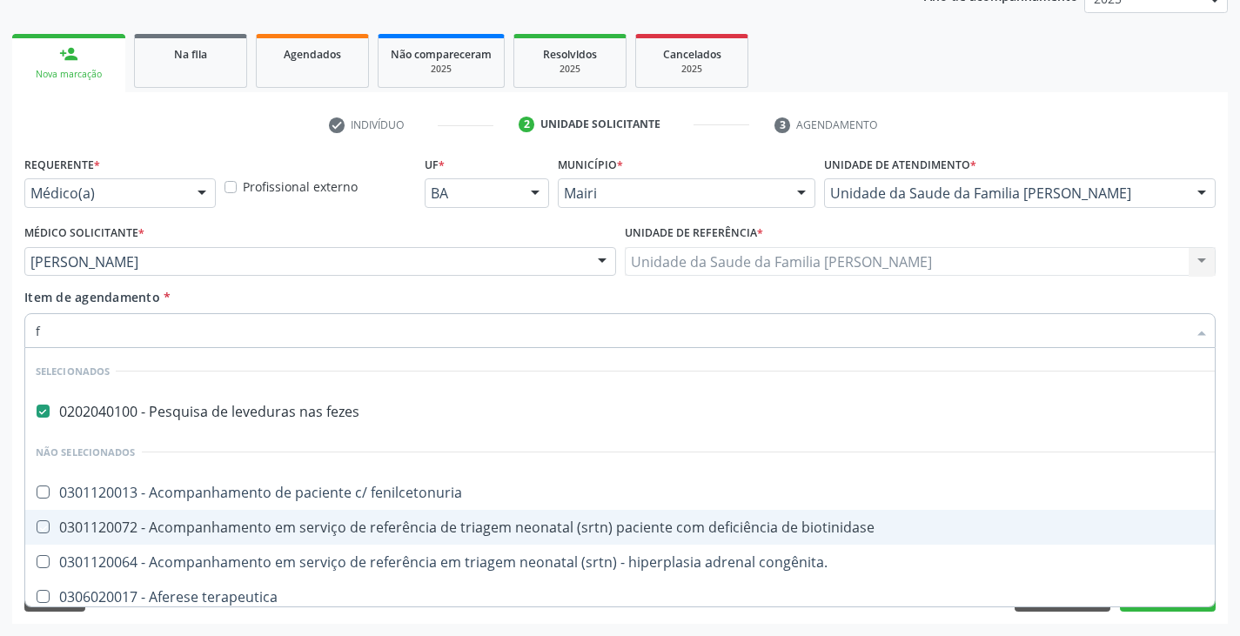
checkbox frasco-ampola\) "true"
checkbox preenchida\) "true"
checkbox frasco-ampola\) "true"
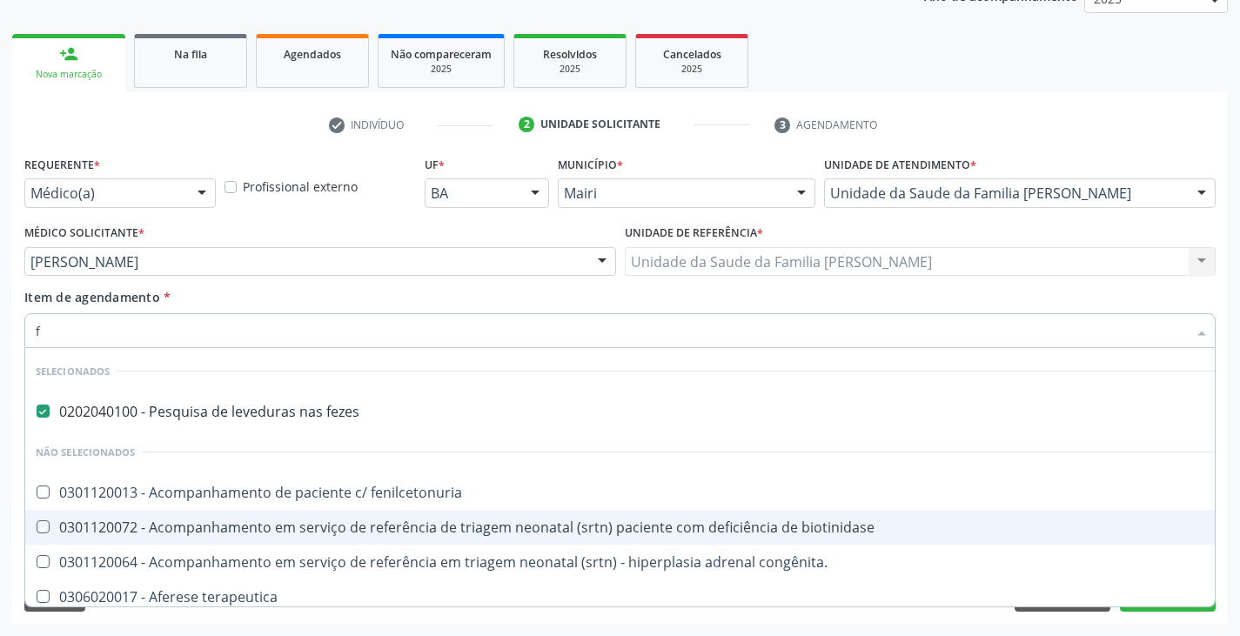
checkbox frasco-ampola\) "true"
checkbox inferiores "true"
checkbox oncologia "true"
checkbox diastema "true"
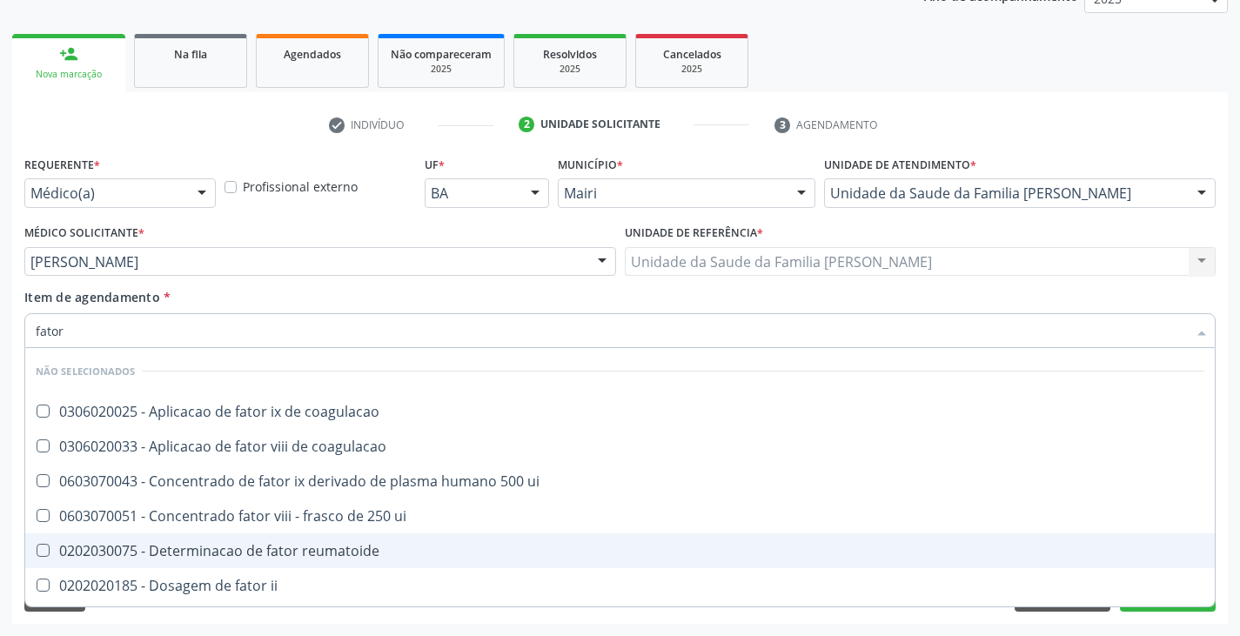
click at [239, 557] on div "0202030075 - Determinacao de fator reumatoide" at bounding box center [620, 551] width 1169 height 14
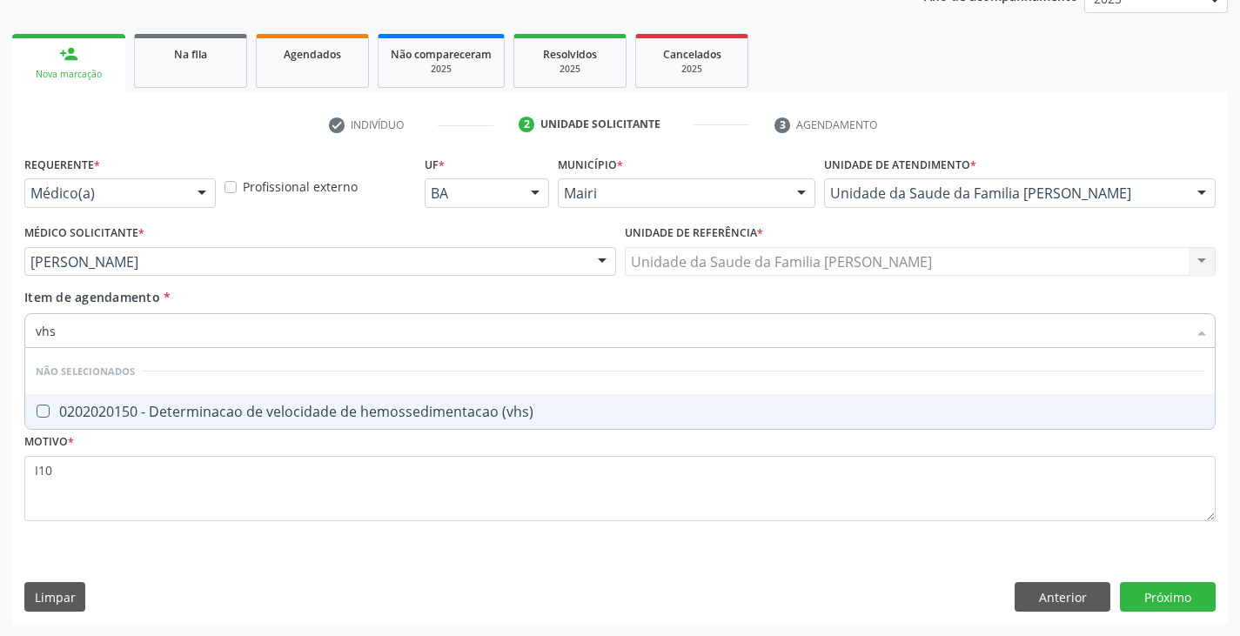
click at [247, 409] on div "0202020150 - Determinacao de velocidade de hemossedimentacao (vhs)" at bounding box center [620, 412] width 1169 height 14
click at [1169, 591] on div "Requerente * Médico(a) Médico(a) Enfermeiro(a) Paciente Nenhum resultado encont…" at bounding box center [620, 387] width 1216 height 473
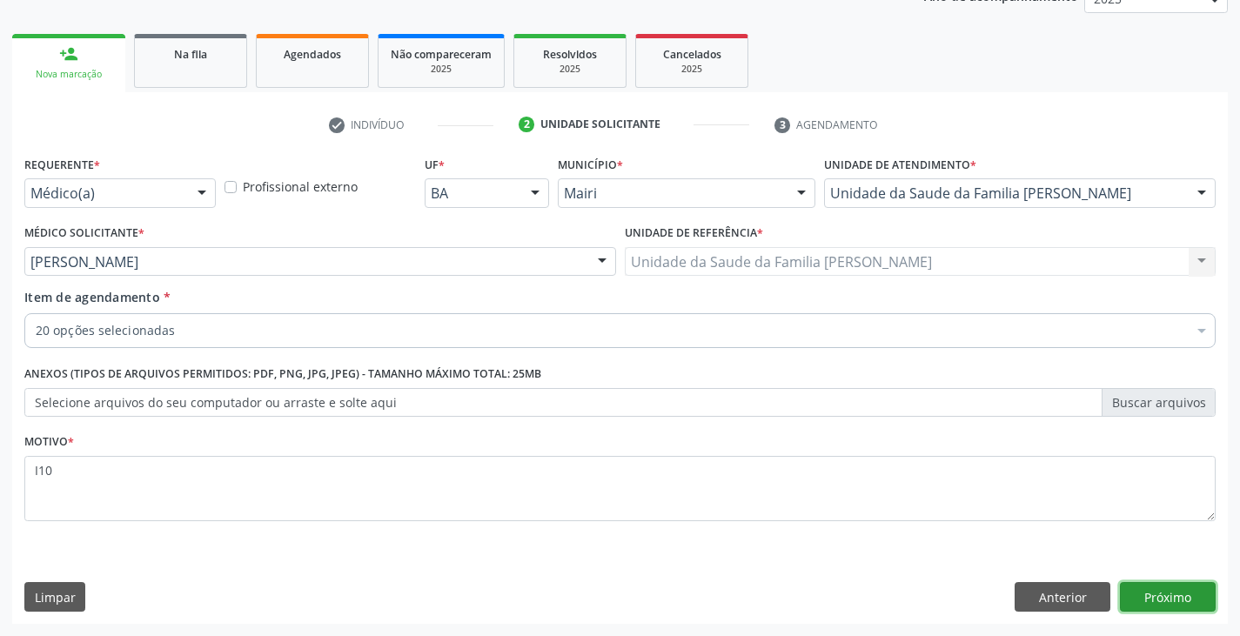
click at [1166, 590] on button "Próximo" at bounding box center [1168, 597] width 96 height 30
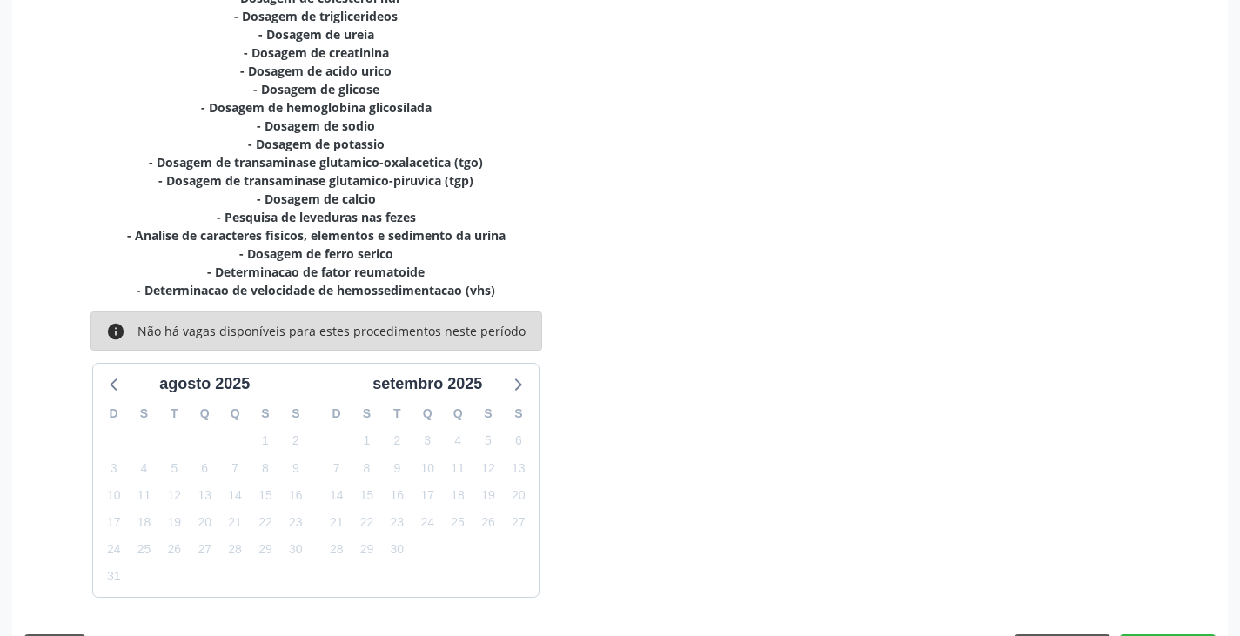
scroll to position [520, 0]
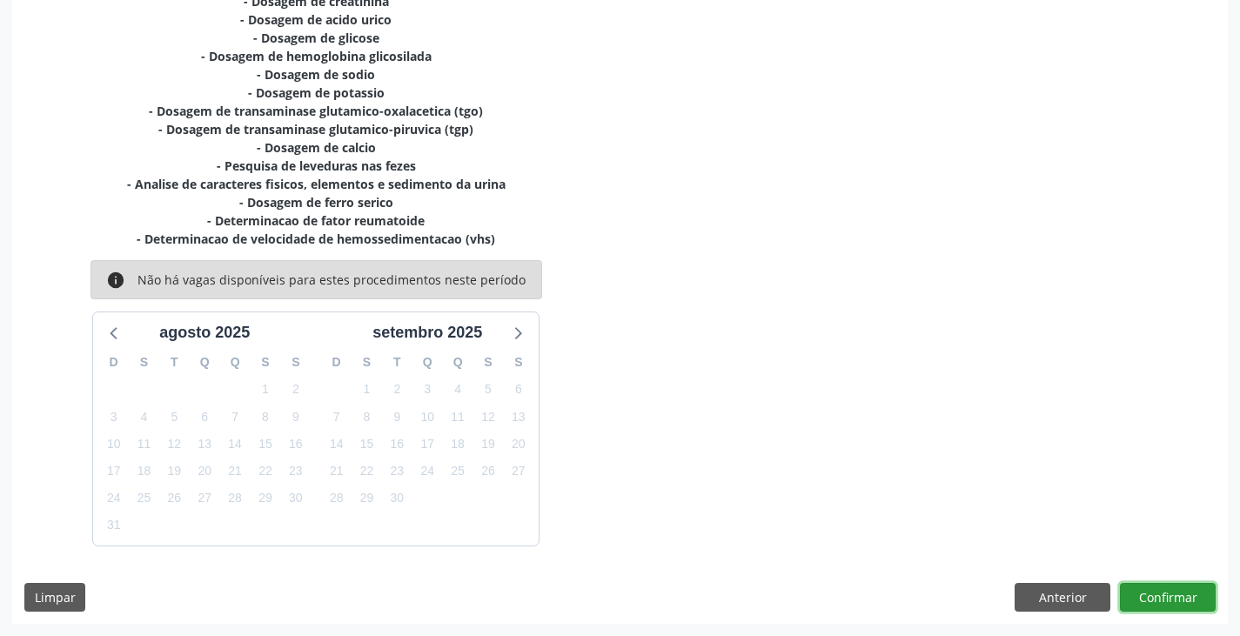
click at [1176, 592] on button "Confirmar" at bounding box center [1168, 598] width 96 height 30
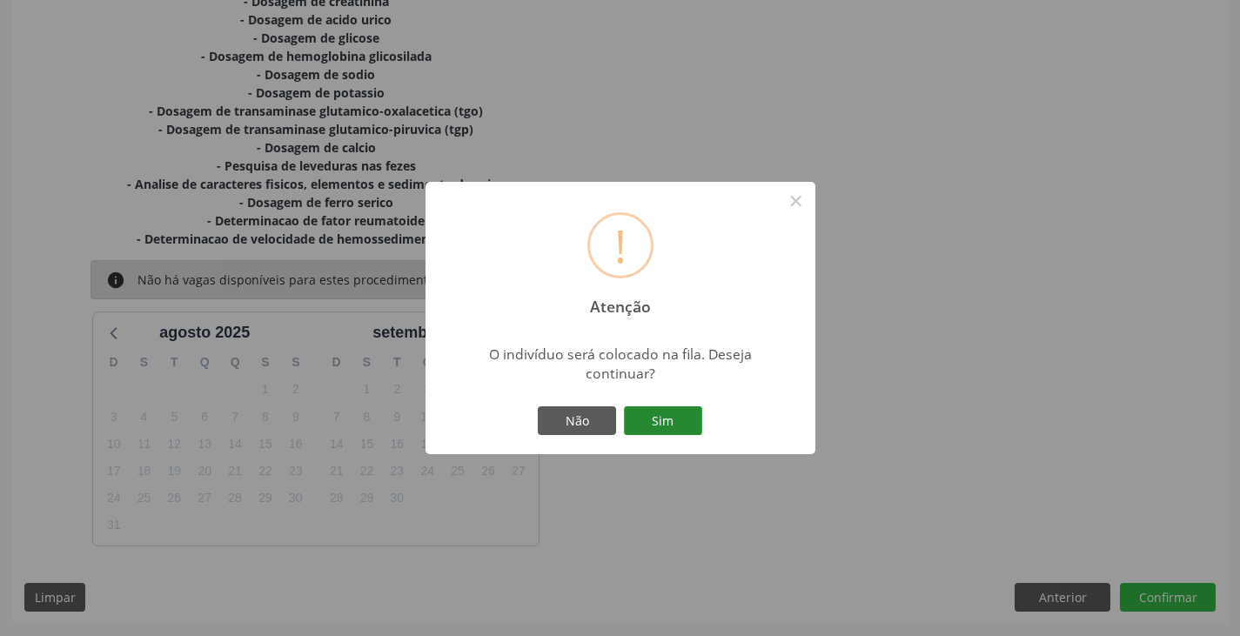
click at [667, 429] on button "Sim" at bounding box center [663, 422] width 78 height 30
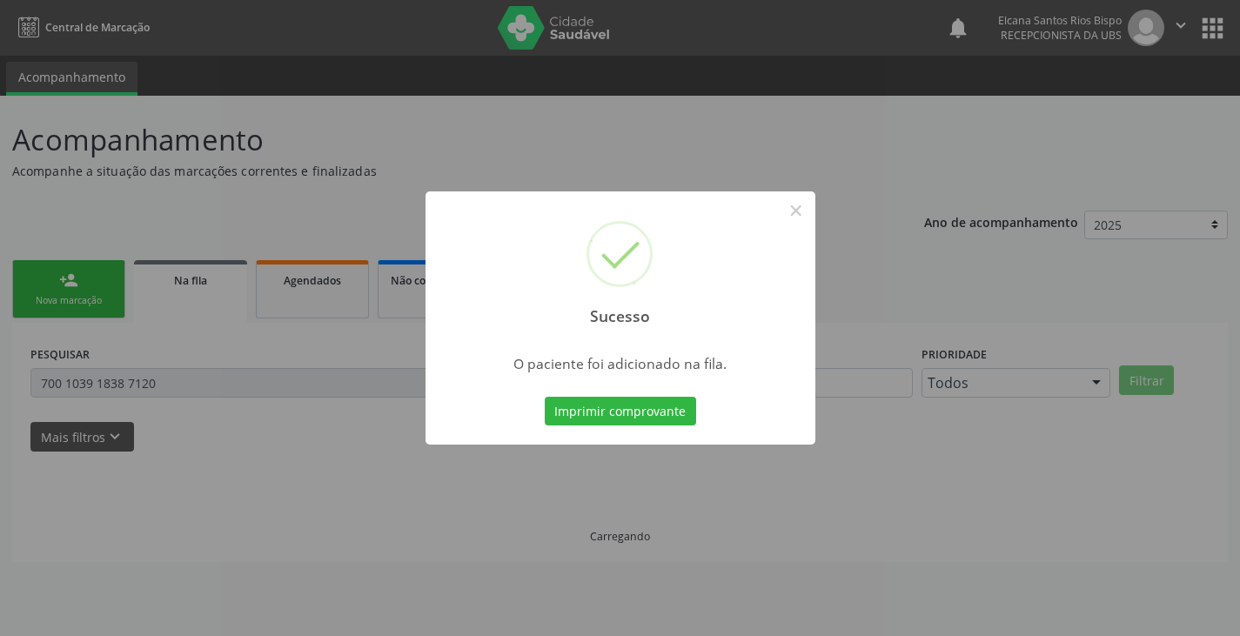
scroll to position [0, 0]
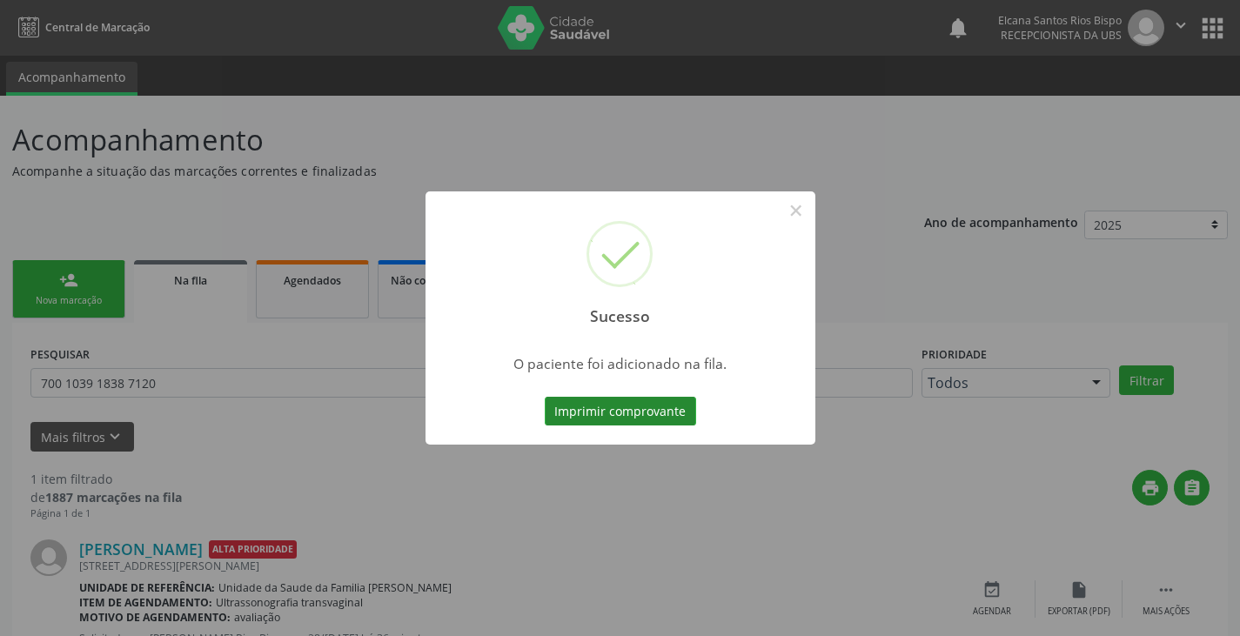
click at [666, 418] on button "Imprimir comprovante" at bounding box center [620, 412] width 151 height 30
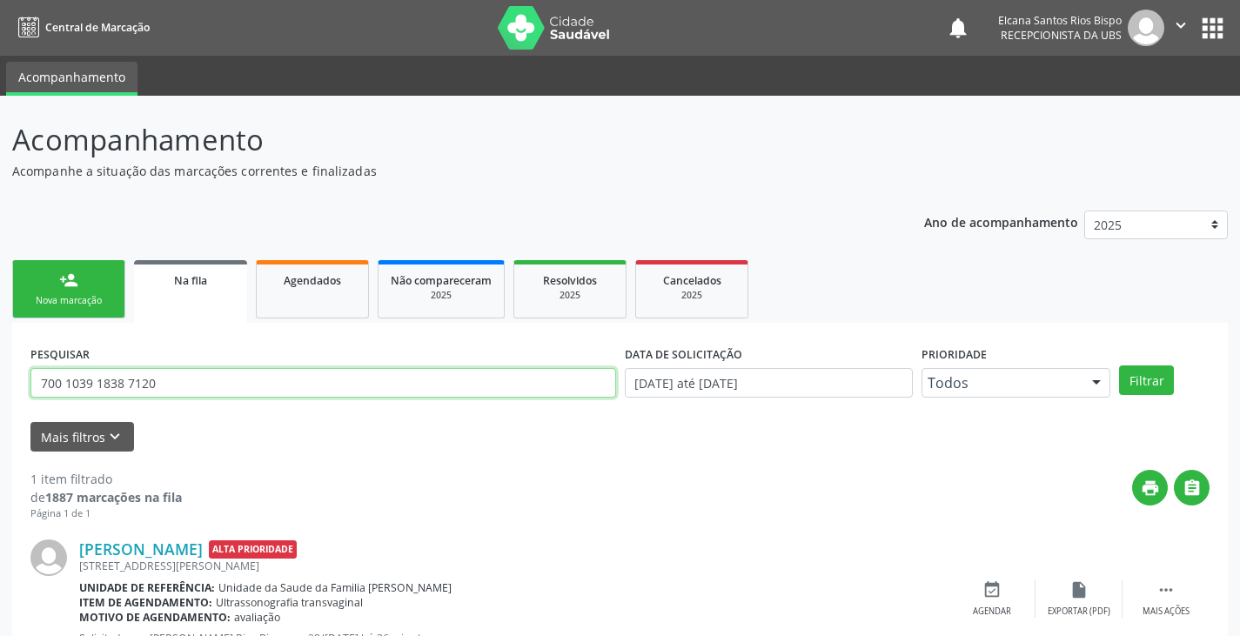
drag, startPoint x: 180, startPoint y: 376, endPoint x: 0, endPoint y: 381, distance: 180.3
click at [0, 381] on div "Acompanhamento Acompanhe a situação das marcações correntes e finalizadas Relat…" at bounding box center [620, 401] width 1240 height 611
paste input "702 4025 2203 6723"
click at [1119, 366] on button "Filtrar" at bounding box center [1146, 381] width 55 height 30
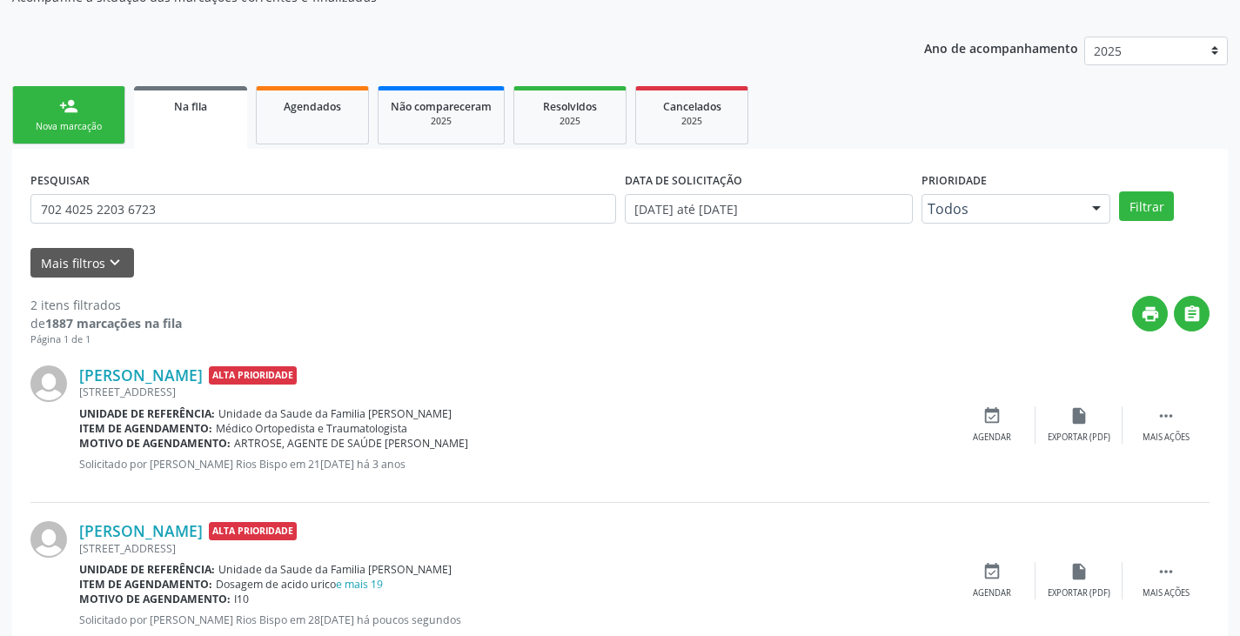
scroll to position [226, 0]
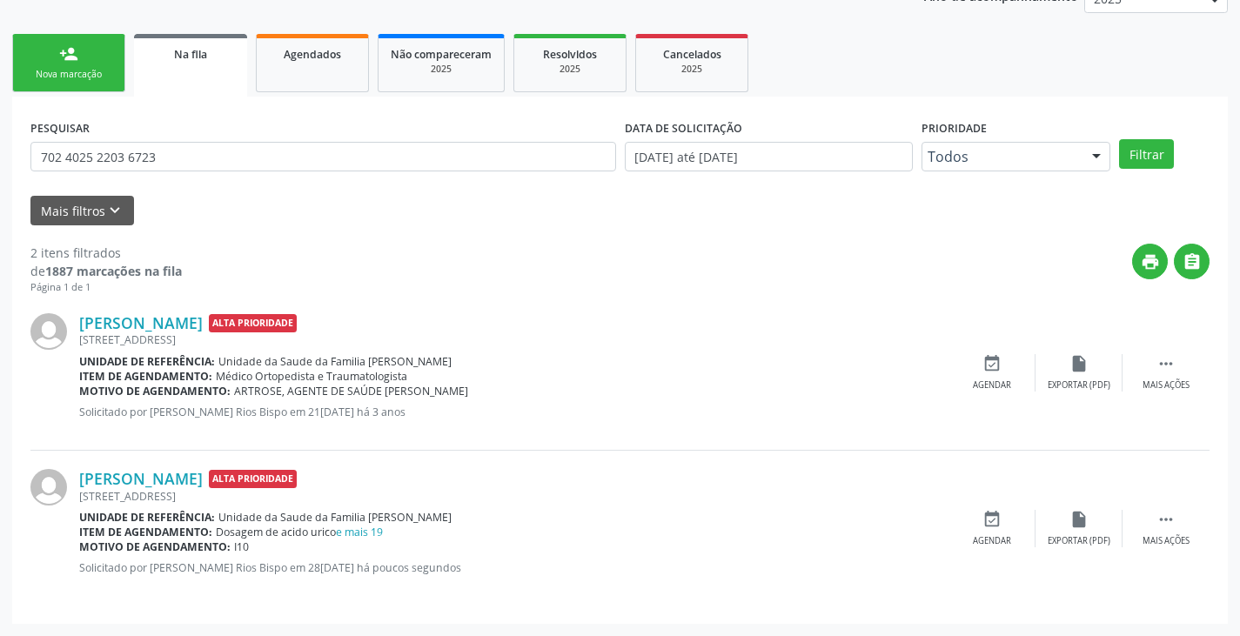
click at [1157, 506] on div "[PERSON_NAME] Alta Prioridade [STREET_ADDRESS] Unidade de referência: Unidade d…" at bounding box center [620, 528] width 1180 height 155
click at [1158, 517] on icon "" at bounding box center [1166, 519] width 19 height 19
click at [1086, 528] on icon "edit" at bounding box center [1079, 519] width 19 height 19
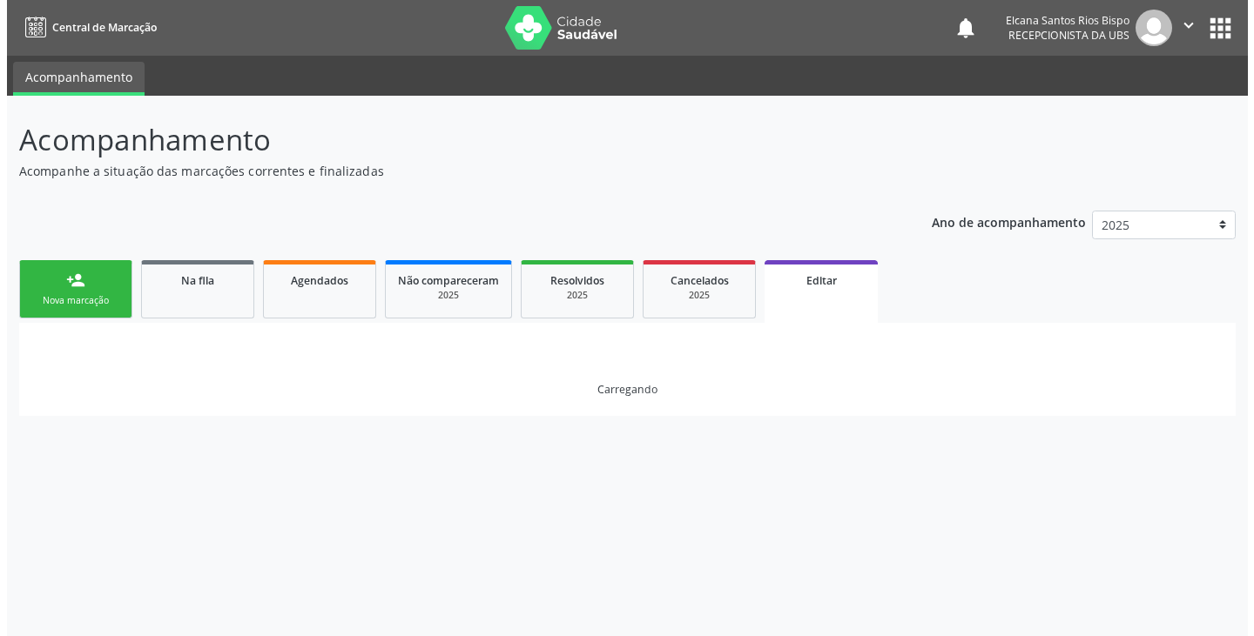
scroll to position [0, 0]
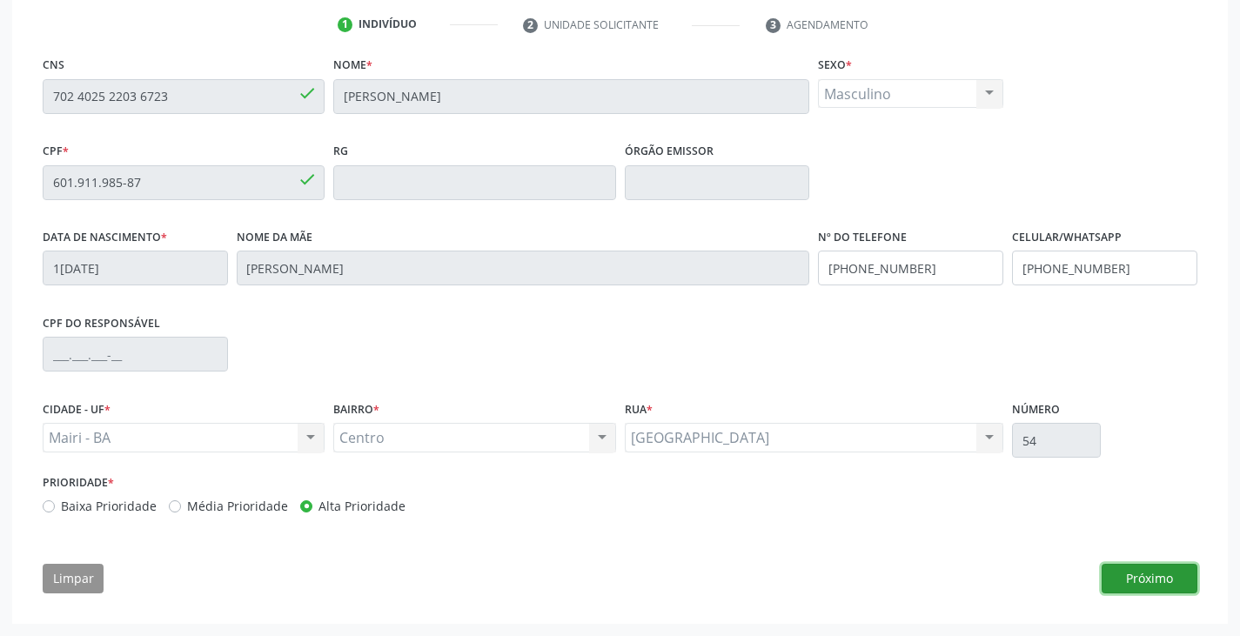
click at [1163, 585] on button "Próximo" at bounding box center [1150, 579] width 96 height 30
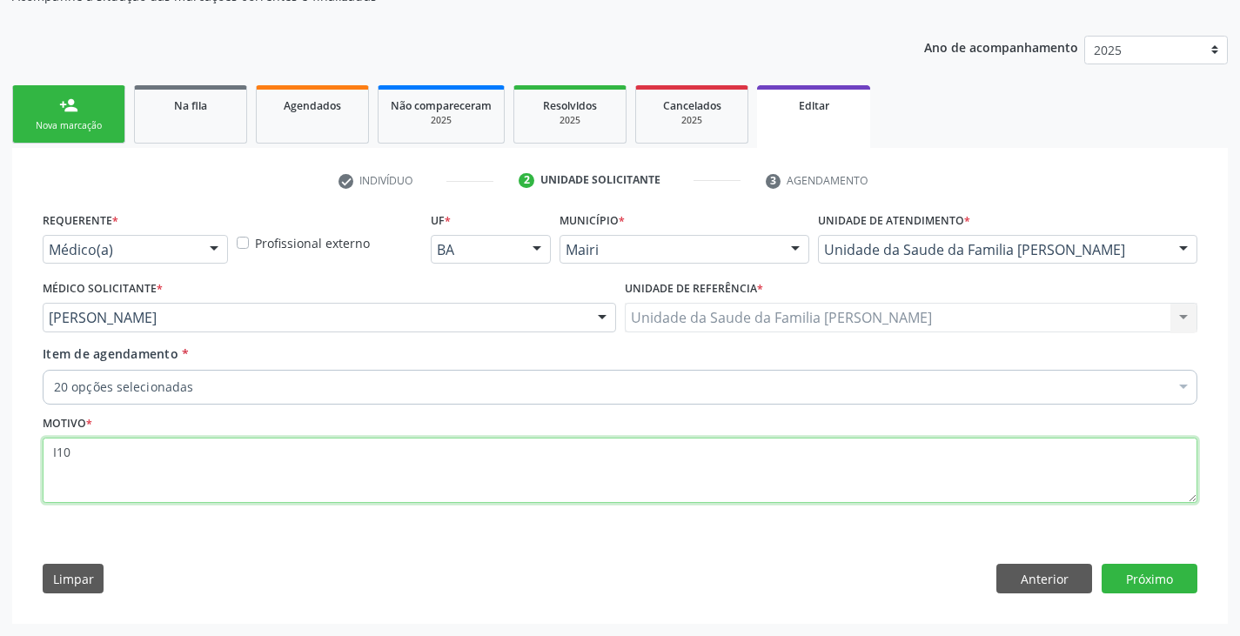
click at [143, 456] on textarea "I10" at bounding box center [620, 471] width 1155 height 66
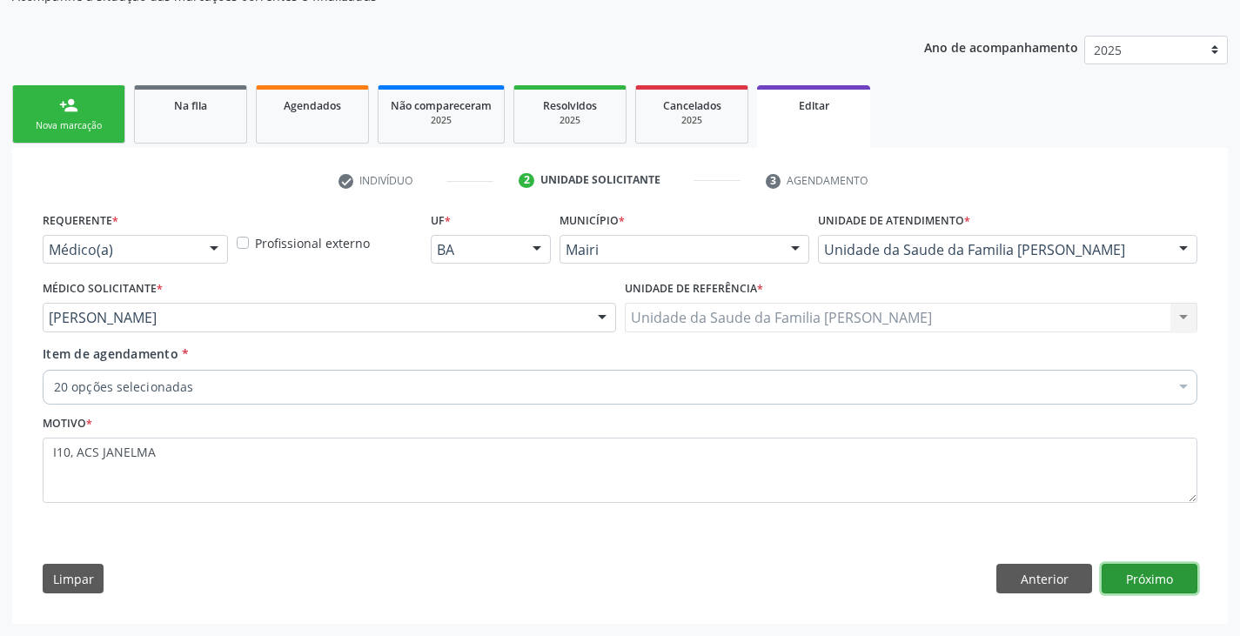
click at [1181, 581] on button "Próximo" at bounding box center [1150, 579] width 96 height 30
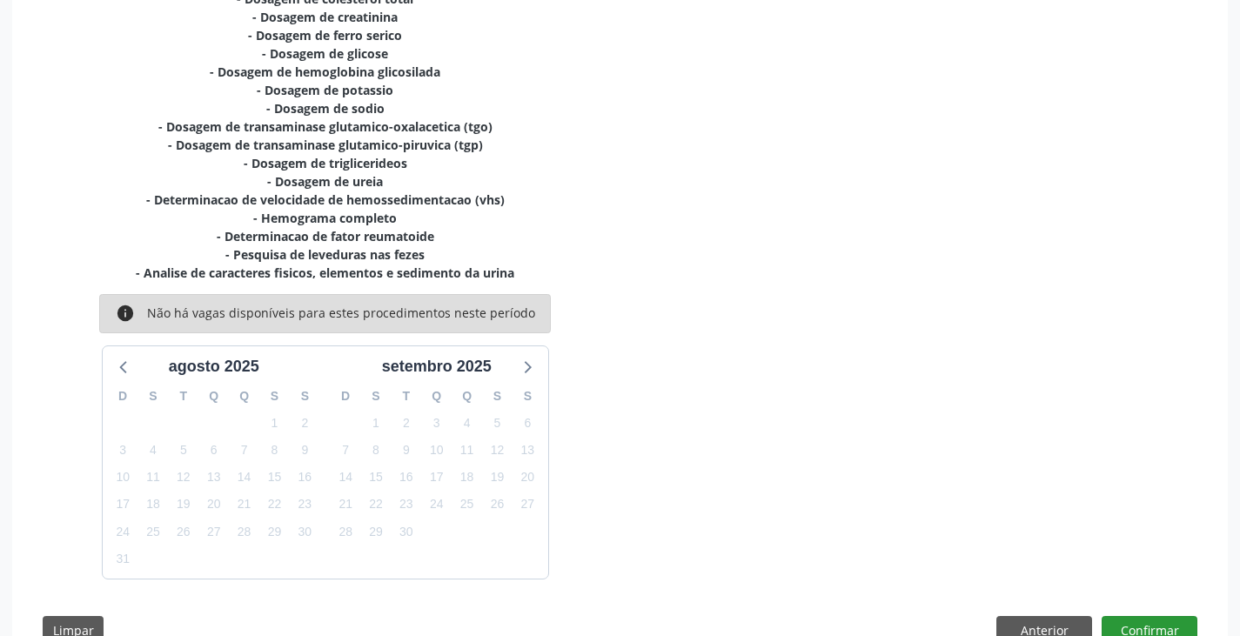
scroll to position [542, 0]
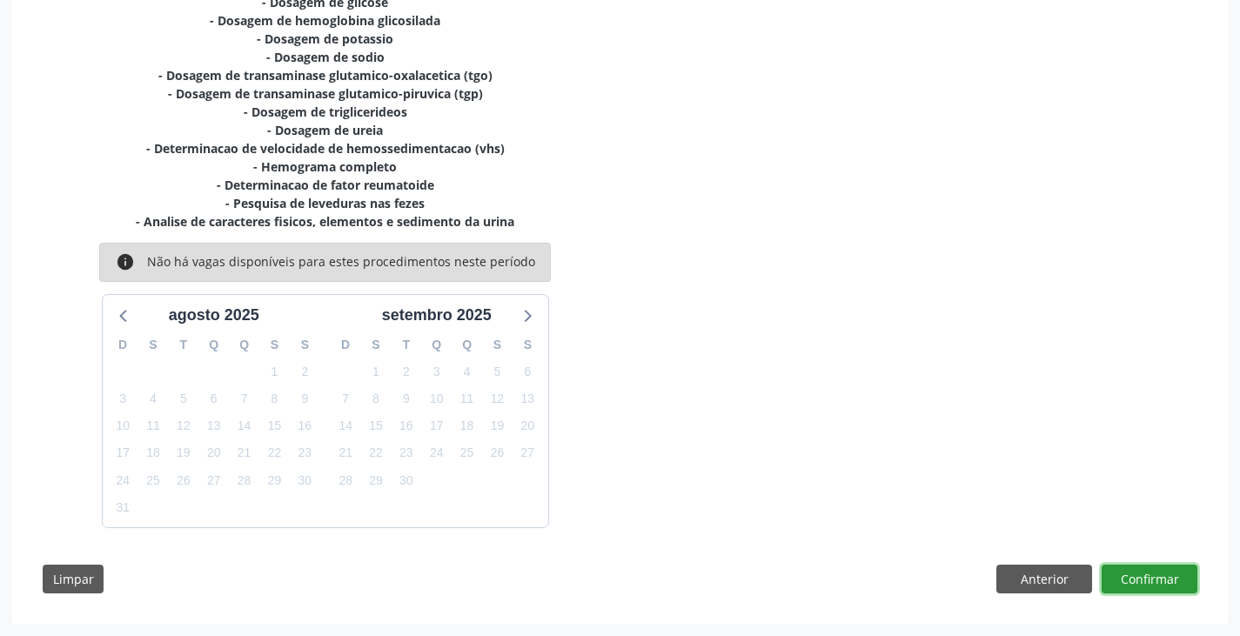
click at [1168, 580] on button "Confirmar" at bounding box center [1150, 580] width 96 height 30
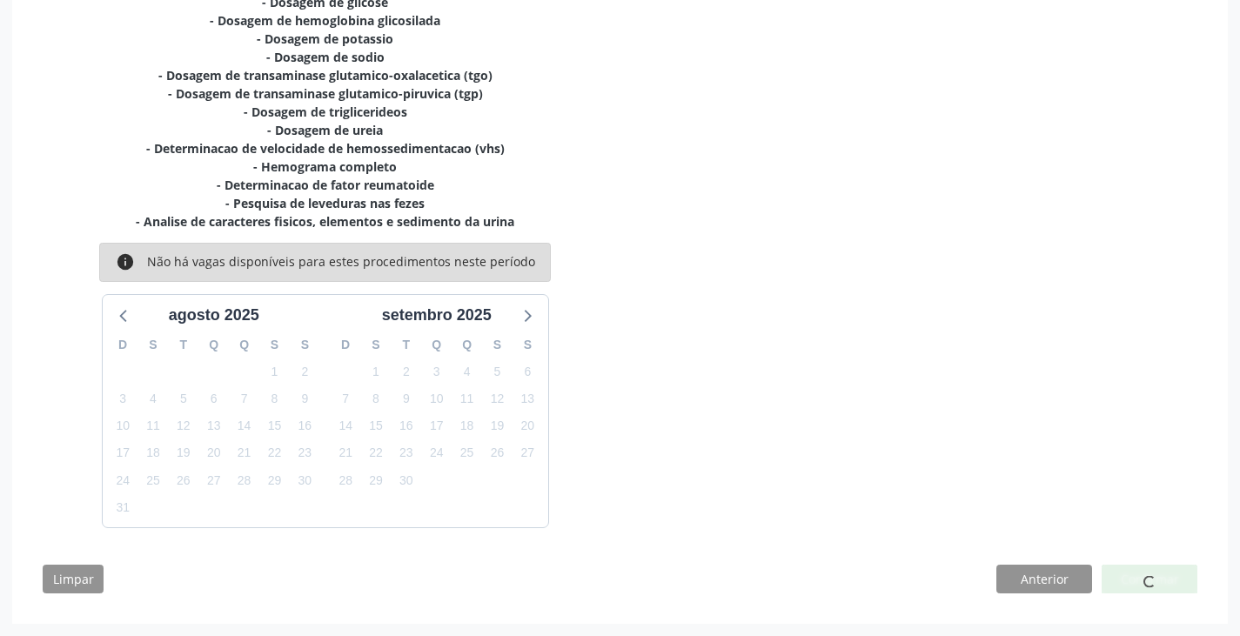
scroll to position [0, 0]
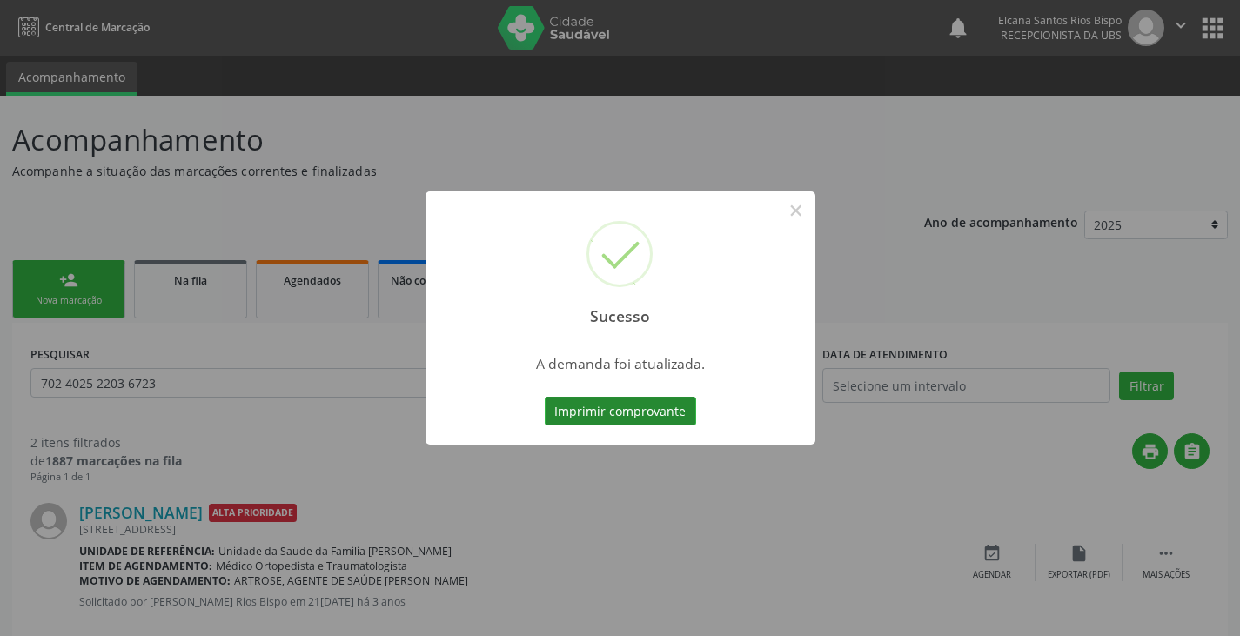
click at [631, 411] on button "Imprimir comprovante" at bounding box center [620, 412] width 151 height 30
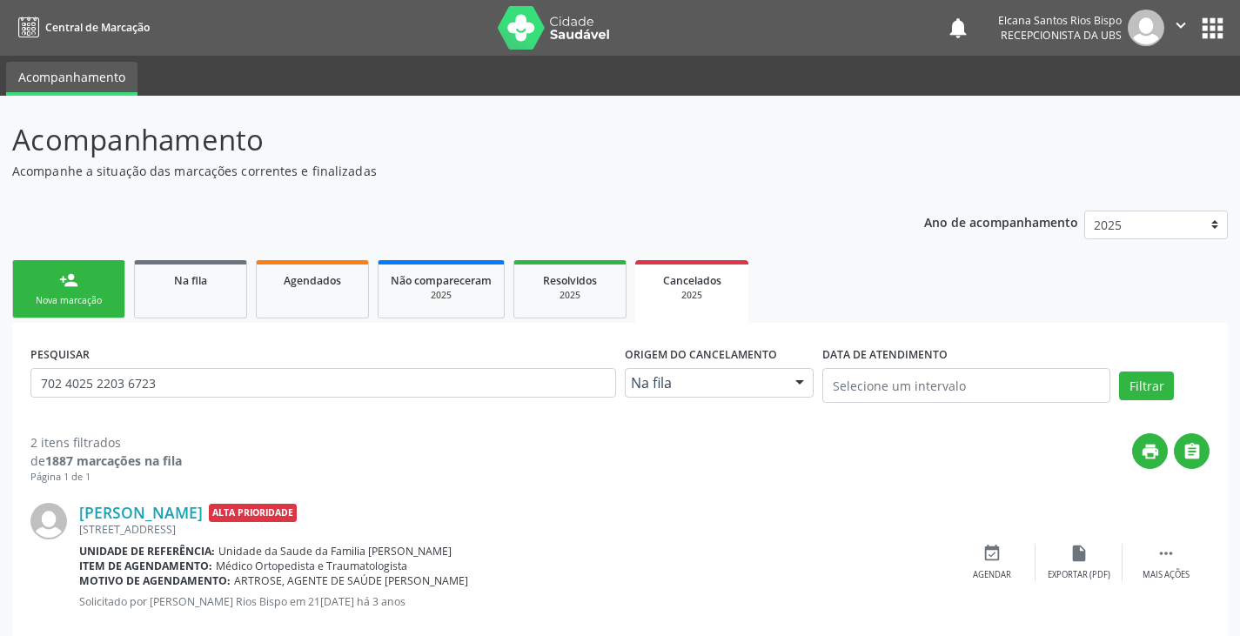
scroll to position [190, 0]
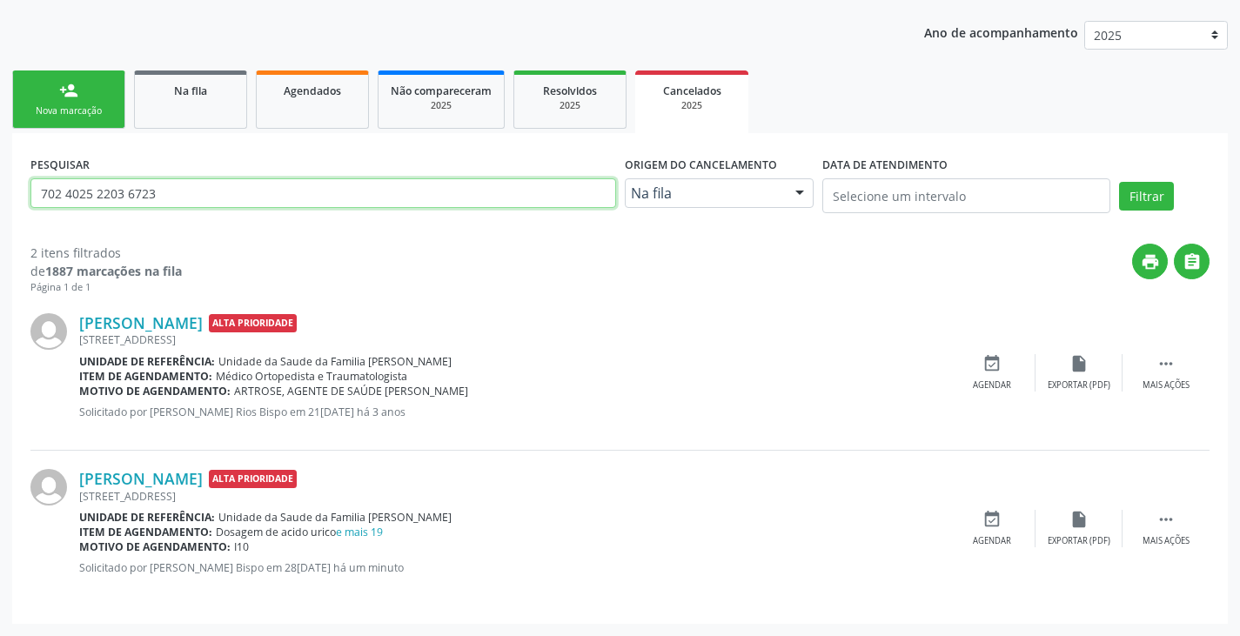
click at [169, 193] on input "702 4025 2203 6723" at bounding box center [323, 193] width 586 height 30
click at [1119, 182] on button "Filtrar" at bounding box center [1146, 197] width 55 height 30
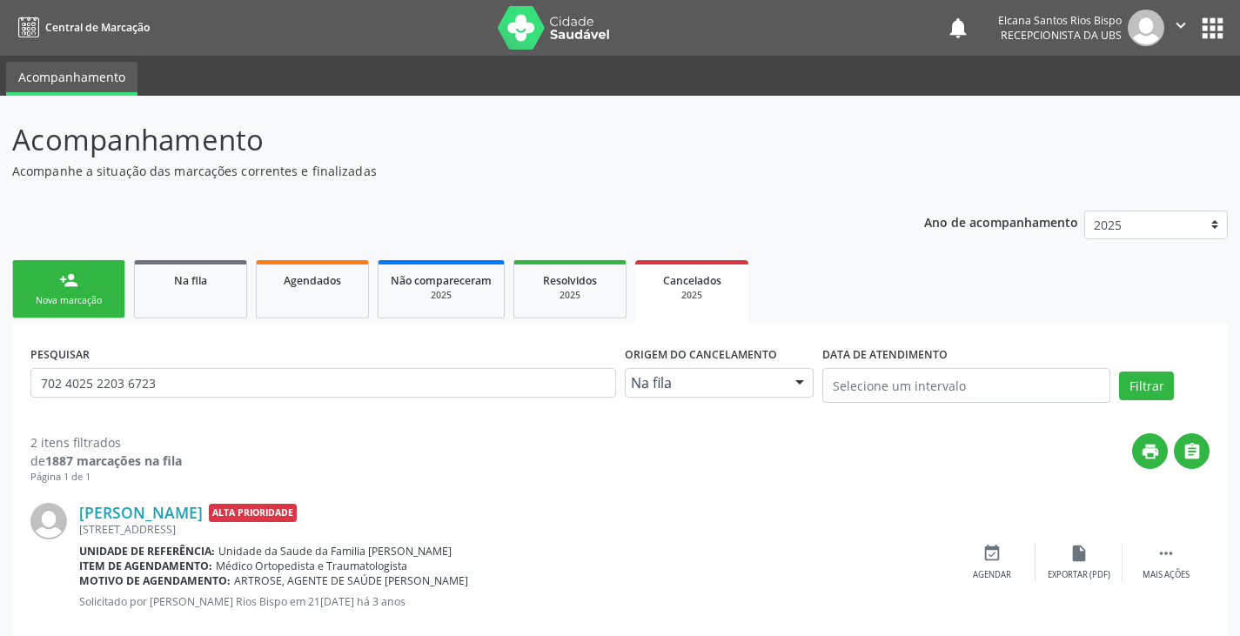
scroll to position [205, 0]
